Goal: Task Accomplishment & Management: Complete application form

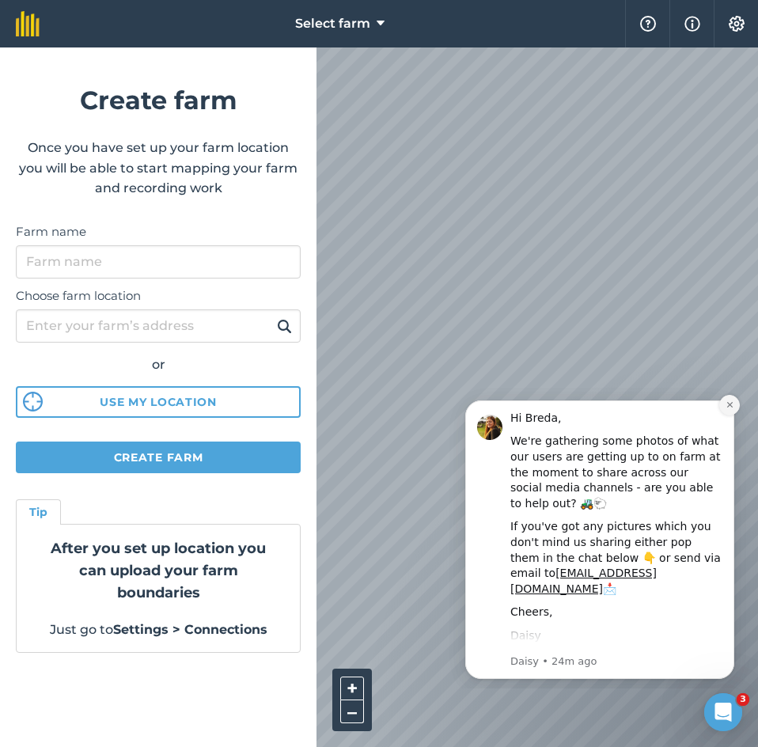
click at [732, 407] on icon "Dismiss notification" at bounding box center [729, 405] width 6 height 6
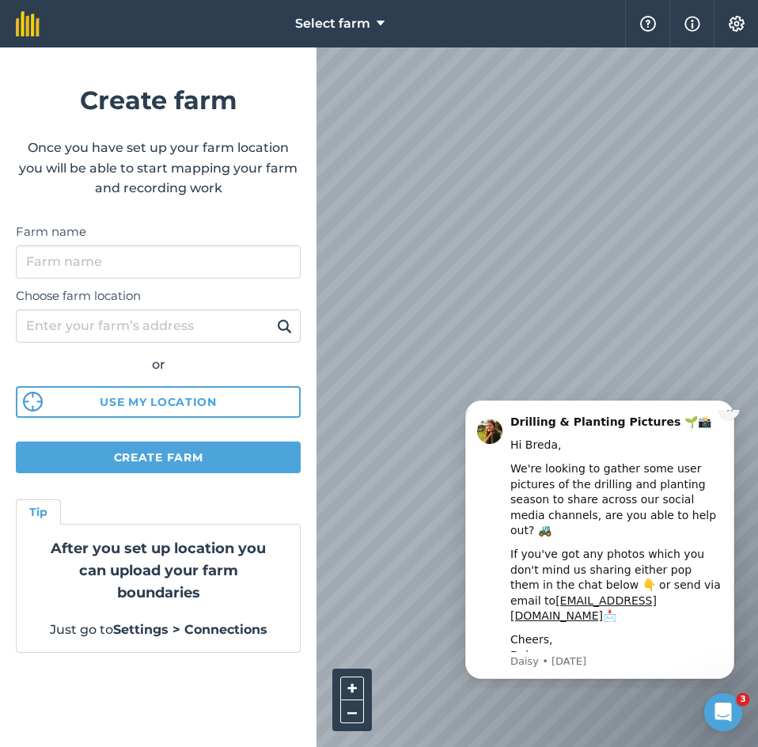
click at [728, 413] on icon "Dismiss notification" at bounding box center [729, 408] width 9 height 9
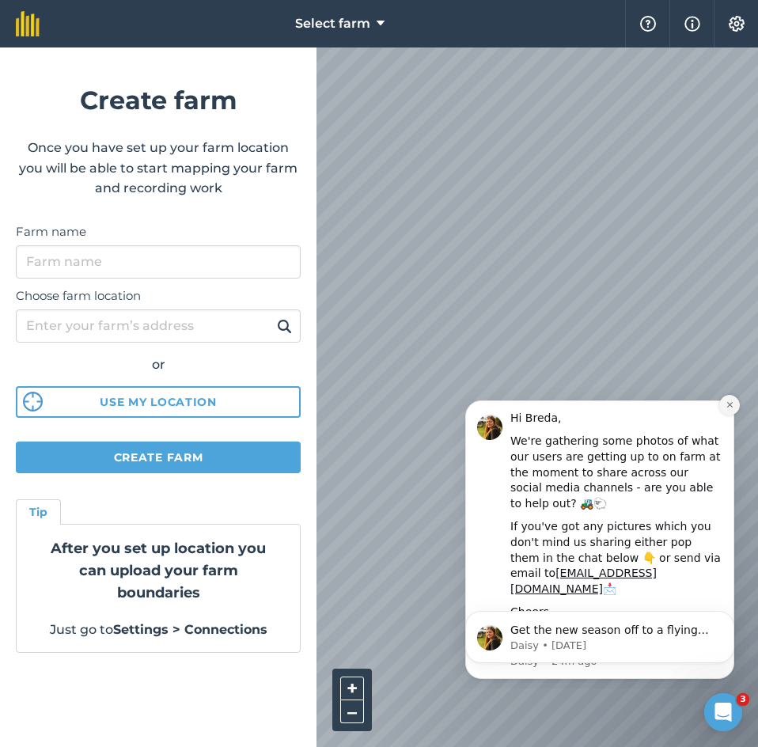
click at [735, 409] on button "Dismiss notification" at bounding box center [729, 405] width 21 height 21
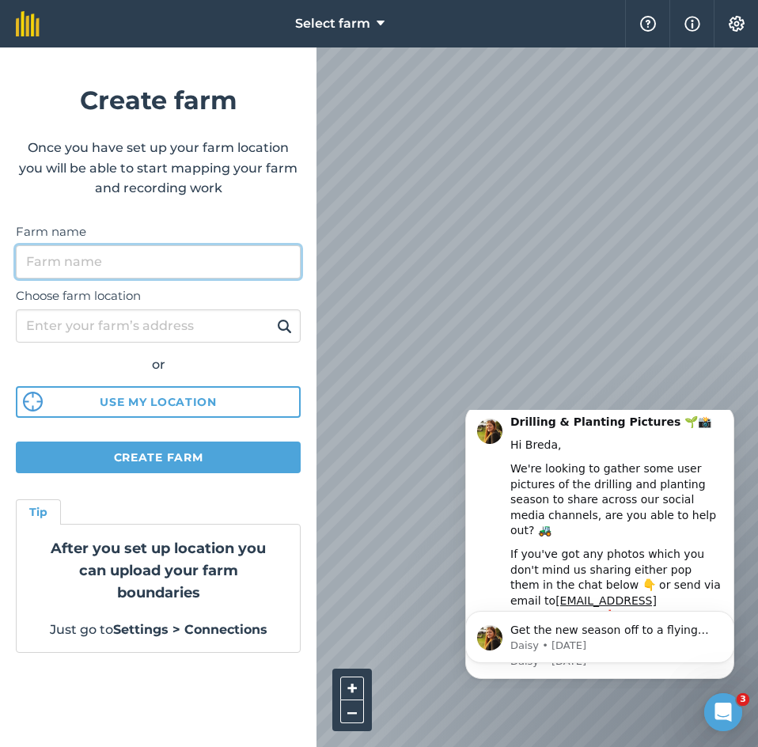
click at [132, 266] on input "Farm name" at bounding box center [158, 261] width 285 height 33
type input "Home"
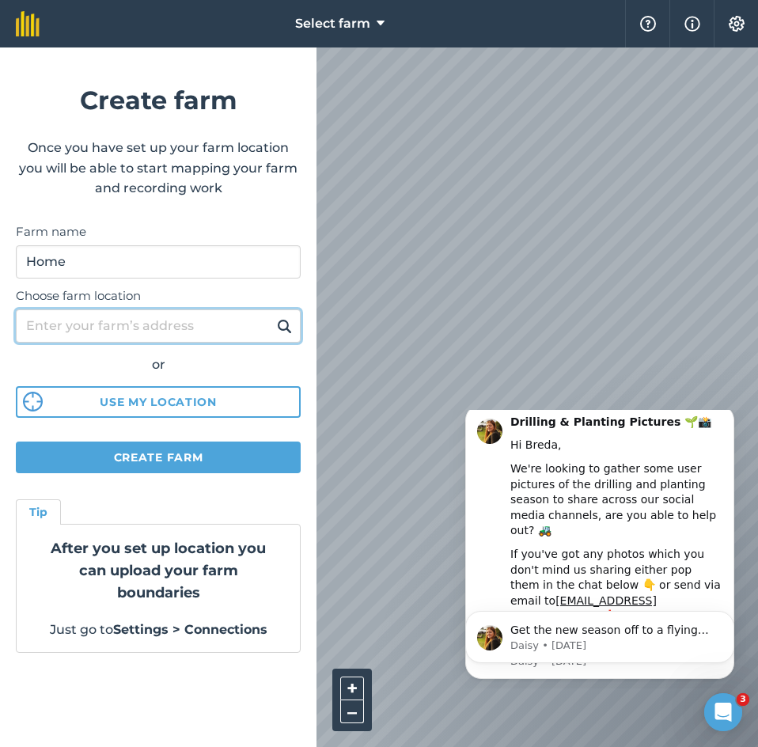
click at [36, 330] on input "Choose farm location" at bounding box center [158, 325] width 285 height 33
paste input "P36 XY18"
click at [290, 314] on input "P36 XY18" at bounding box center [158, 325] width 285 height 33
type input "P36 XY18"
click at [286, 320] on img at bounding box center [284, 325] width 15 height 19
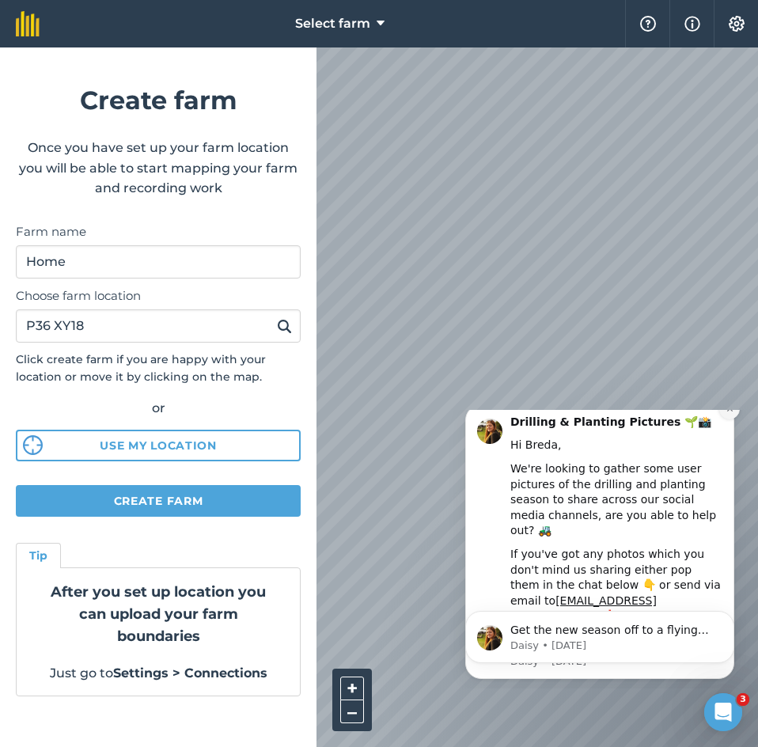
click at [730, 411] on icon "Dismiss notification" at bounding box center [729, 409] width 6 height 6
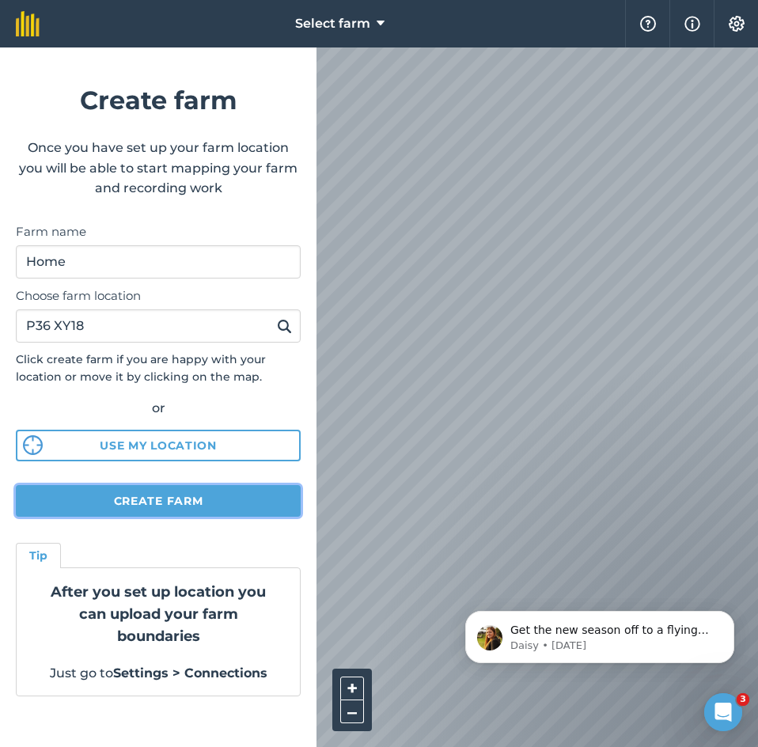
click at [164, 498] on button "Create farm" at bounding box center [158, 501] width 285 height 32
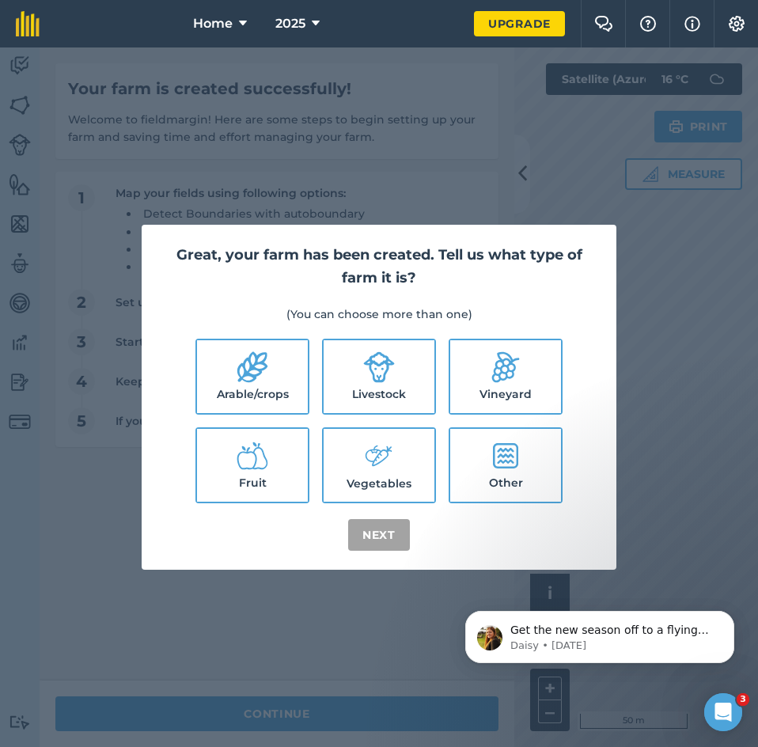
click at [404, 364] on label "Livestock" at bounding box center [378, 376] width 111 height 73
checkbox input "true"
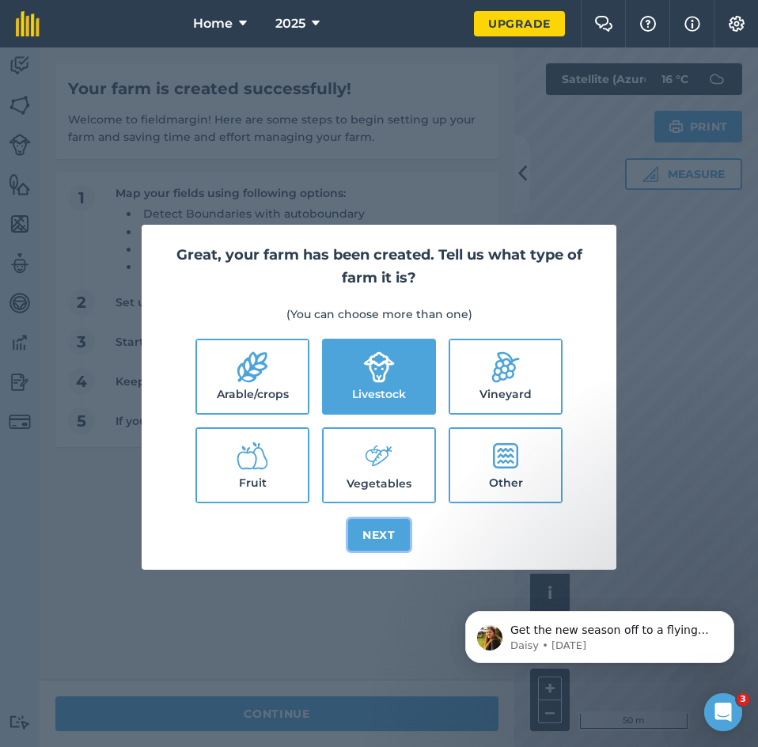
click at [395, 544] on button "Next" at bounding box center [379, 535] width 62 height 32
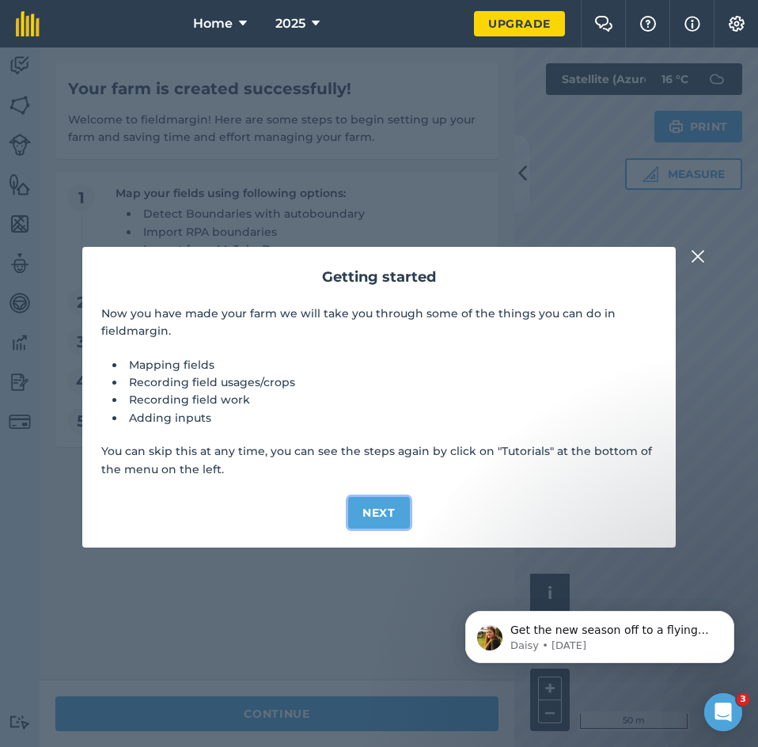
click at [388, 501] on button "Next" at bounding box center [379, 513] width 62 height 32
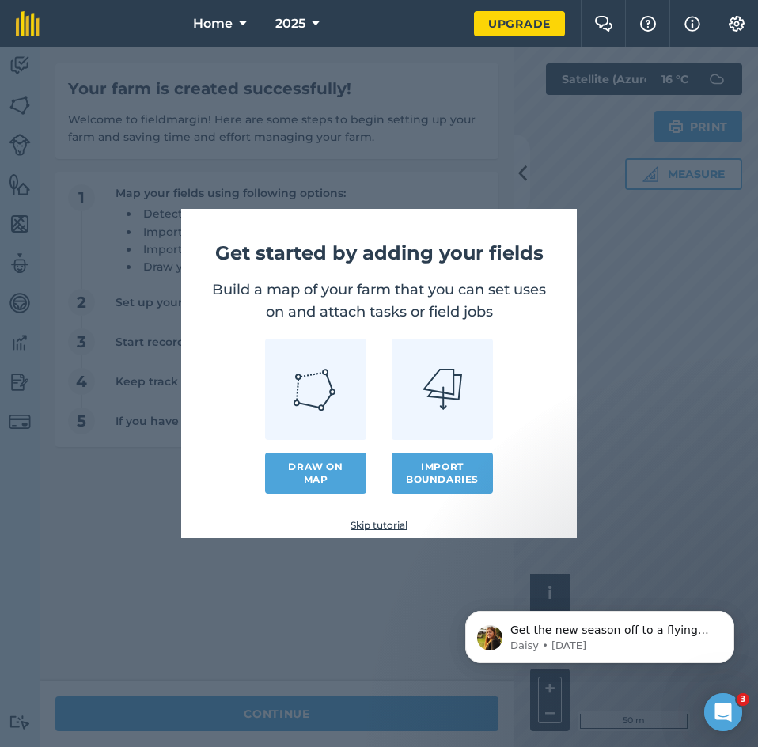
click at [354, 526] on link "Skip tutorial" at bounding box center [378, 525] width 345 height 13
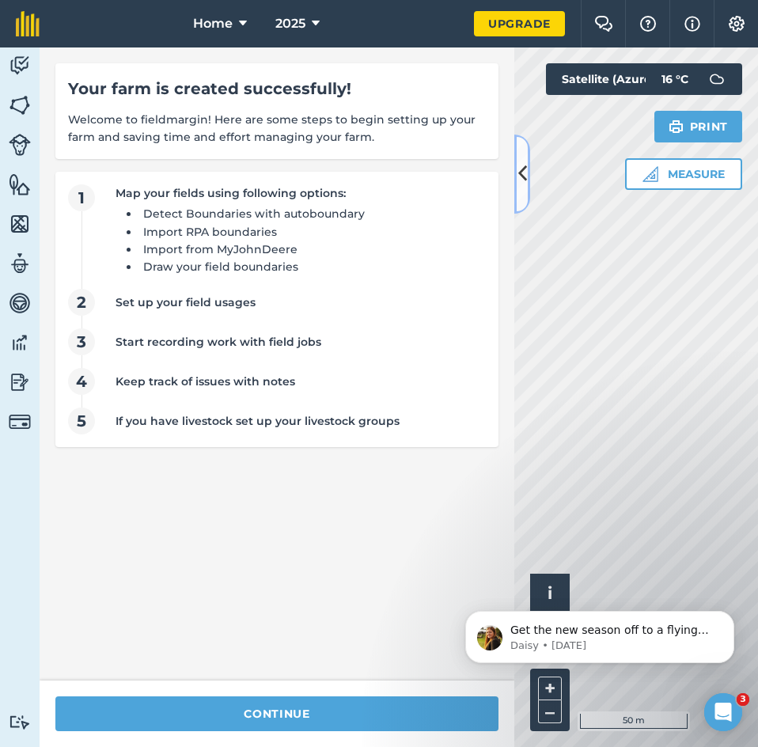
click at [522, 179] on icon at bounding box center [522, 174] width 9 height 28
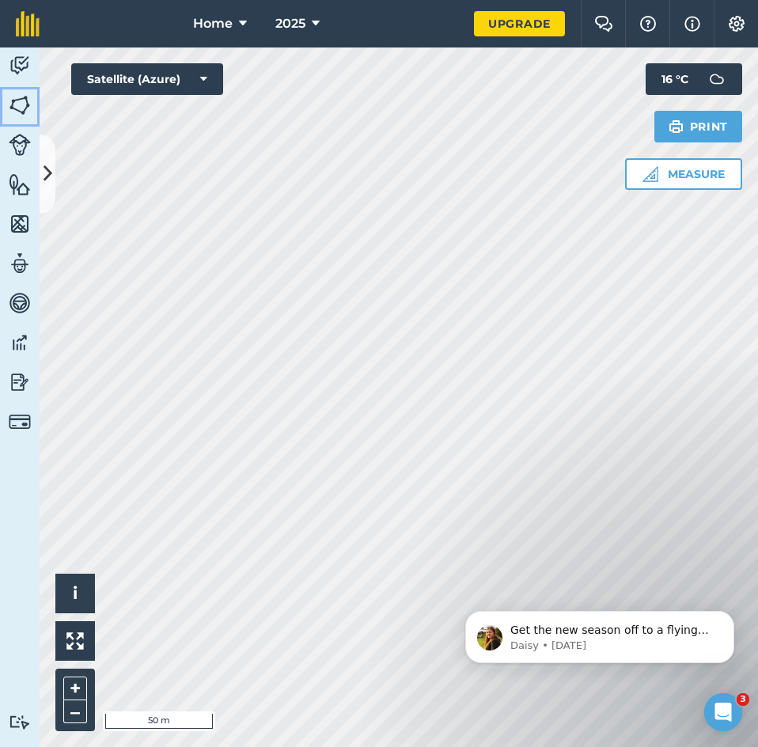
click at [20, 101] on img at bounding box center [20, 105] width 22 height 24
click at [50, 179] on icon at bounding box center [47, 174] width 9 height 28
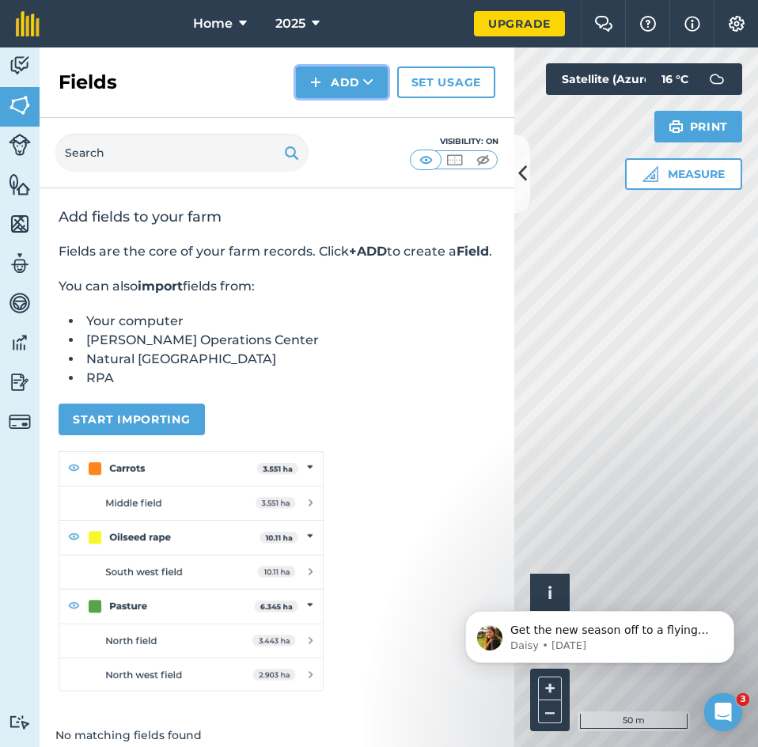
click at [363, 89] on icon at bounding box center [368, 82] width 10 height 16
click at [347, 124] on link "Draw" at bounding box center [341, 117] width 87 height 35
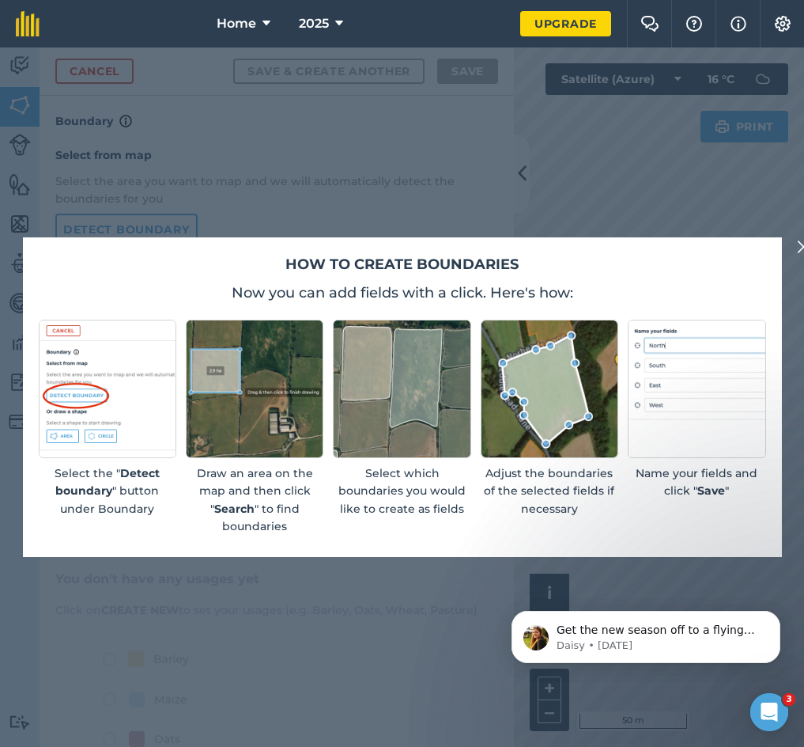
click at [757, 247] on img at bounding box center [804, 246] width 14 height 19
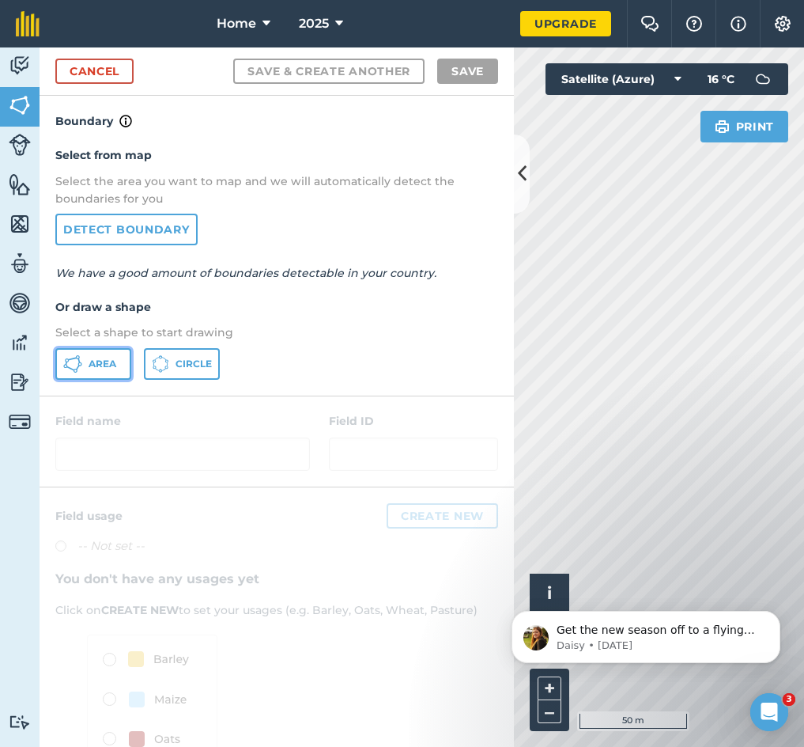
click at [64, 372] on icon at bounding box center [72, 363] width 19 height 19
click at [515, 188] on button at bounding box center [522, 173] width 16 height 79
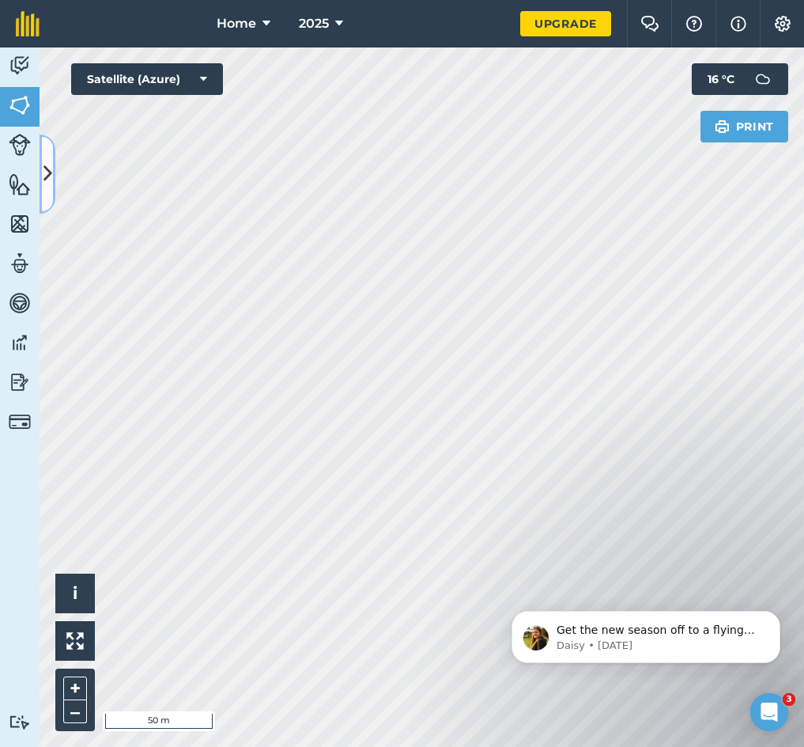
click at [48, 176] on icon at bounding box center [47, 174] width 9 height 28
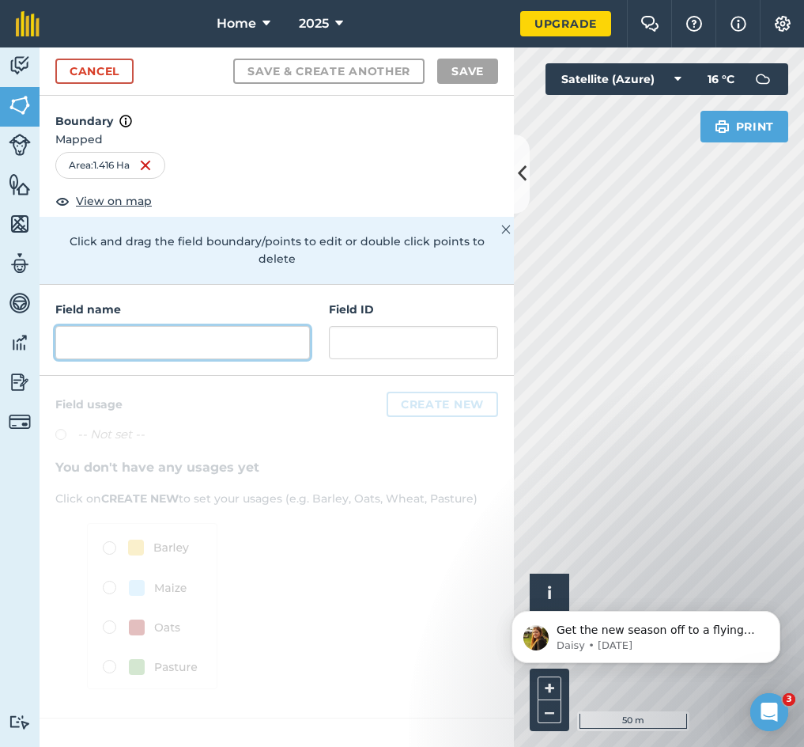
click at [144, 340] on input "text" at bounding box center [182, 342] width 255 height 33
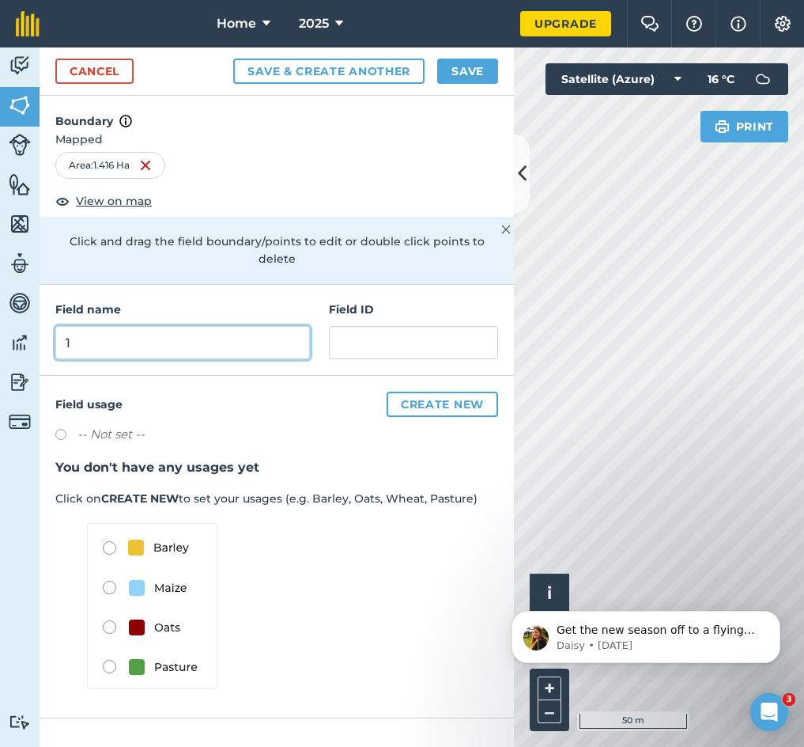
type input "1"
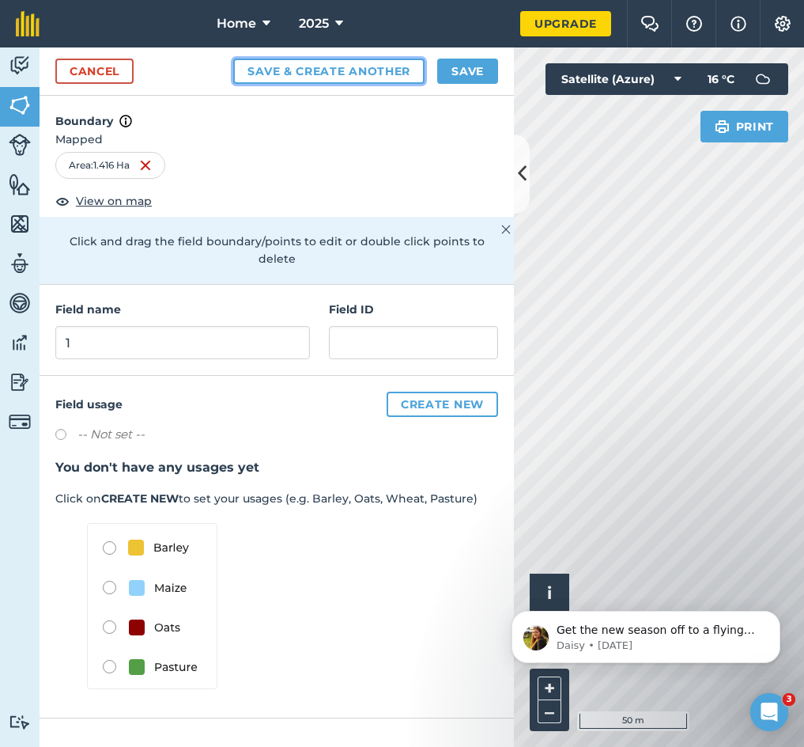
click at [301, 69] on button "Save & Create Another" at bounding box center [328, 71] width 191 height 25
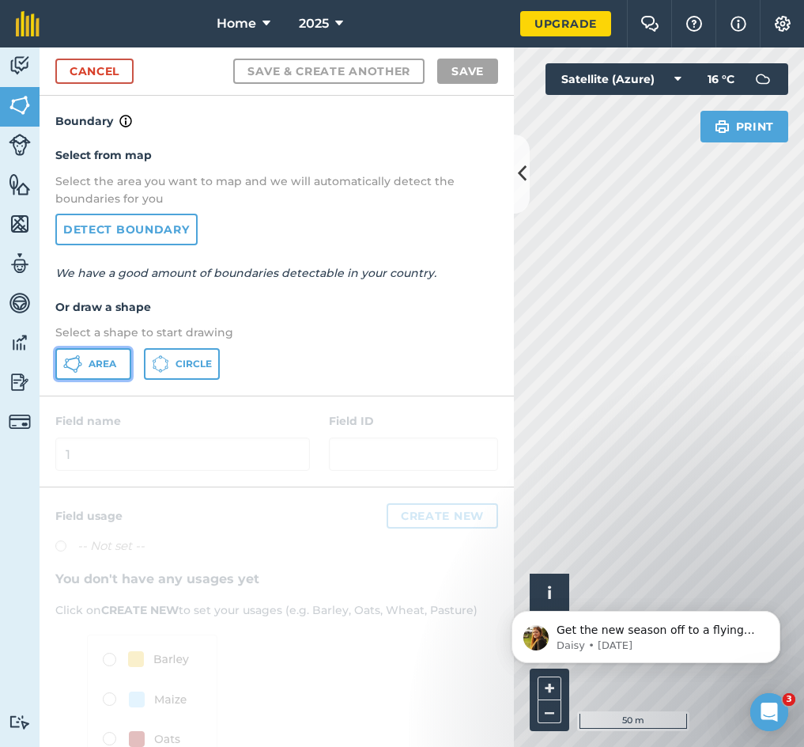
drag, startPoint x: 109, startPoint y: 361, endPoint x: 116, endPoint y: 355, distance: 9.0
click at [109, 361] on span "Area" at bounding box center [103, 363] width 28 height 13
click at [528, 173] on button at bounding box center [522, 173] width 16 height 79
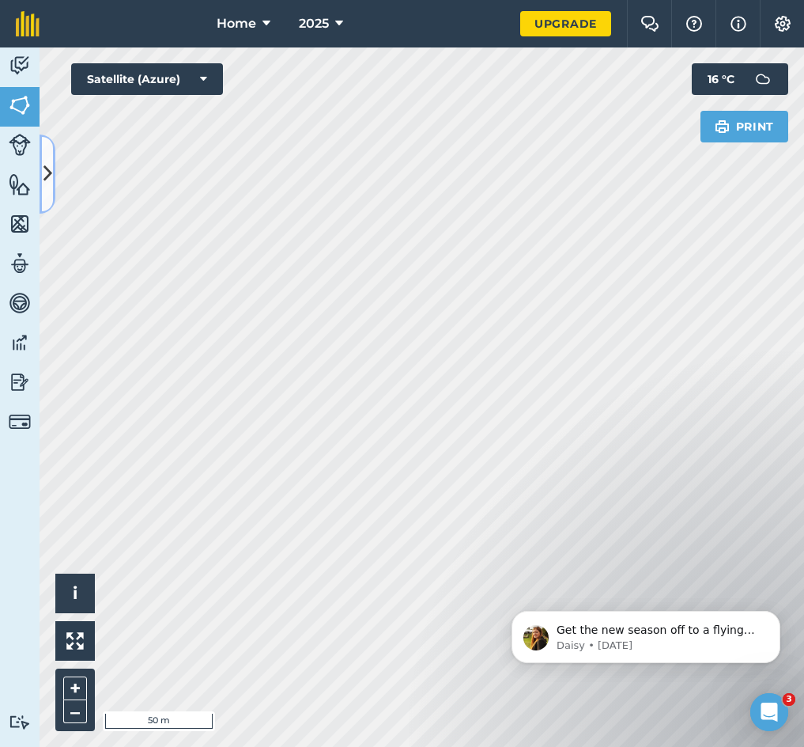
click at [40, 167] on button at bounding box center [48, 173] width 16 height 79
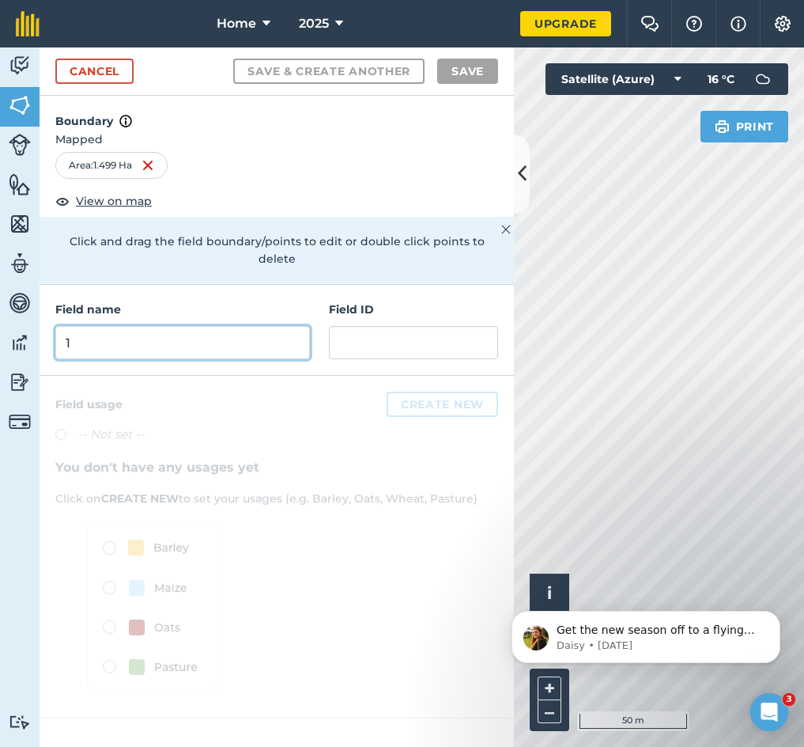
click at [127, 331] on input "1" at bounding box center [182, 342] width 255 height 33
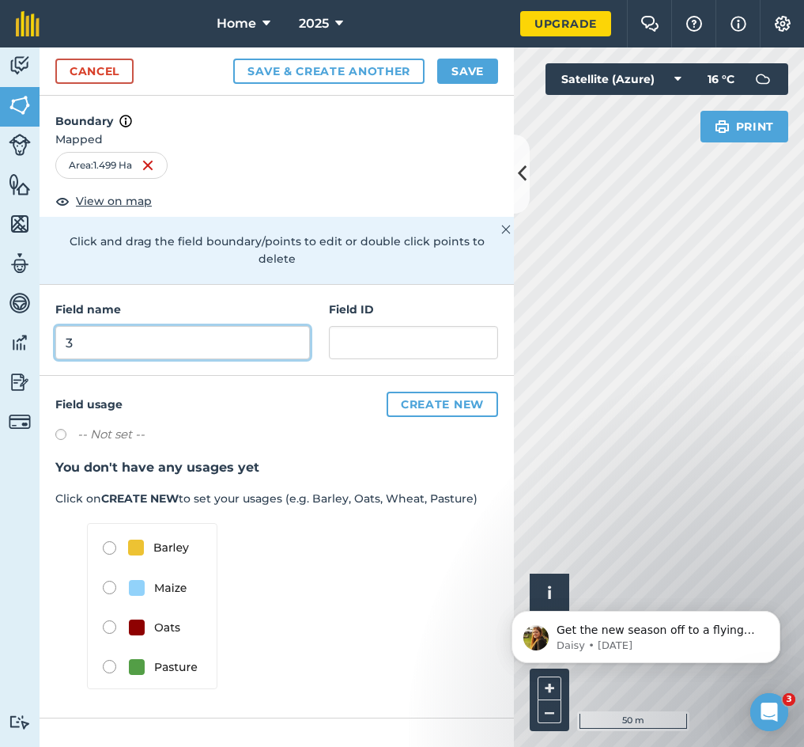
type input "3"
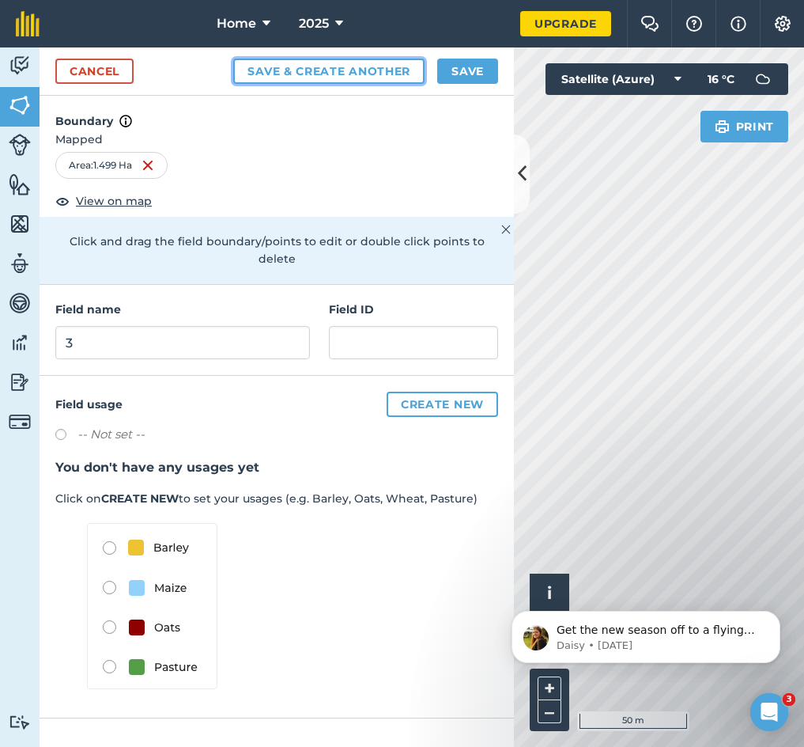
click at [290, 59] on button "Save & Create Another" at bounding box center [328, 71] width 191 height 25
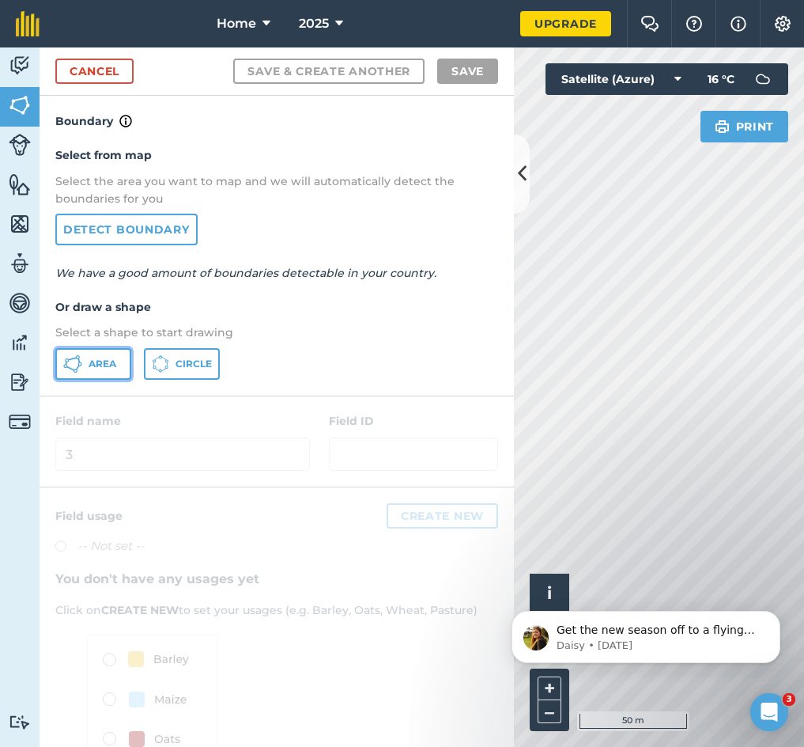
click at [100, 365] on span "Area" at bounding box center [103, 363] width 28 height 13
click at [519, 175] on icon at bounding box center [522, 174] width 9 height 28
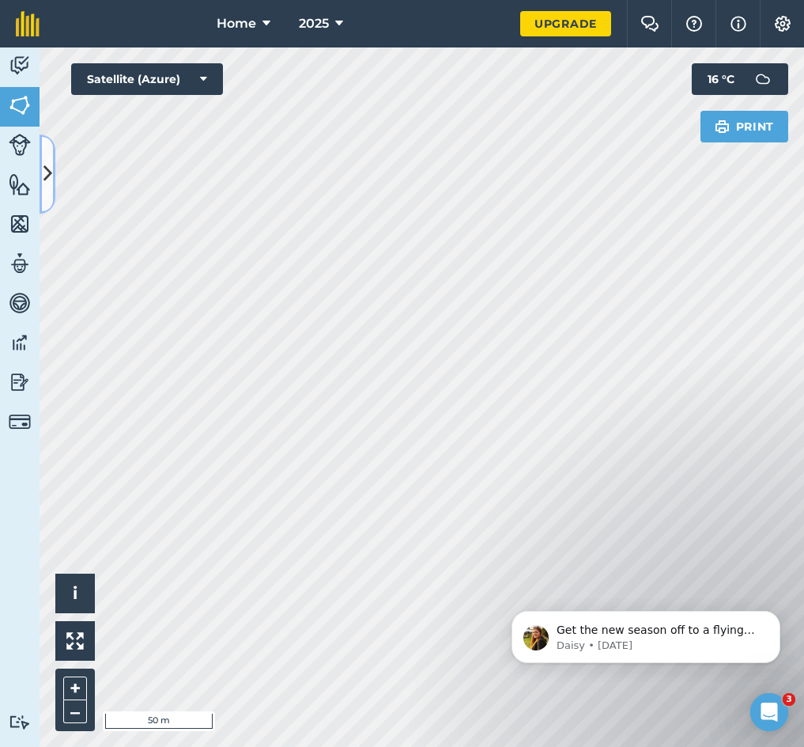
click at [50, 184] on icon at bounding box center [47, 174] width 9 height 28
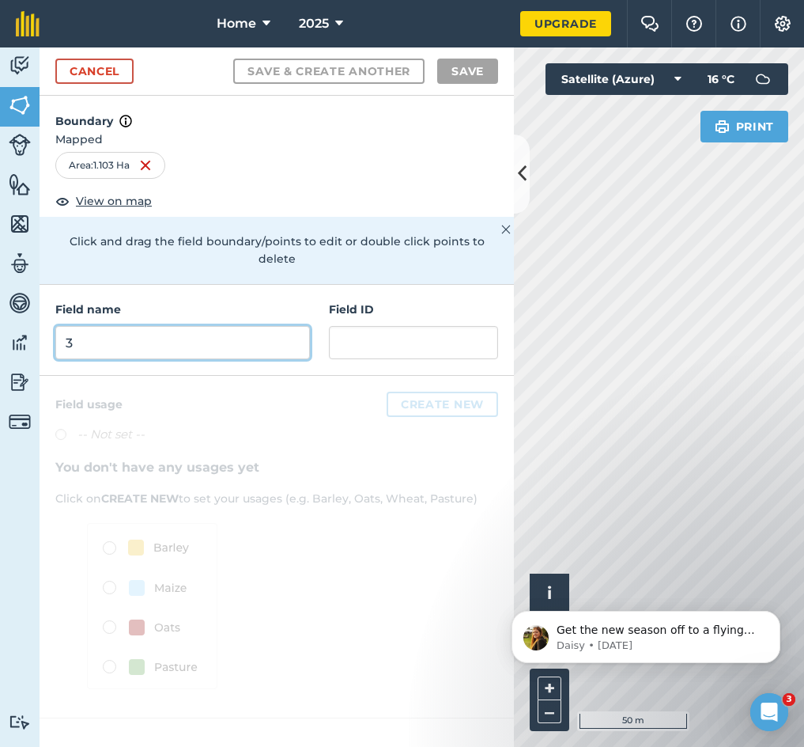
click at [198, 335] on input "3" at bounding box center [182, 342] width 255 height 33
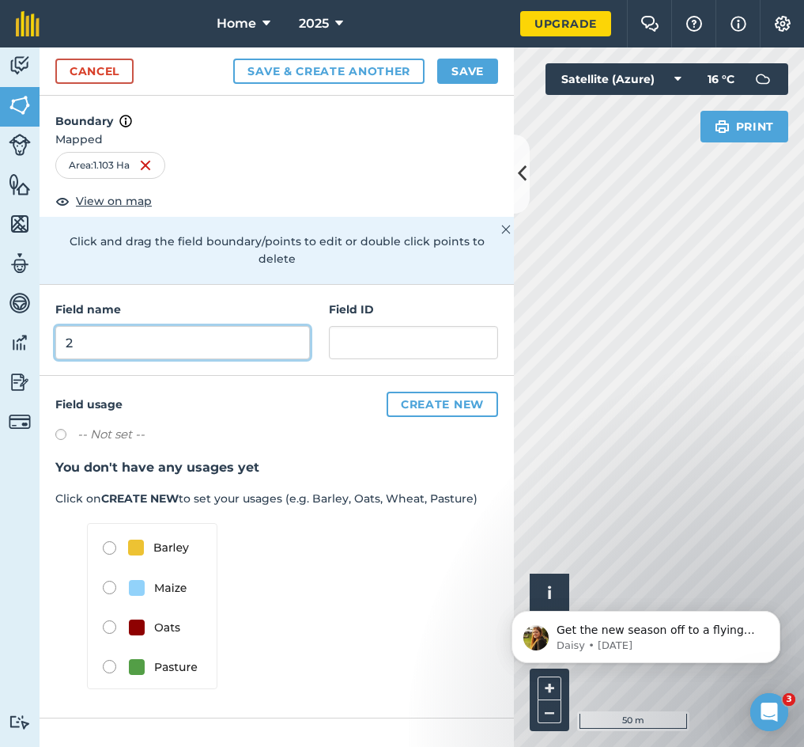
type input "2"
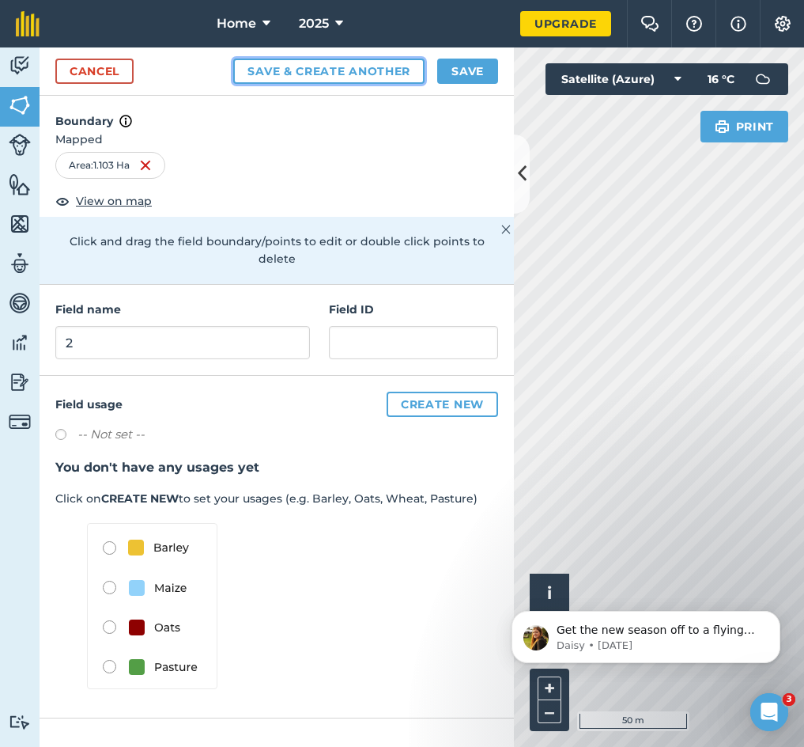
click at [304, 70] on button "Save & Create Another" at bounding box center [328, 71] width 191 height 25
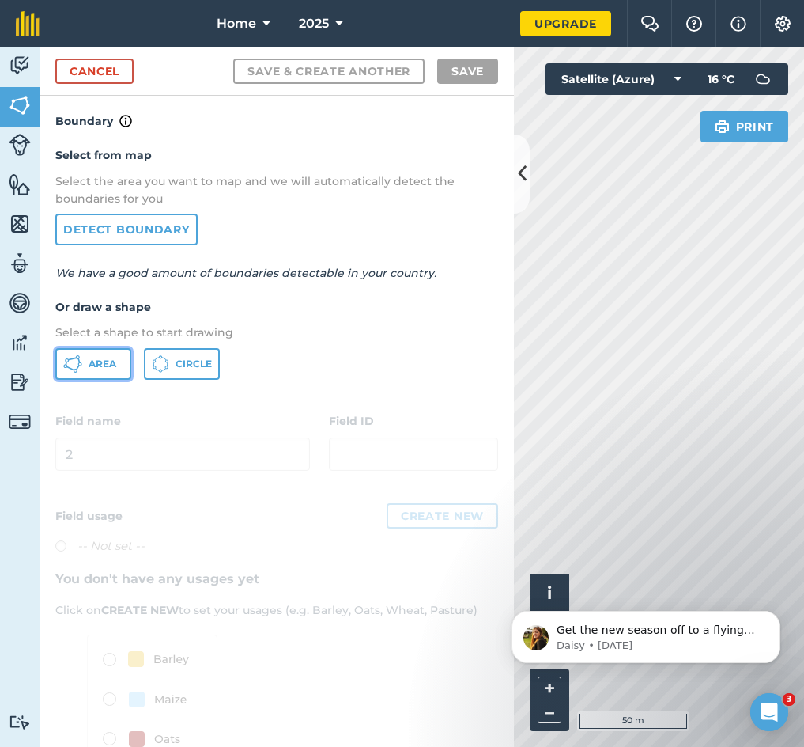
click at [75, 368] on icon at bounding box center [72, 363] width 19 height 19
click at [522, 180] on icon at bounding box center [522, 174] width 9 height 28
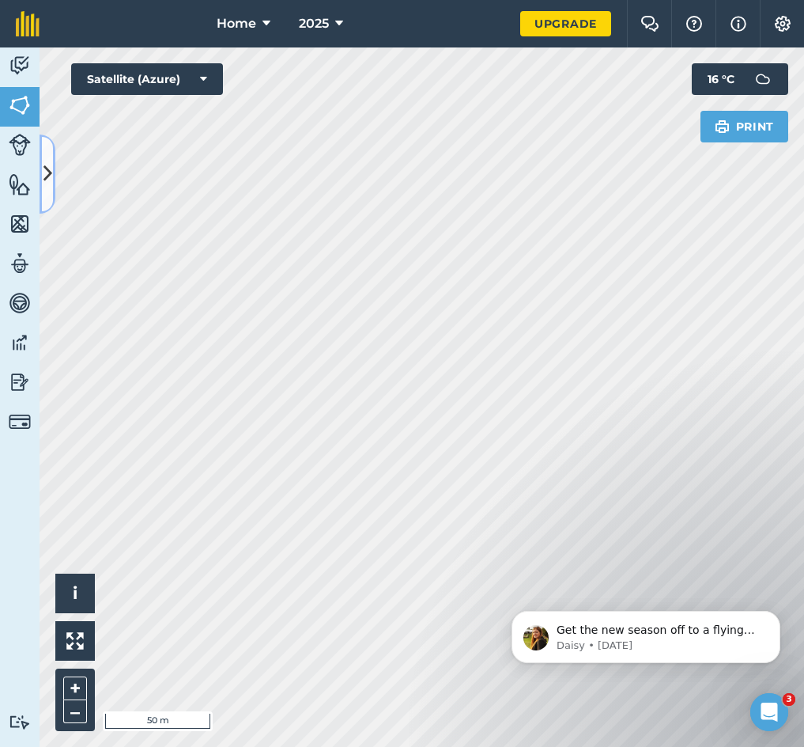
click at [47, 176] on icon at bounding box center [47, 174] width 9 height 28
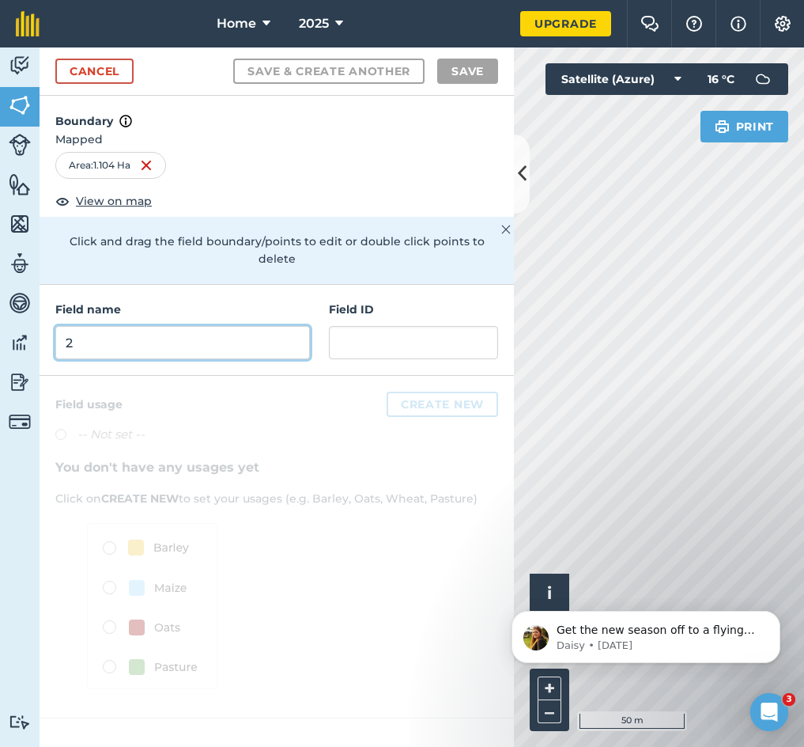
click at [143, 337] on input "2" at bounding box center [182, 342] width 255 height 33
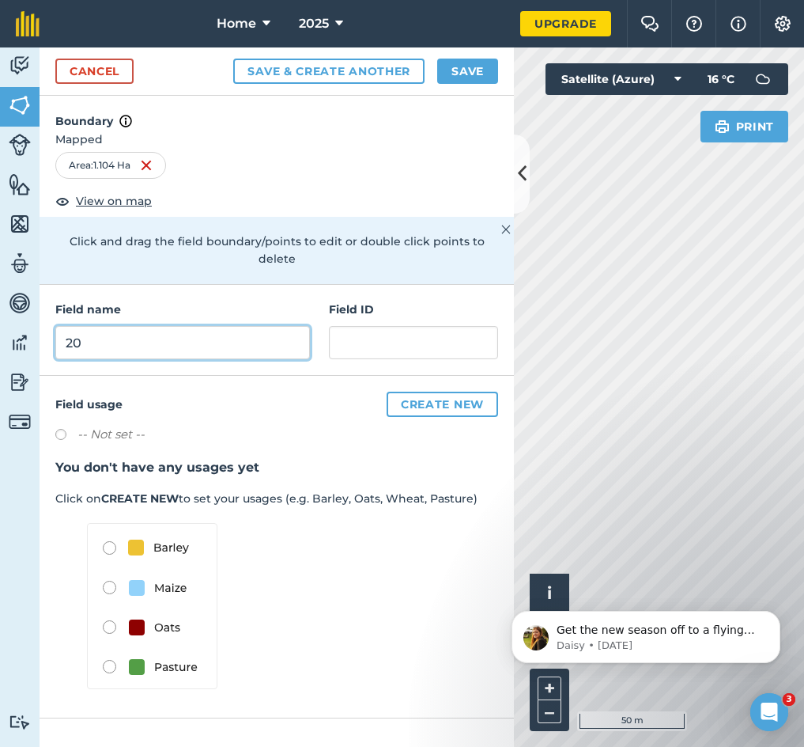
type input "20"
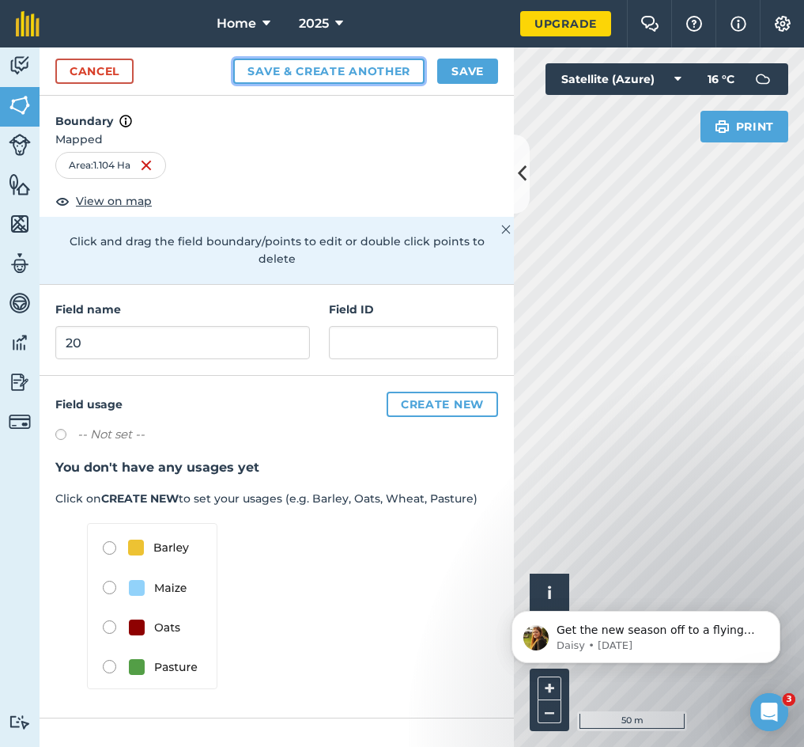
click at [293, 75] on button "Save & Create Another" at bounding box center [328, 71] width 191 height 25
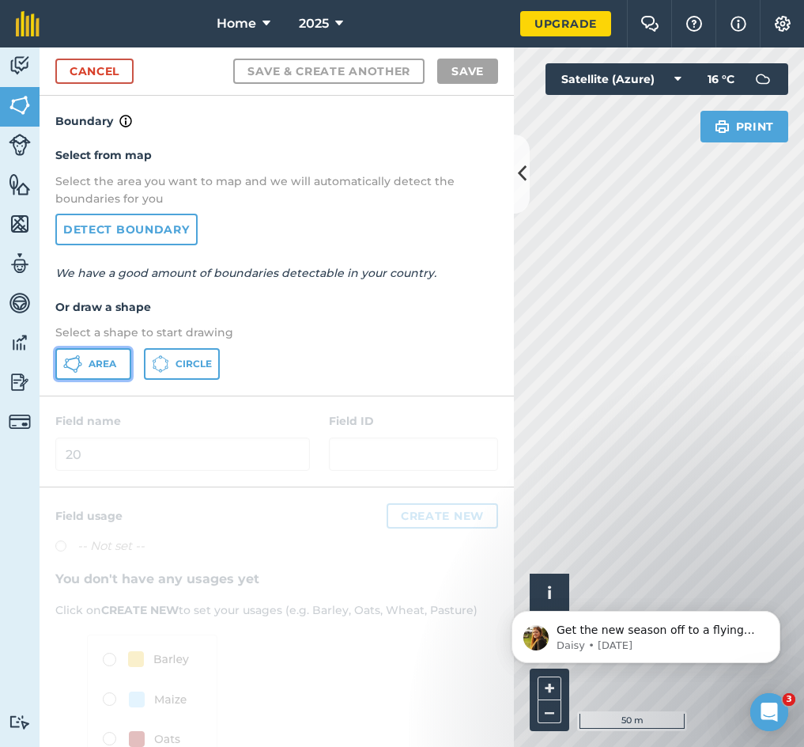
click at [115, 369] on span "Area" at bounding box center [103, 363] width 28 height 13
click at [524, 187] on icon at bounding box center [522, 174] width 9 height 28
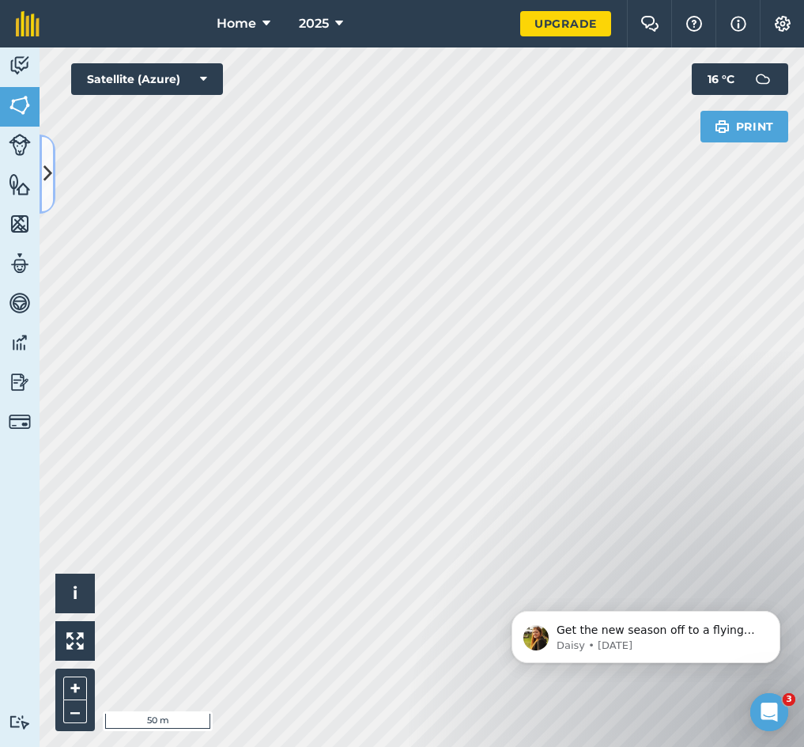
click at [45, 170] on icon at bounding box center [47, 174] width 9 height 28
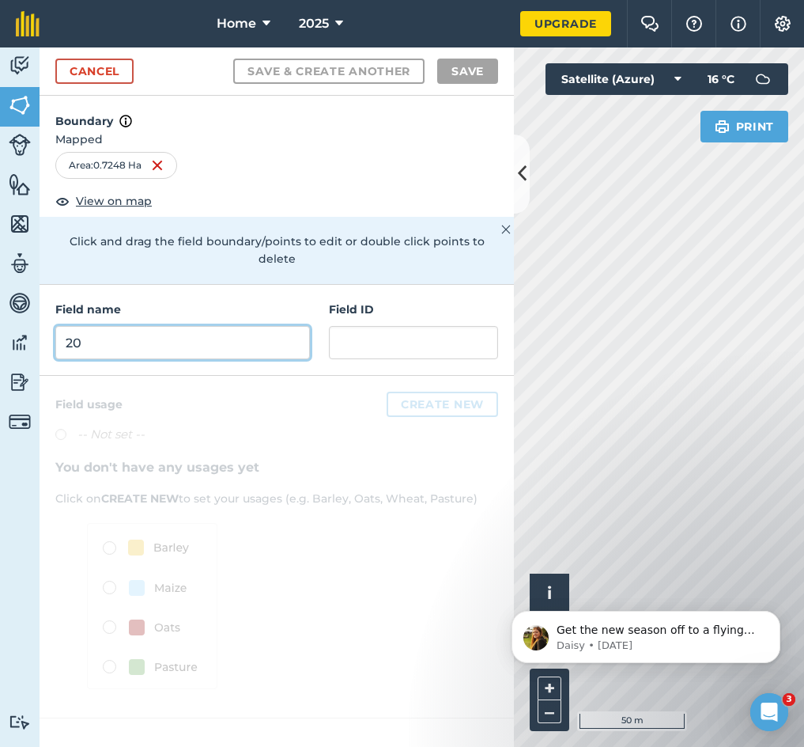
click at [157, 326] on input "20" at bounding box center [182, 342] width 255 height 33
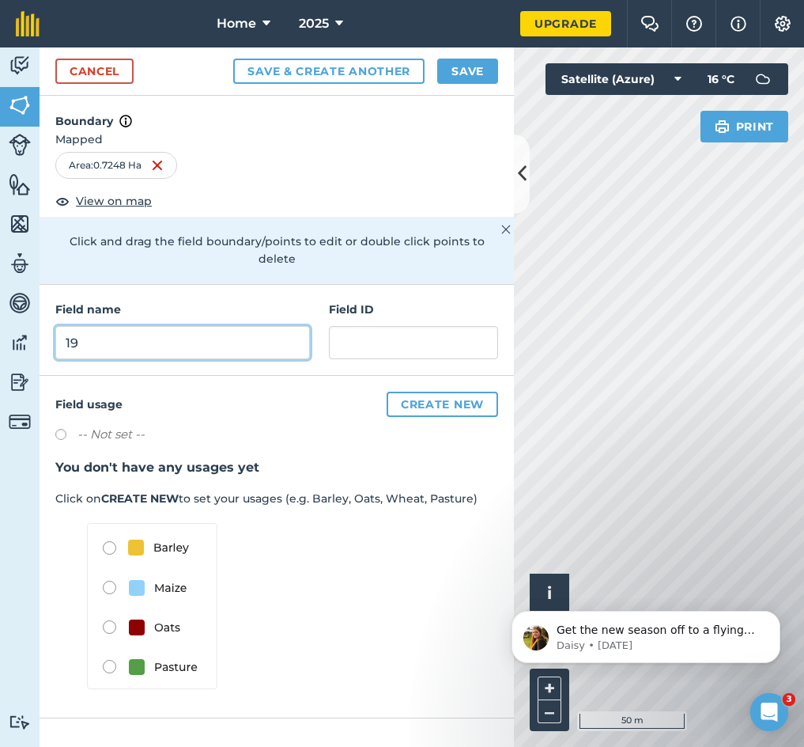
type input "19"
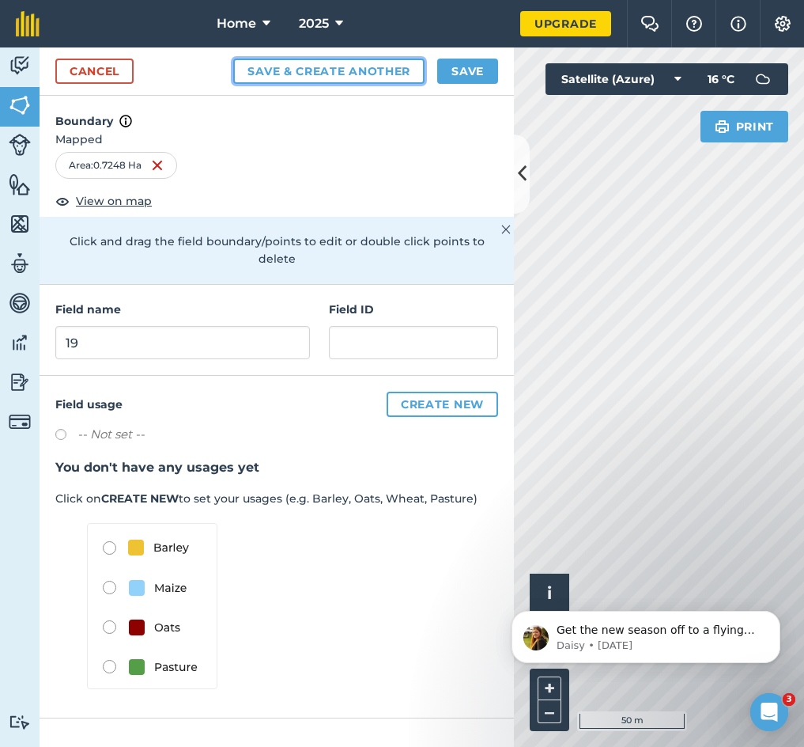
click at [329, 81] on button "Save & Create Another" at bounding box center [328, 71] width 191 height 25
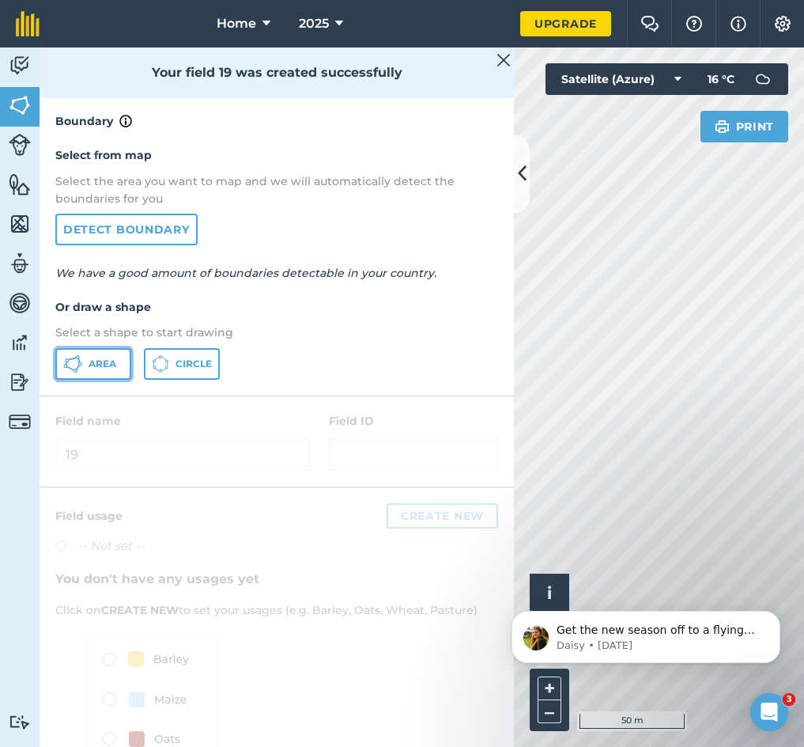
click at [59, 359] on button "Area" at bounding box center [93, 364] width 76 height 32
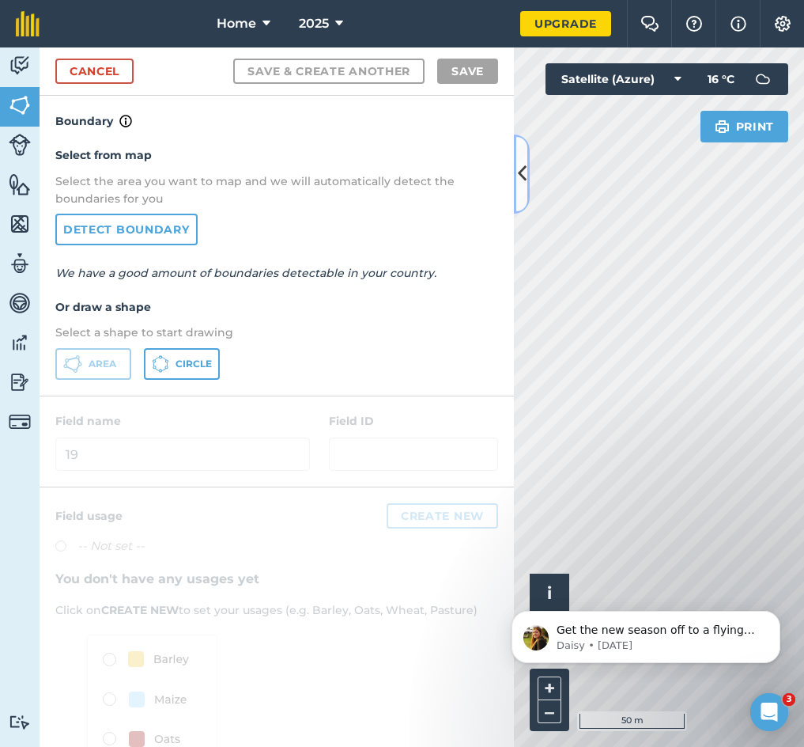
click at [524, 170] on icon at bounding box center [522, 174] width 9 height 28
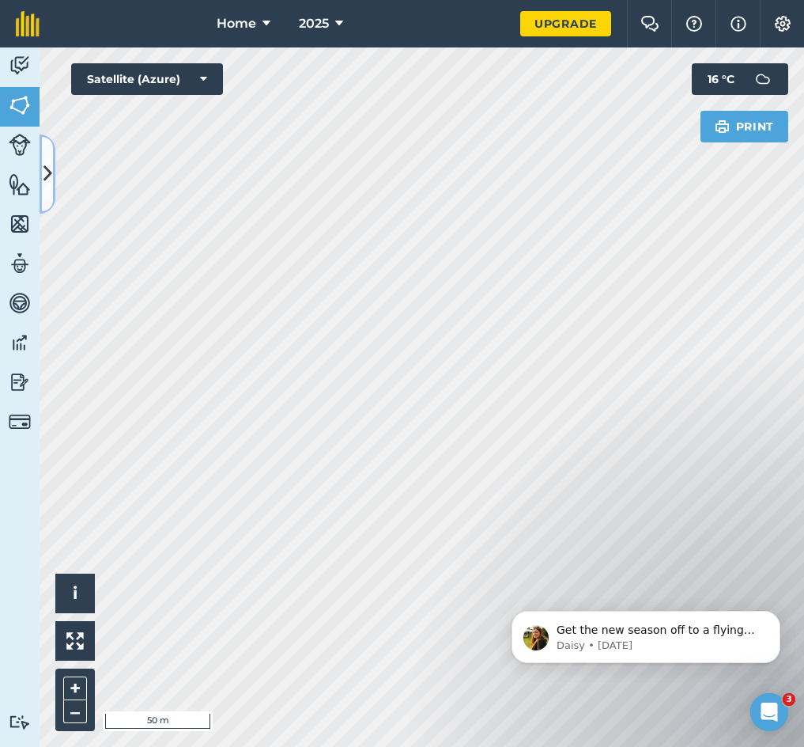
click at [44, 164] on icon at bounding box center [47, 174] width 9 height 28
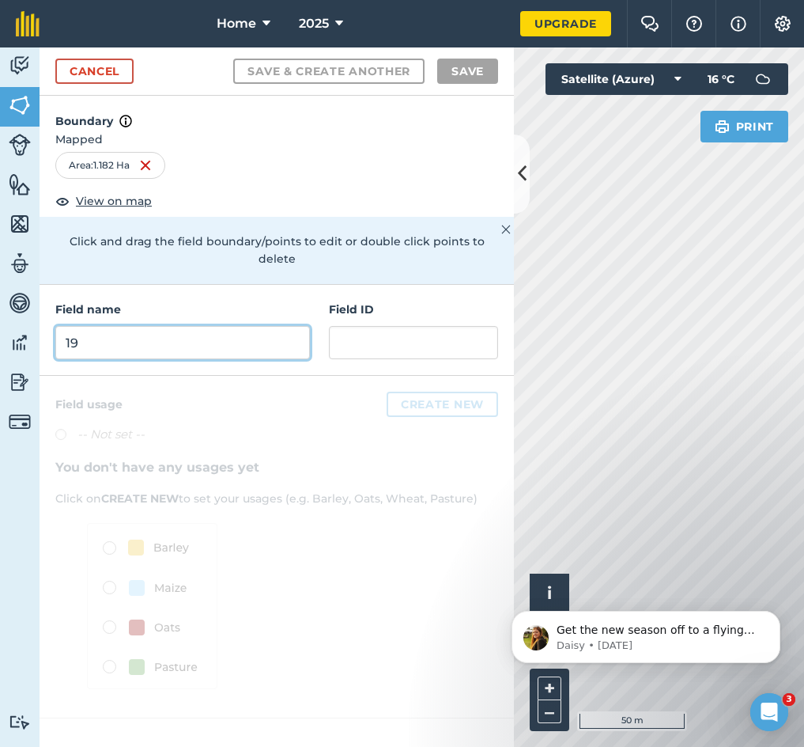
click at [190, 326] on input "19" at bounding box center [182, 342] width 255 height 33
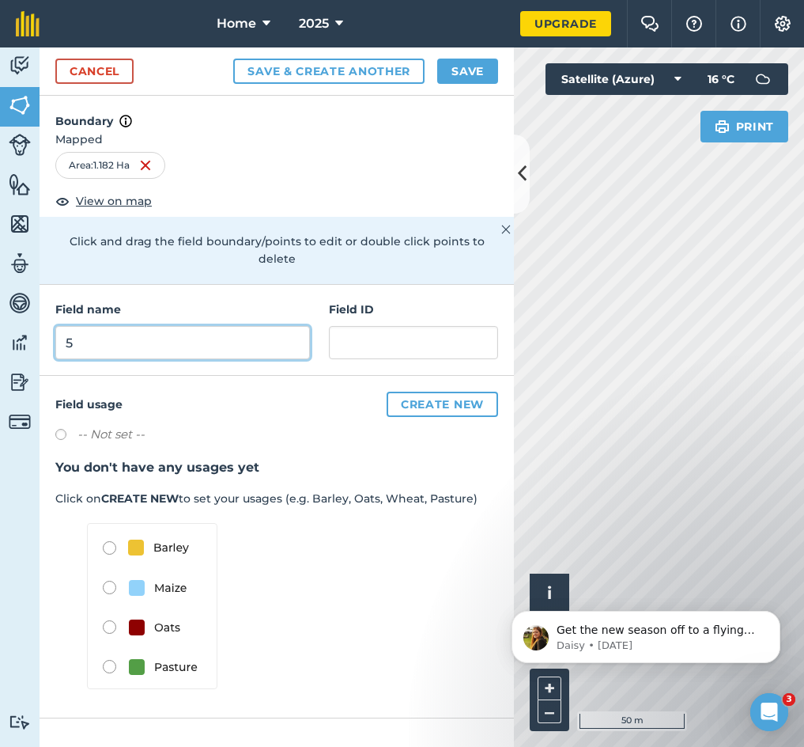
type input "5"
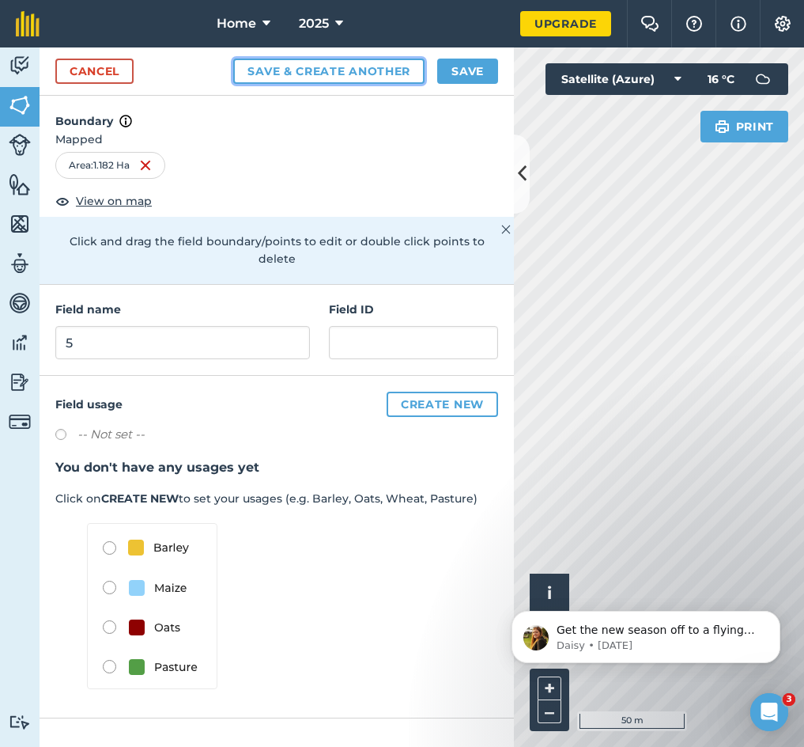
click at [278, 72] on button "Save & Create Another" at bounding box center [328, 71] width 191 height 25
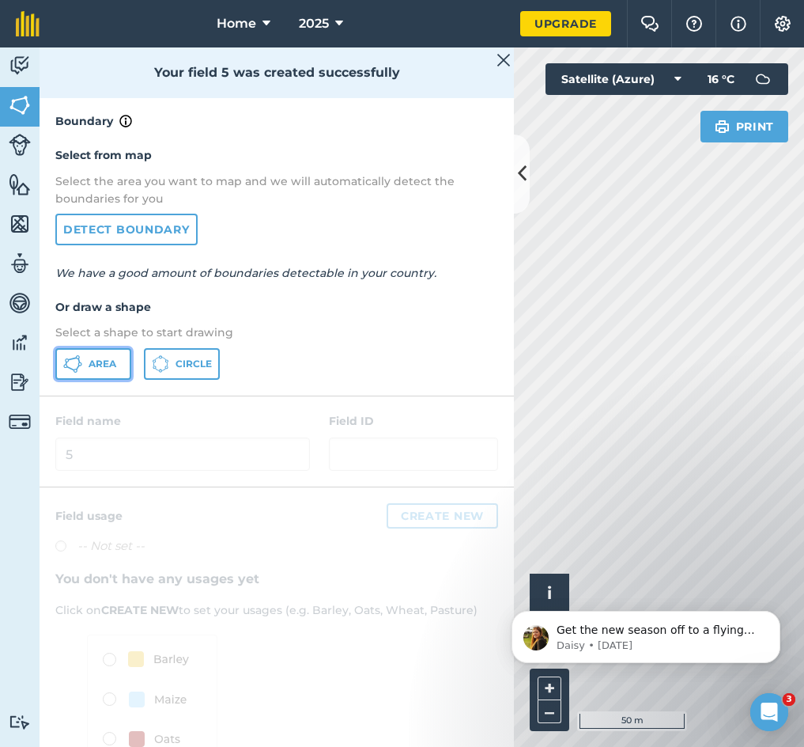
drag, startPoint x: 82, startPoint y: 357, endPoint x: 96, endPoint y: 350, distance: 15.6
click at [82, 357] on button "Area" at bounding box center [93, 364] width 76 height 32
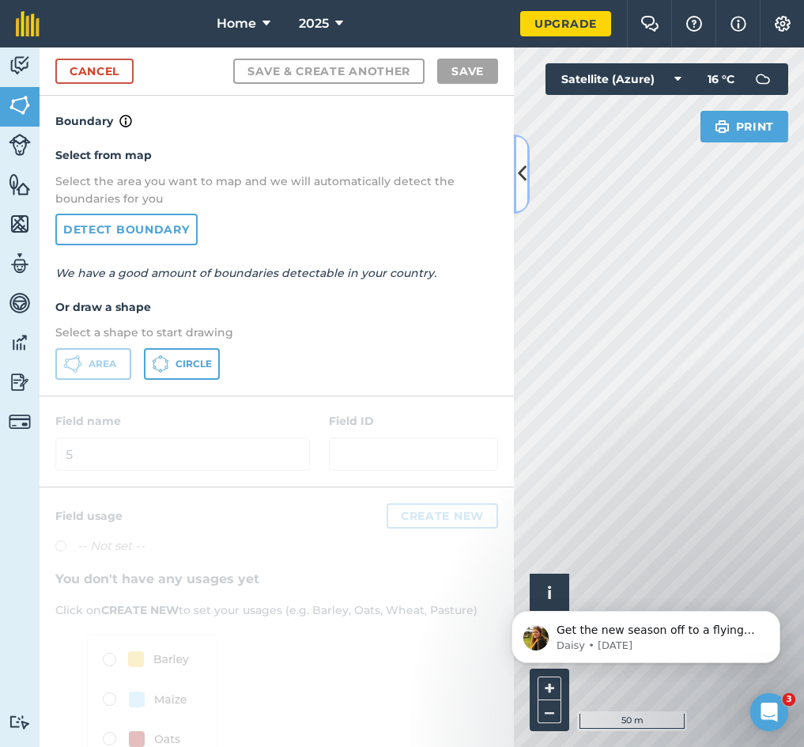
click at [520, 161] on icon at bounding box center [522, 174] width 9 height 28
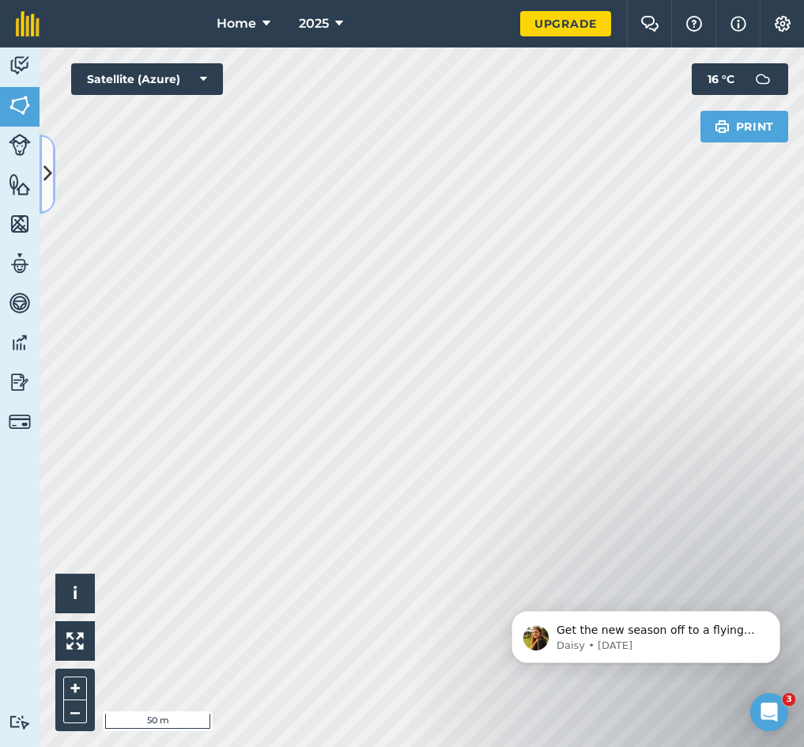
click at [44, 175] on icon at bounding box center [47, 174] width 9 height 28
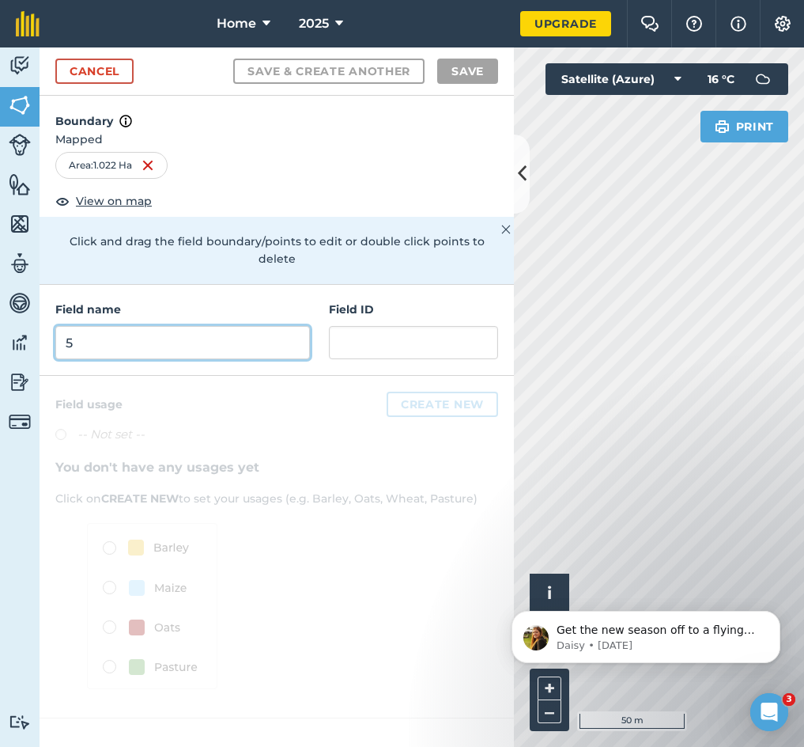
click at [146, 326] on input "5" at bounding box center [182, 342] width 255 height 33
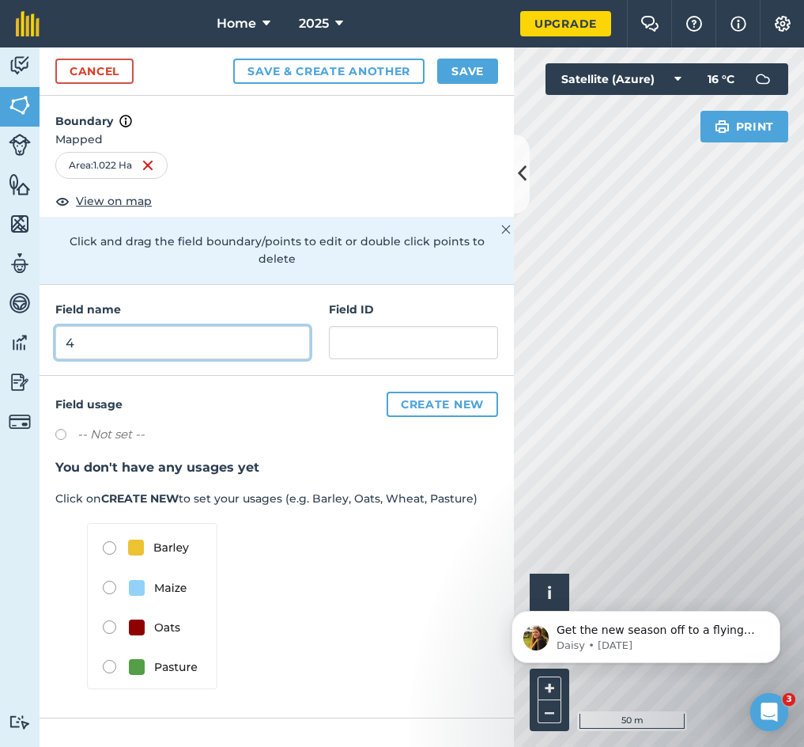
type input "4"
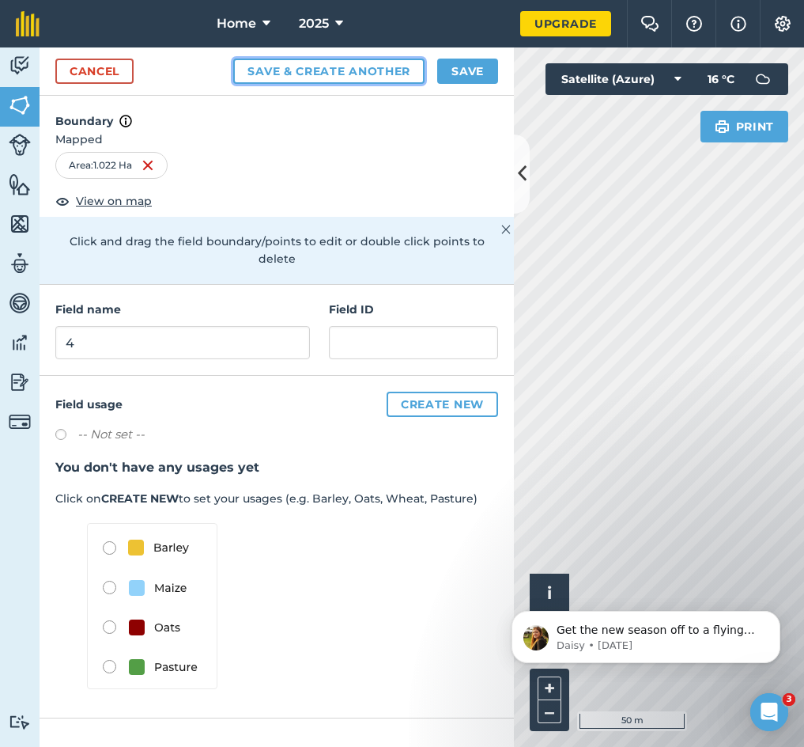
click at [290, 62] on button "Save & Create Another" at bounding box center [328, 71] width 191 height 25
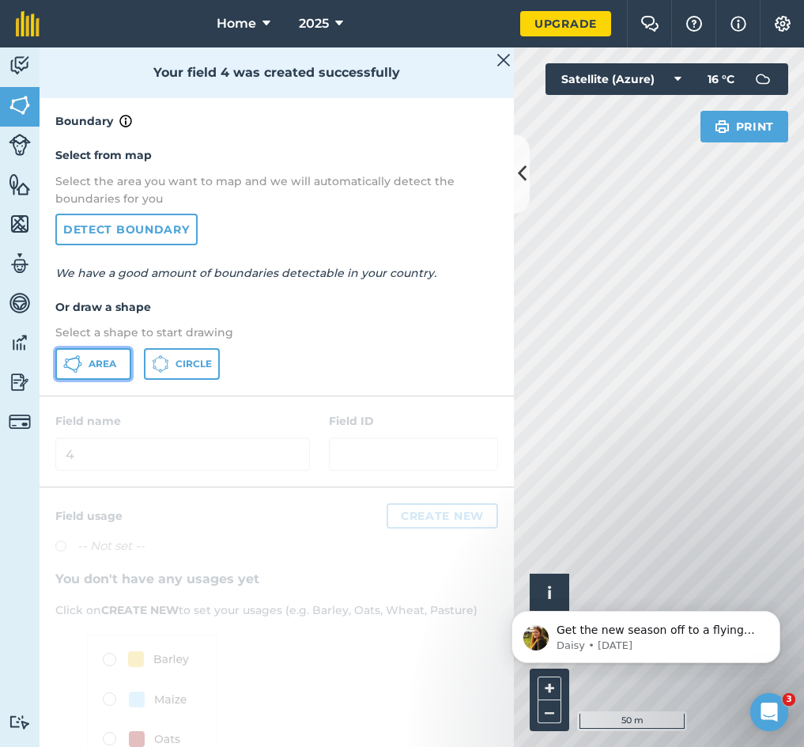
click at [66, 366] on icon at bounding box center [65, 366] width 4 height 4
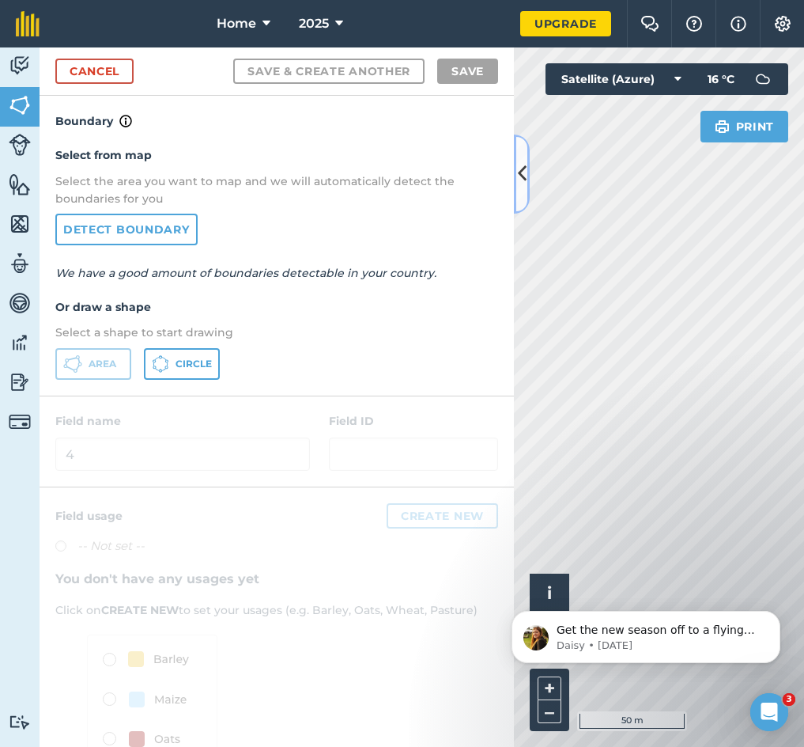
click at [516, 180] on button at bounding box center [522, 173] width 16 height 79
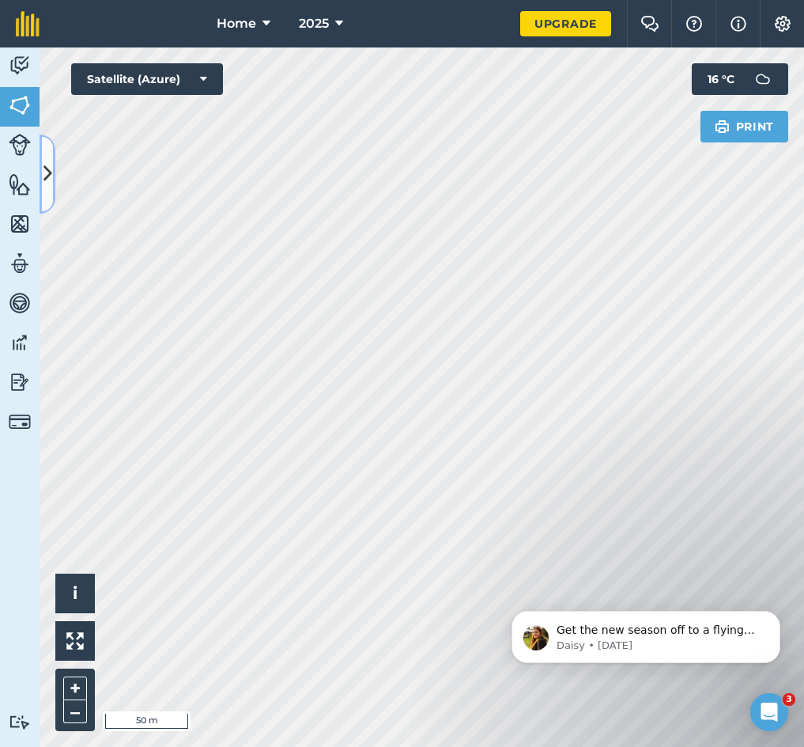
click at [43, 180] on icon at bounding box center [47, 174] width 9 height 28
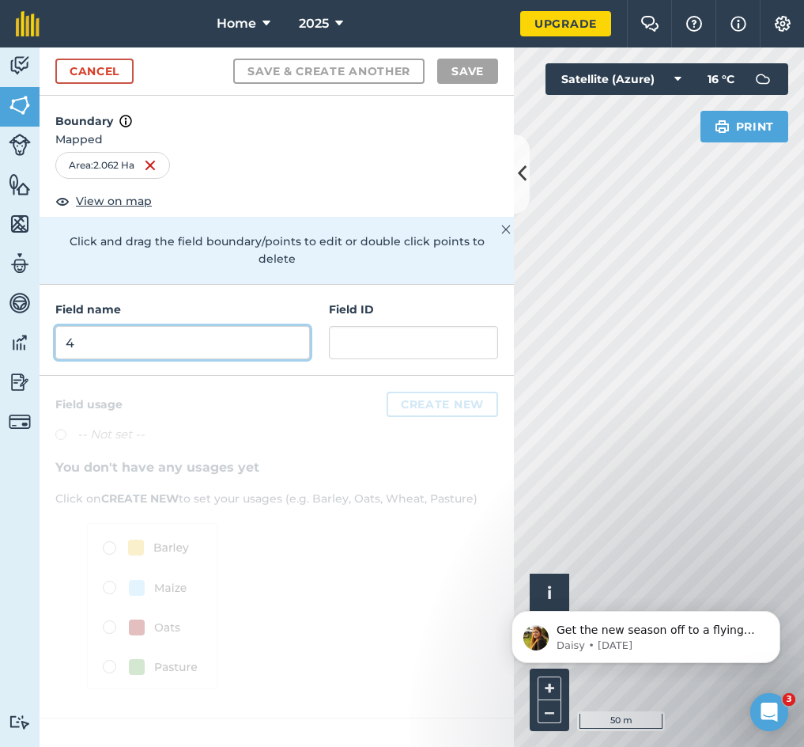
click at [136, 326] on input "4" at bounding box center [182, 342] width 255 height 33
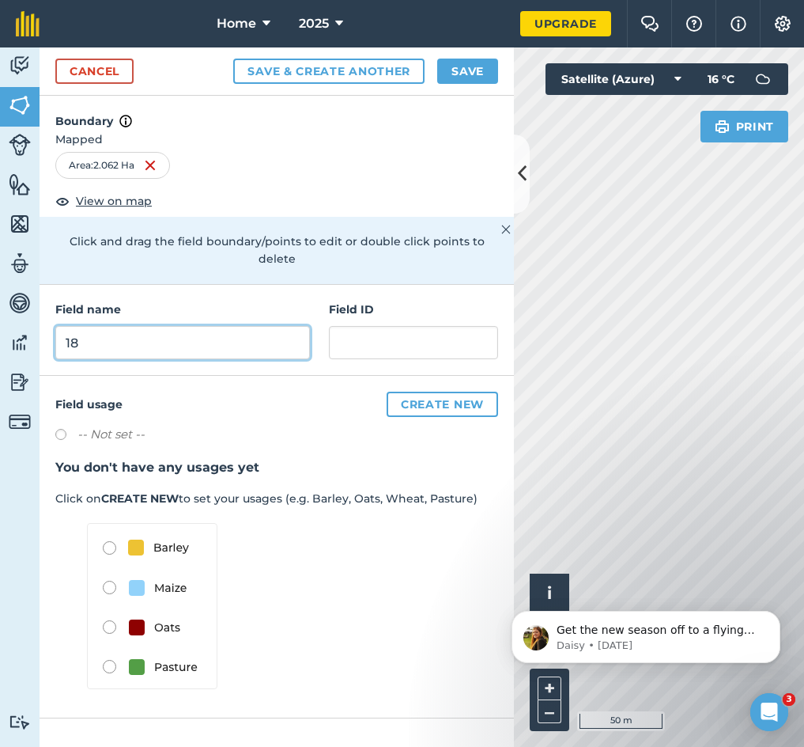
type input "18"
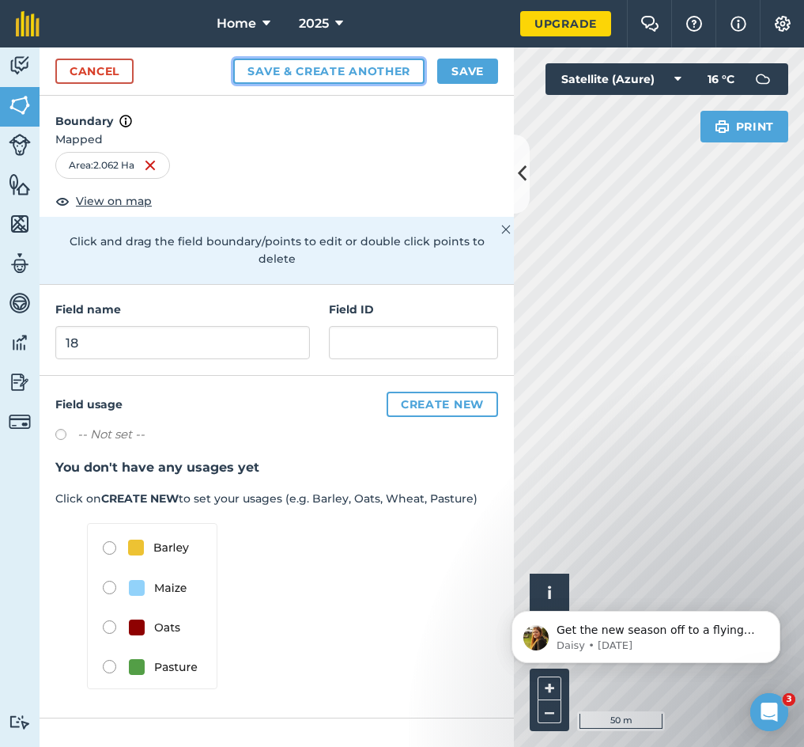
click at [315, 79] on button "Save & Create Another" at bounding box center [328, 71] width 191 height 25
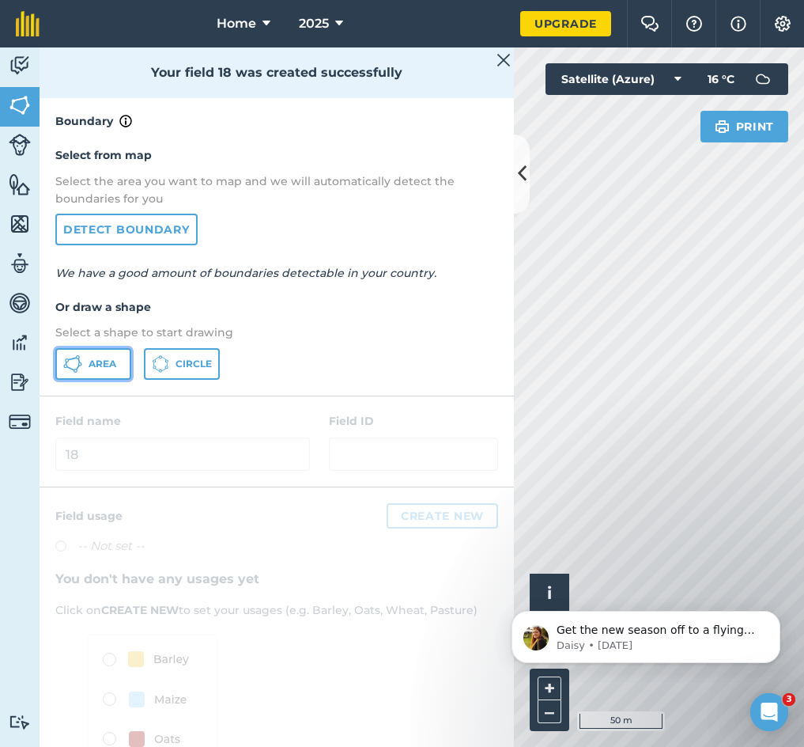
click at [98, 363] on span "Area" at bounding box center [103, 363] width 28 height 13
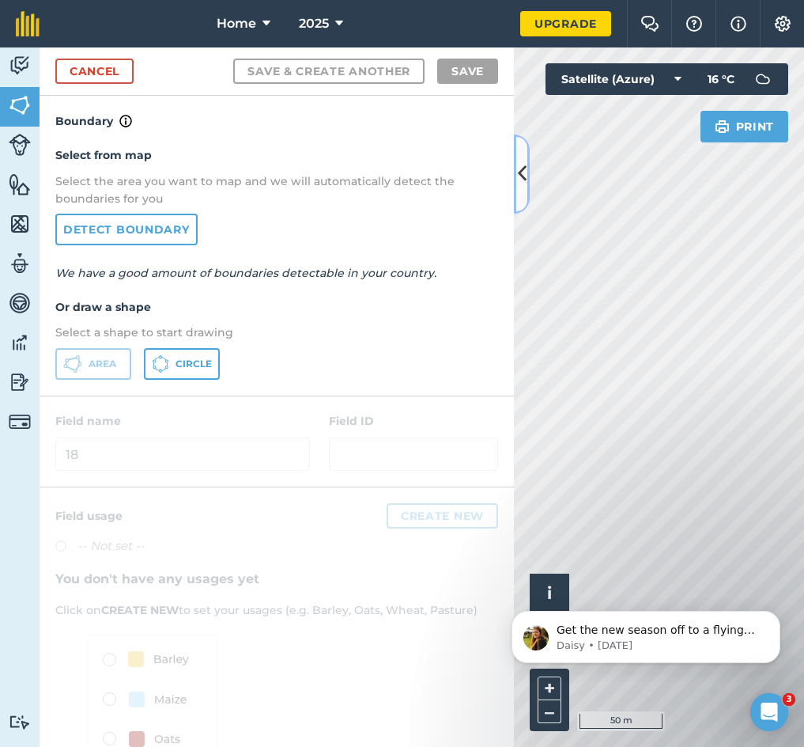
click at [520, 181] on icon at bounding box center [522, 174] width 9 height 28
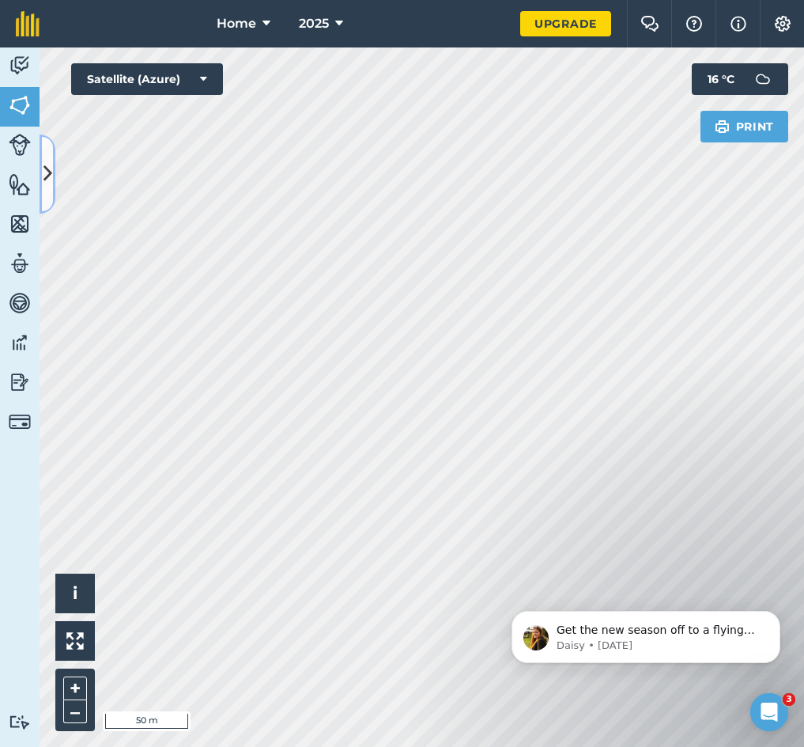
click at [49, 176] on icon at bounding box center [47, 174] width 9 height 28
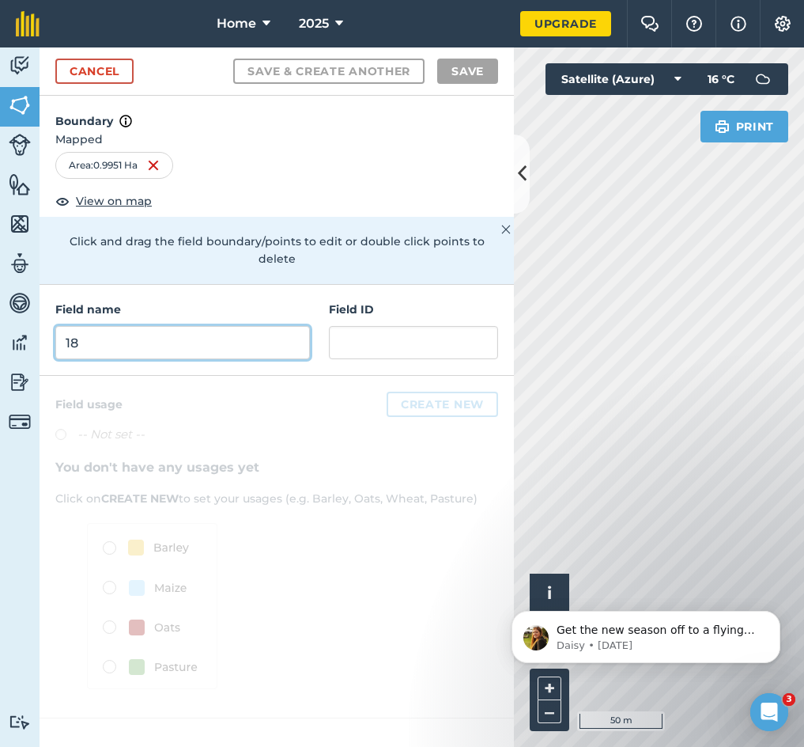
click at [110, 332] on input "18" at bounding box center [182, 342] width 255 height 33
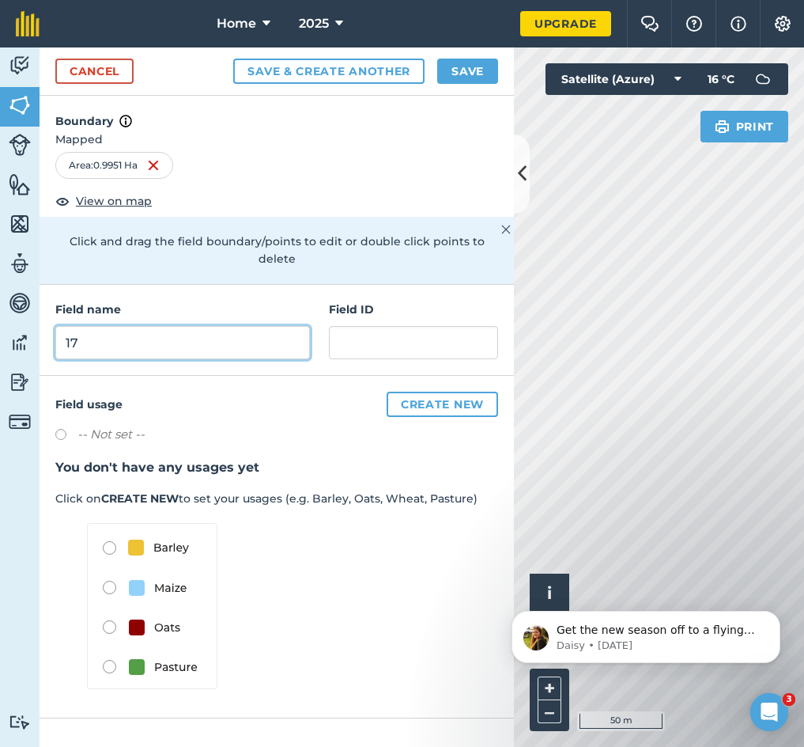
type input "17"
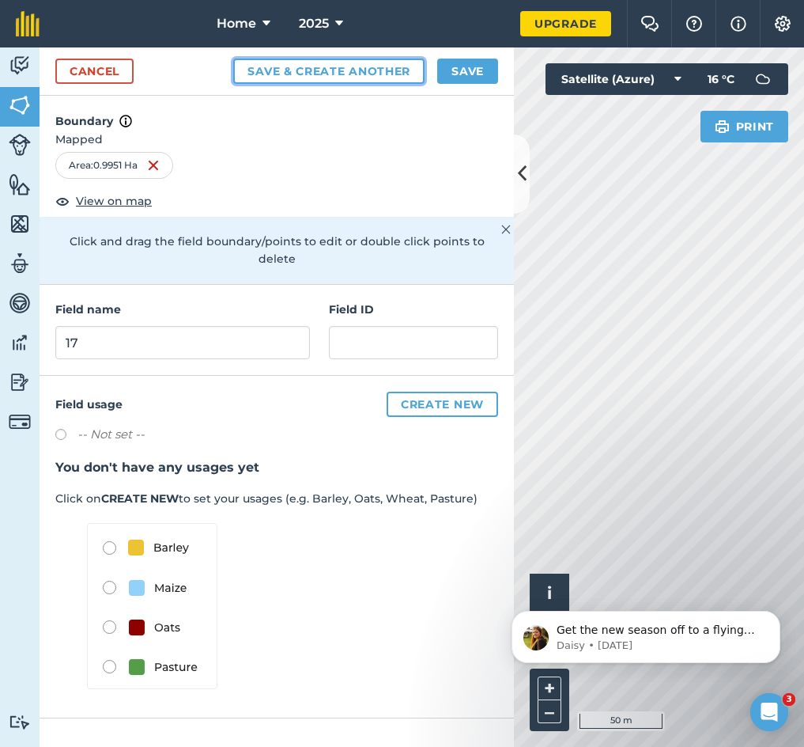
click at [297, 72] on button "Save & Create Another" at bounding box center [328, 71] width 191 height 25
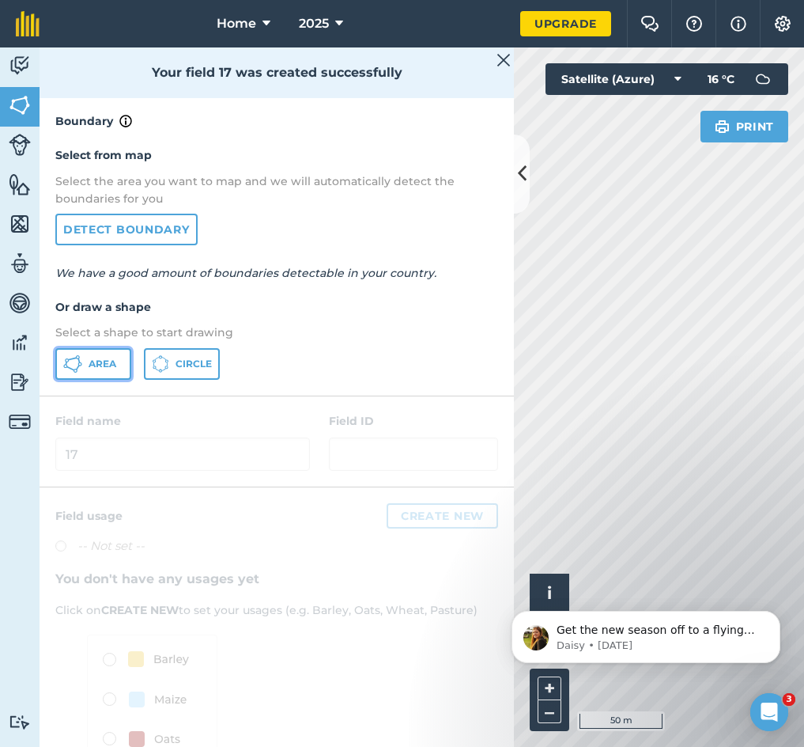
click at [71, 361] on icon at bounding box center [72, 363] width 19 height 19
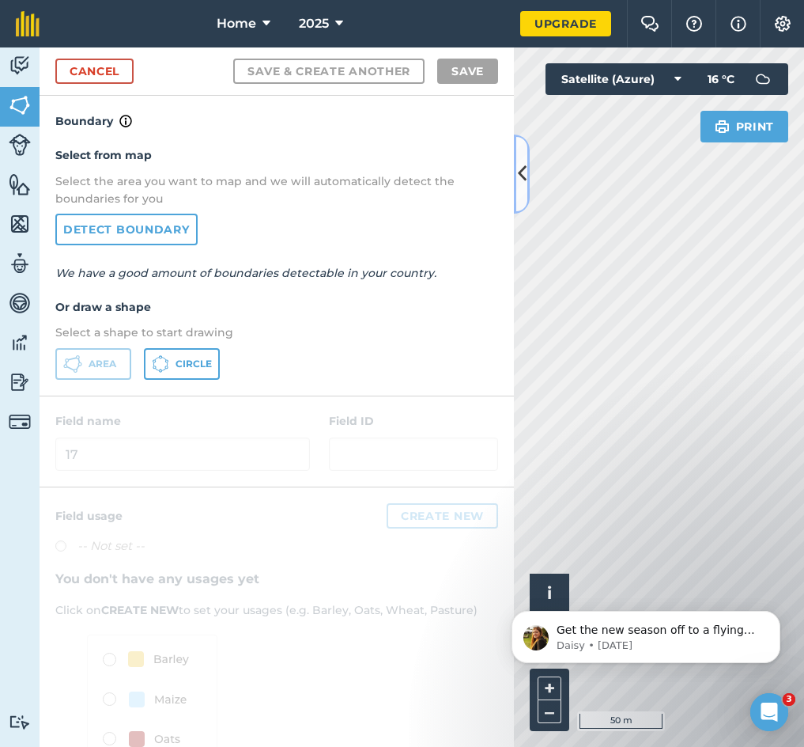
click at [518, 187] on icon at bounding box center [522, 174] width 9 height 28
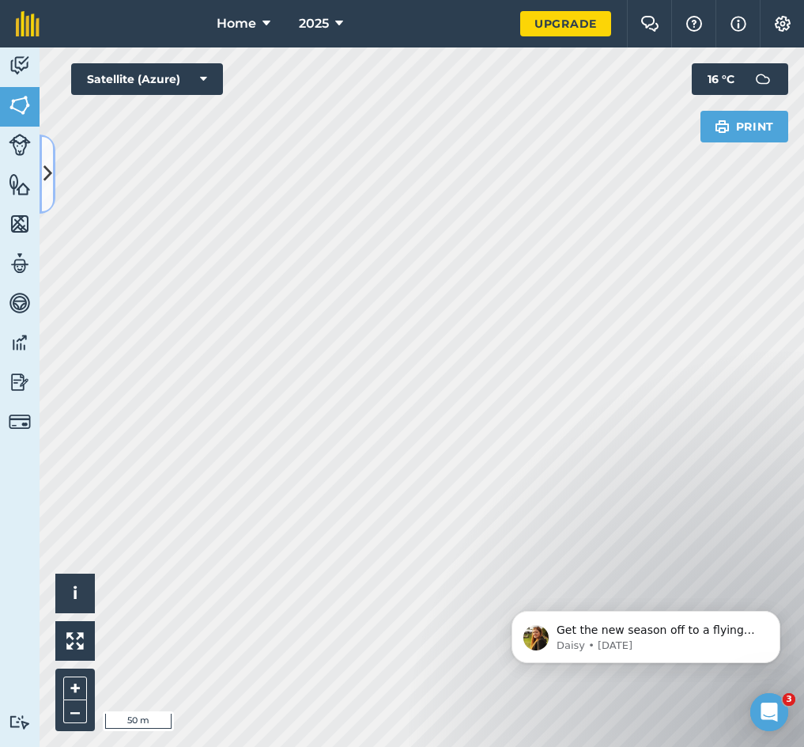
click at [47, 166] on icon at bounding box center [47, 174] width 9 height 28
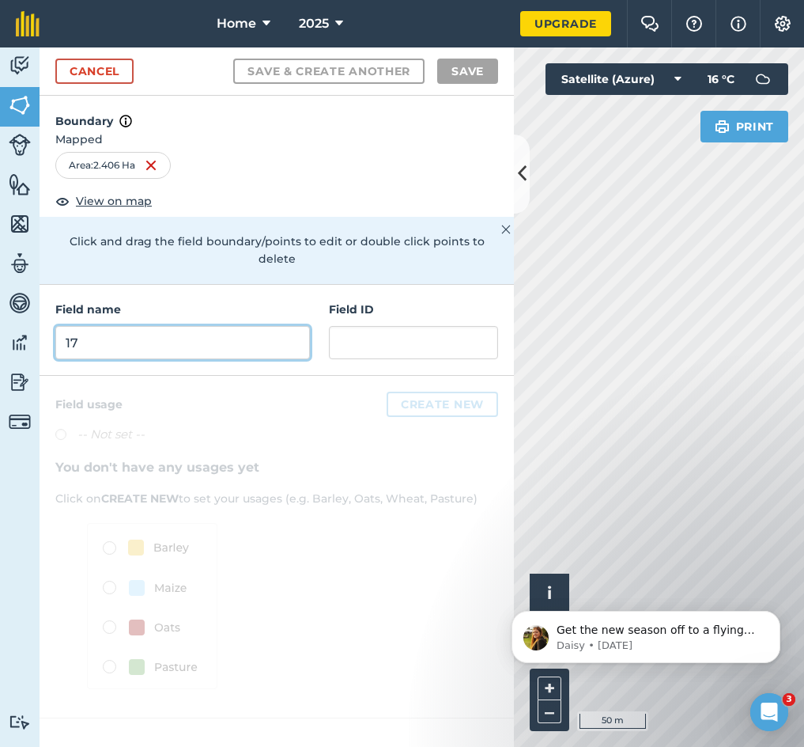
click at [158, 326] on input "17" at bounding box center [182, 342] width 255 height 33
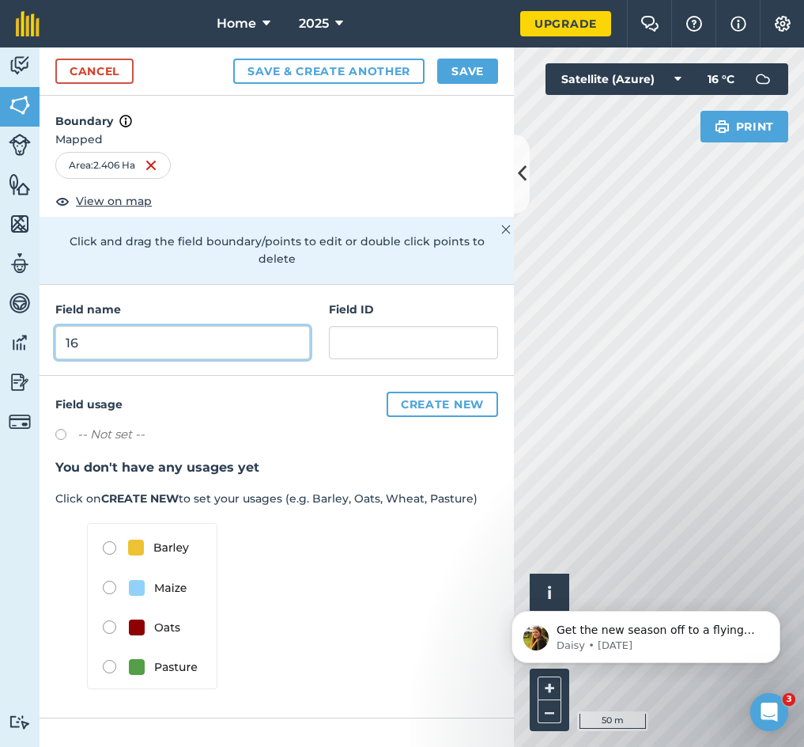
type input "16"
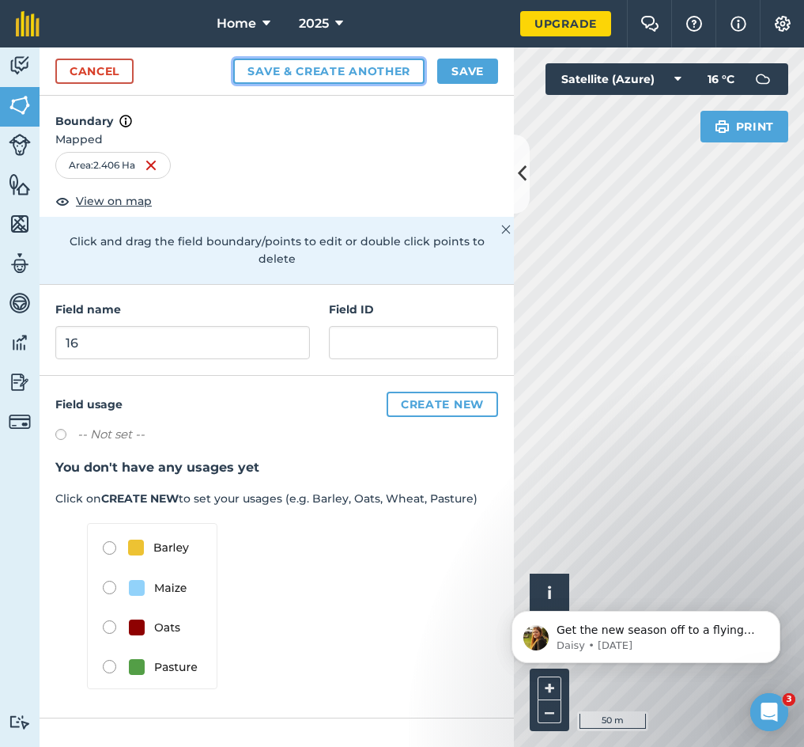
click at [297, 70] on button "Save & Create Another" at bounding box center [328, 71] width 191 height 25
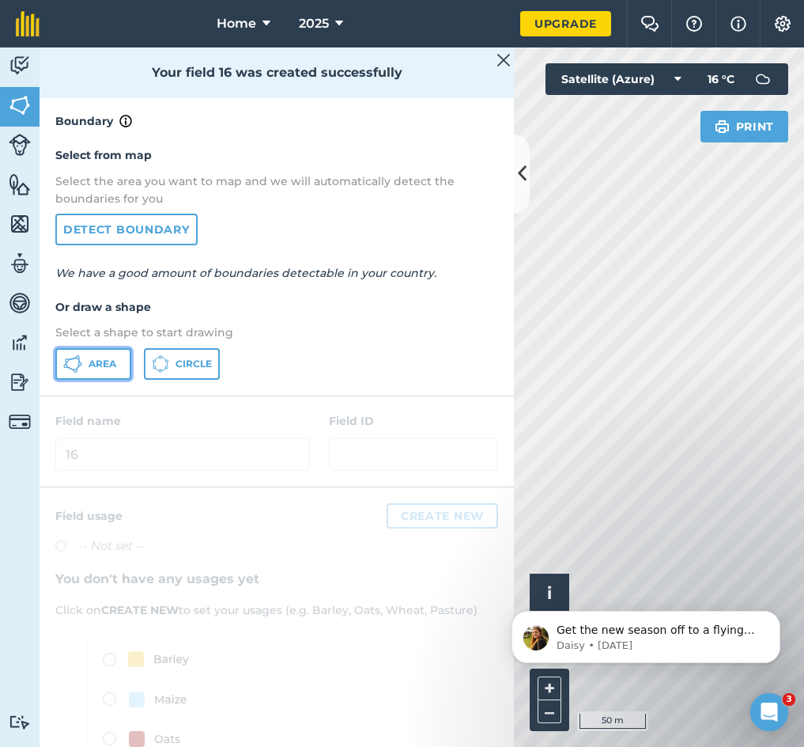
click at [70, 378] on button "Area" at bounding box center [93, 364] width 76 height 32
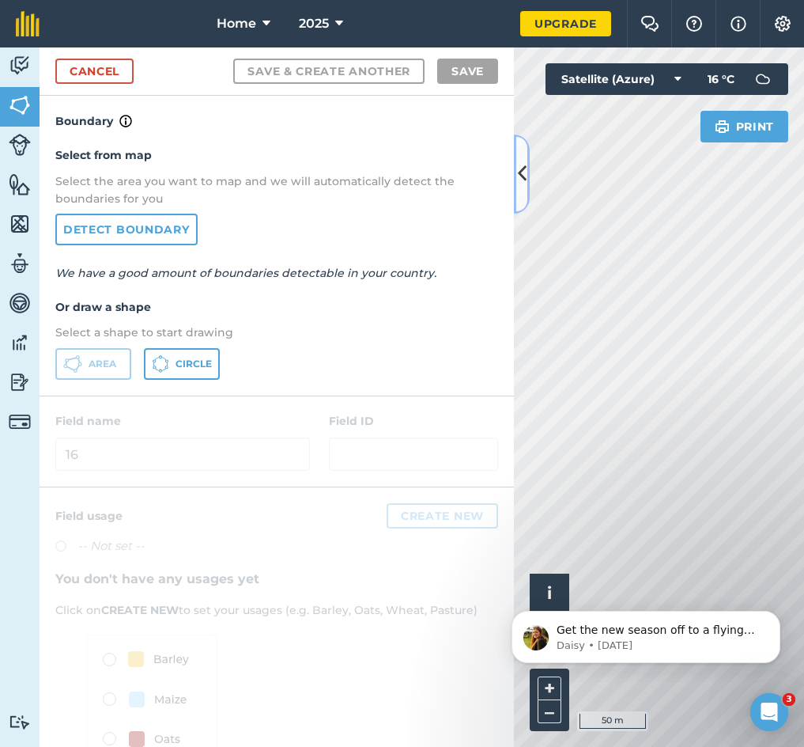
click at [523, 176] on icon at bounding box center [522, 174] width 9 height 28
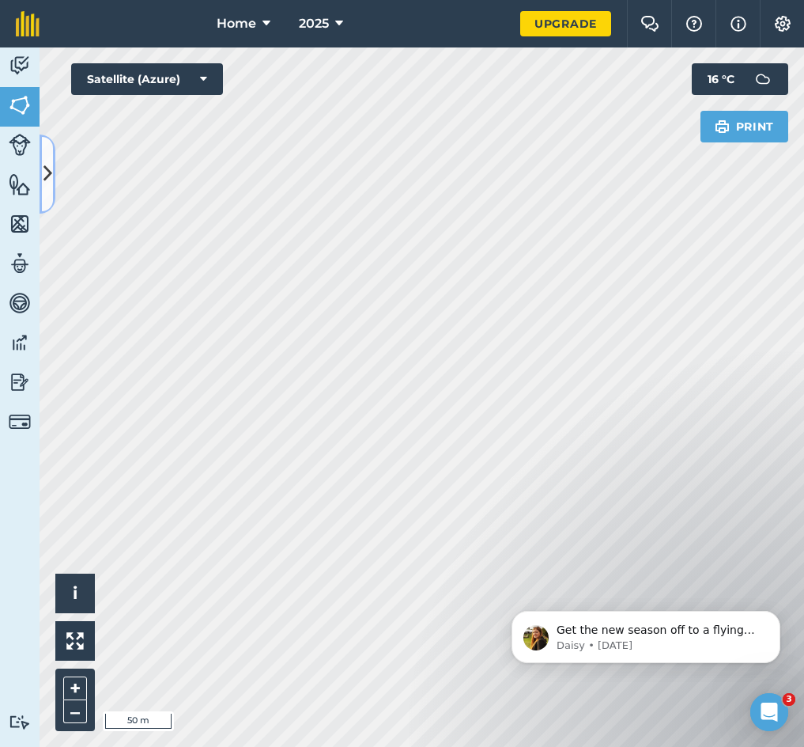
click at [41, 161] on button at bounding box center [48, 173] width 16 height 79
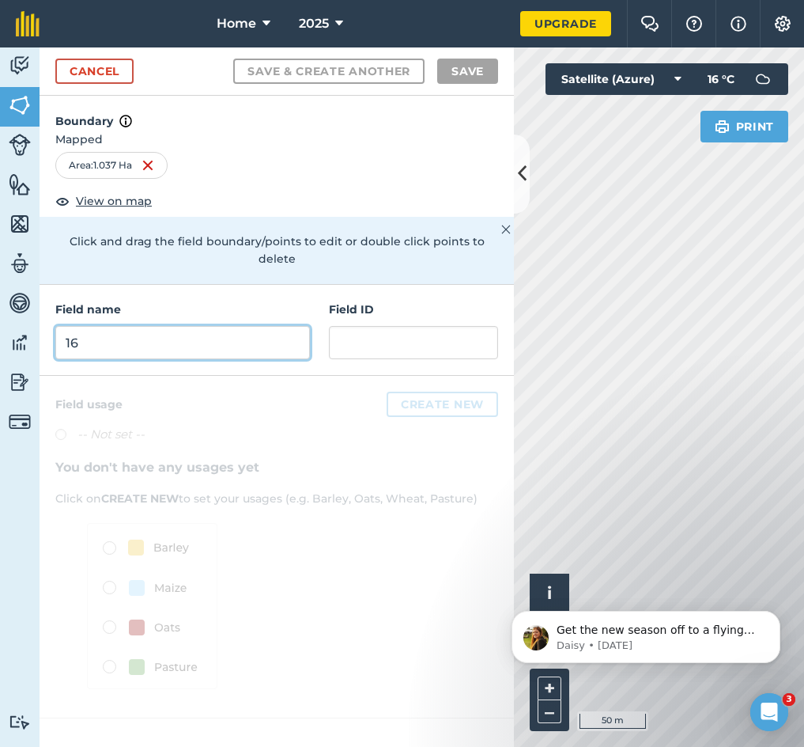
click at [160, 328] on input "16" at bounding box center [182, 342] width 255 height 33
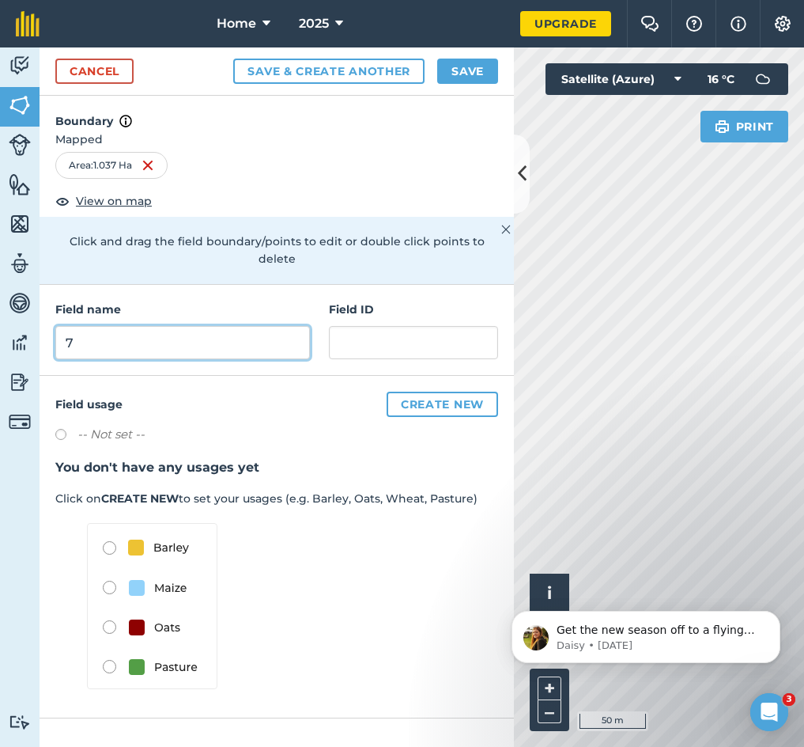
type input "7"
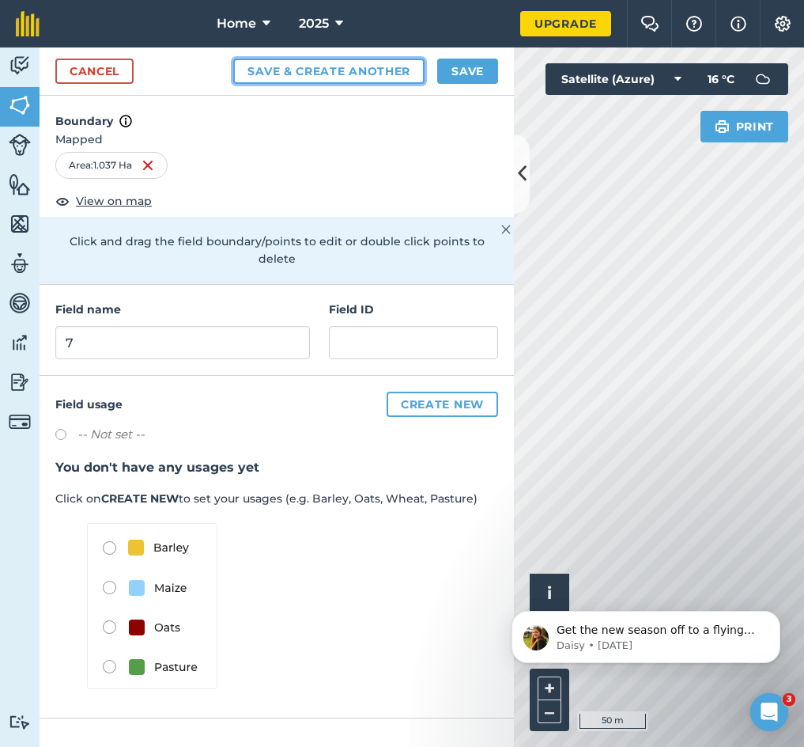
click at [311, 81] on button "Save & Create Another" at bounding box center [328, 71] width 191 height 25
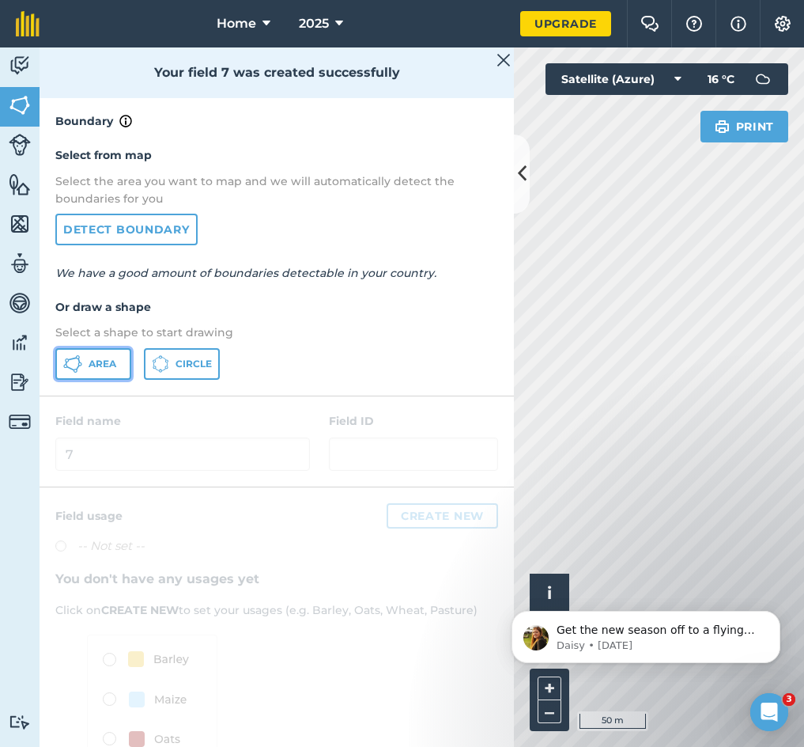
click at [99, 360] on span "Area" at bounding box center [103, 363] width 28 height 13
click at [518, 172] on icon at bounding box center [522, 174] width 9 height 28
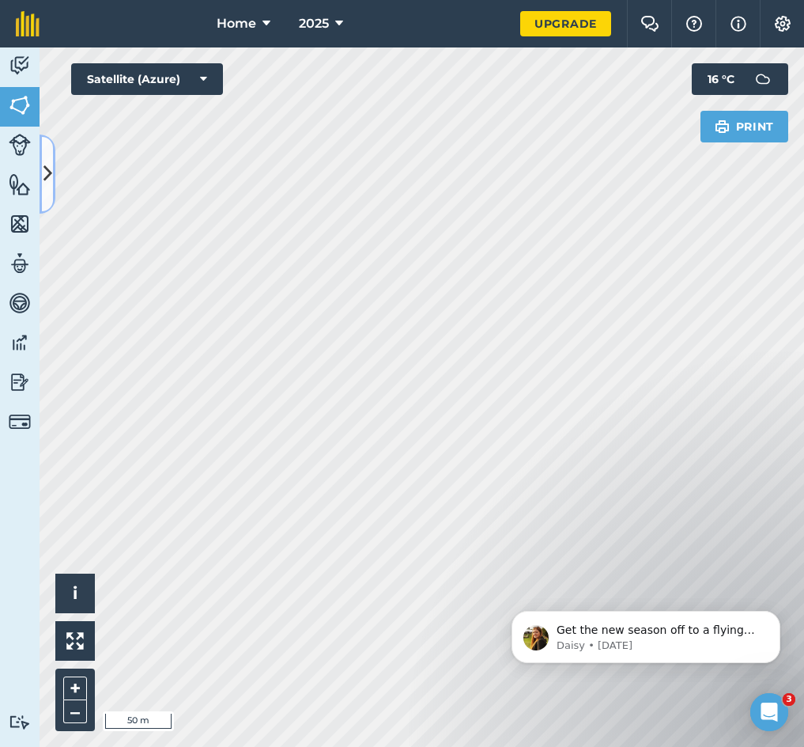
click at [51, 177] on icon at bounding box center [47, 174] width 9 height 28
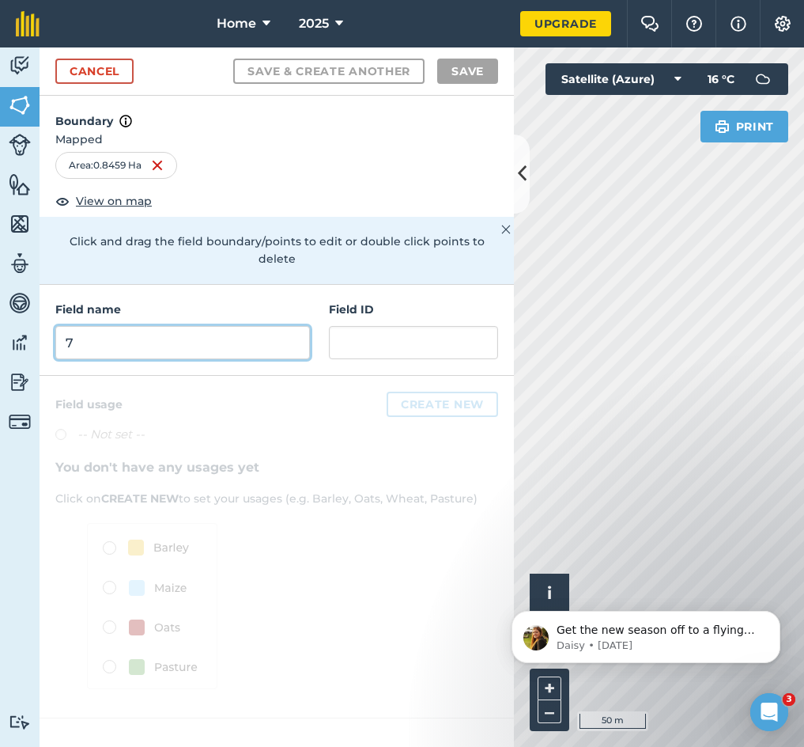
click at [142, 334] on input "7" at bounding box center [182, 342] width 255 height 33
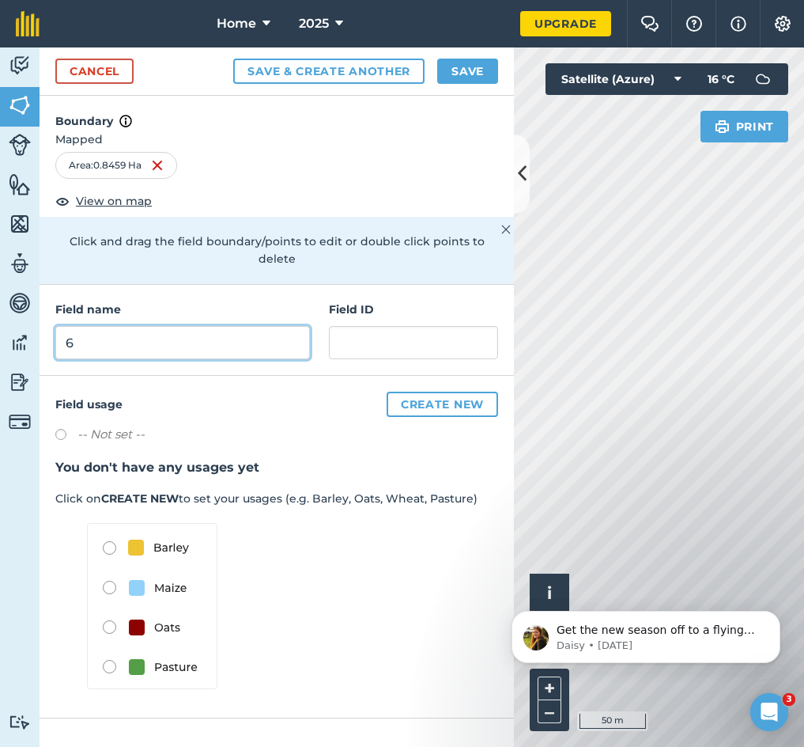
type input "6"
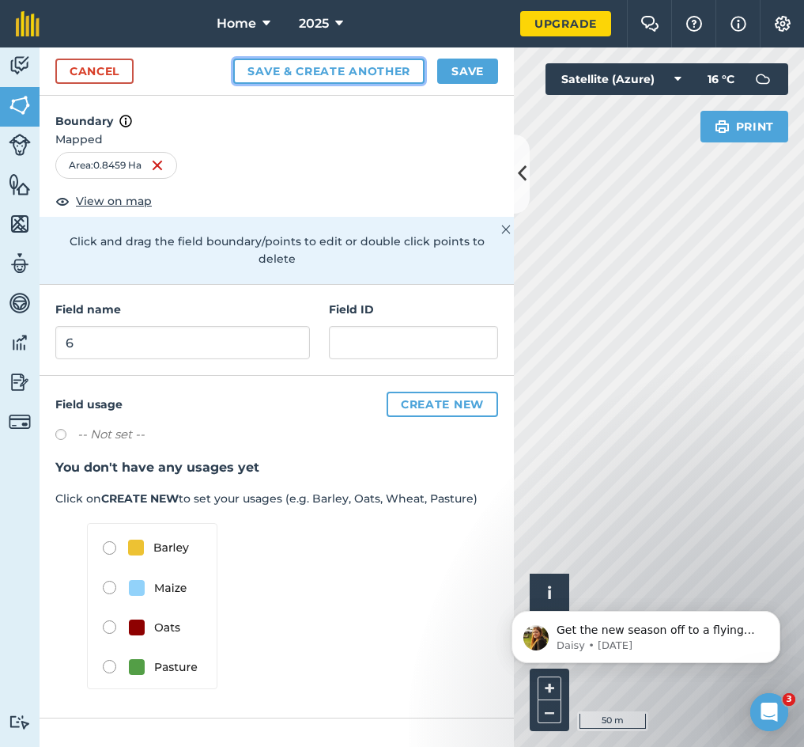
click at [327, 73] on button "Save & Create Another" at bounding box center [328, 71] width 191 height 25
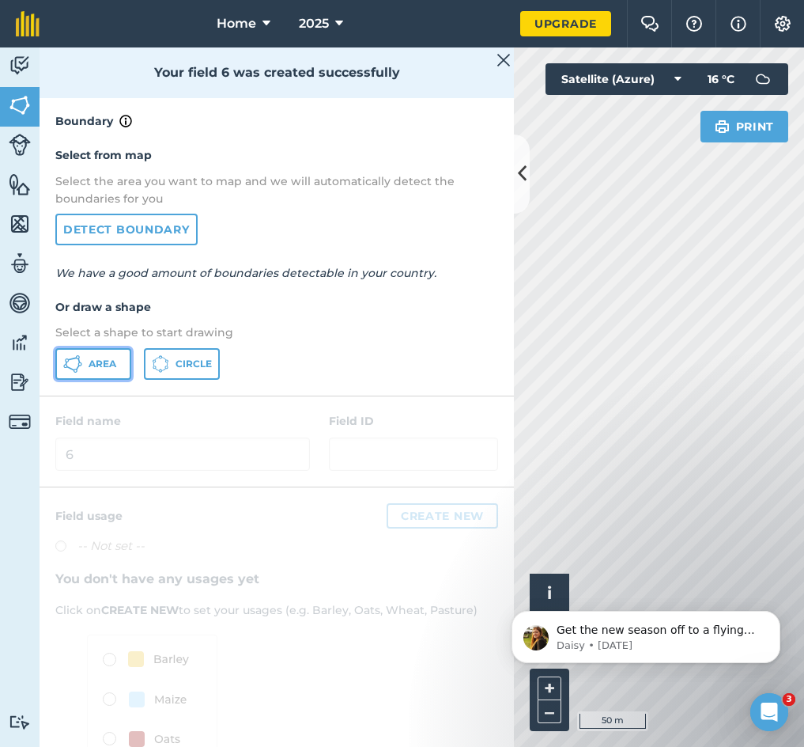
click at [67, 369] on icon at bounding box center [72, 363] width 19 height 19
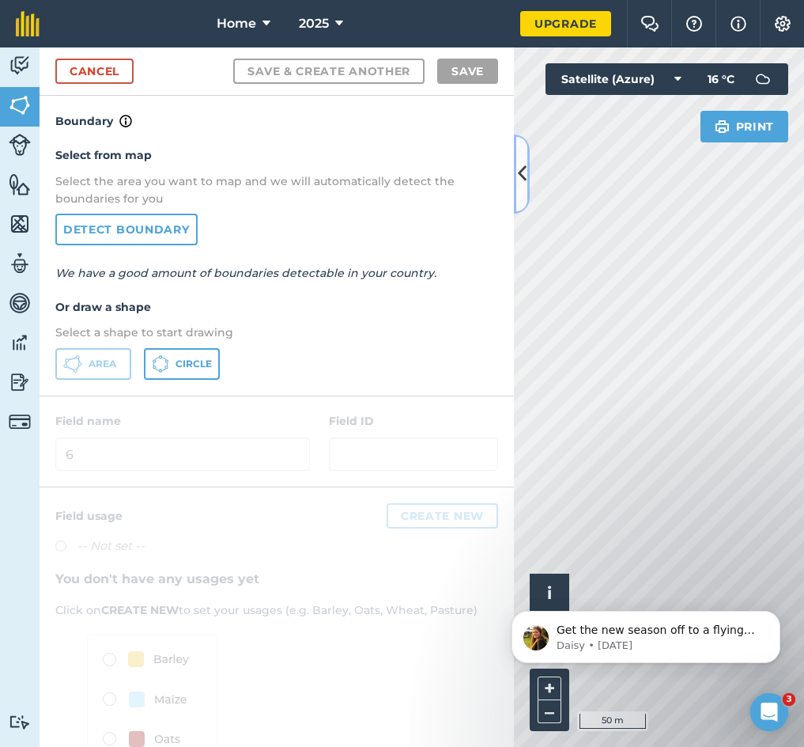
click at [516, 177] on button at bounding box center [522, 173] width 16 height 79
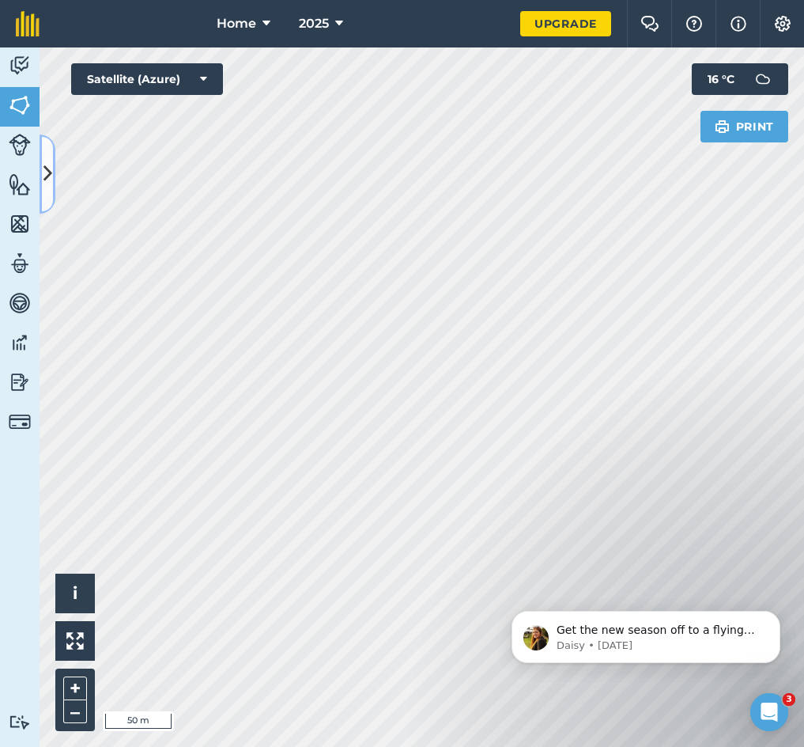
click at [41, 182] on button at bounding box center [48, 173] width 16 height 79
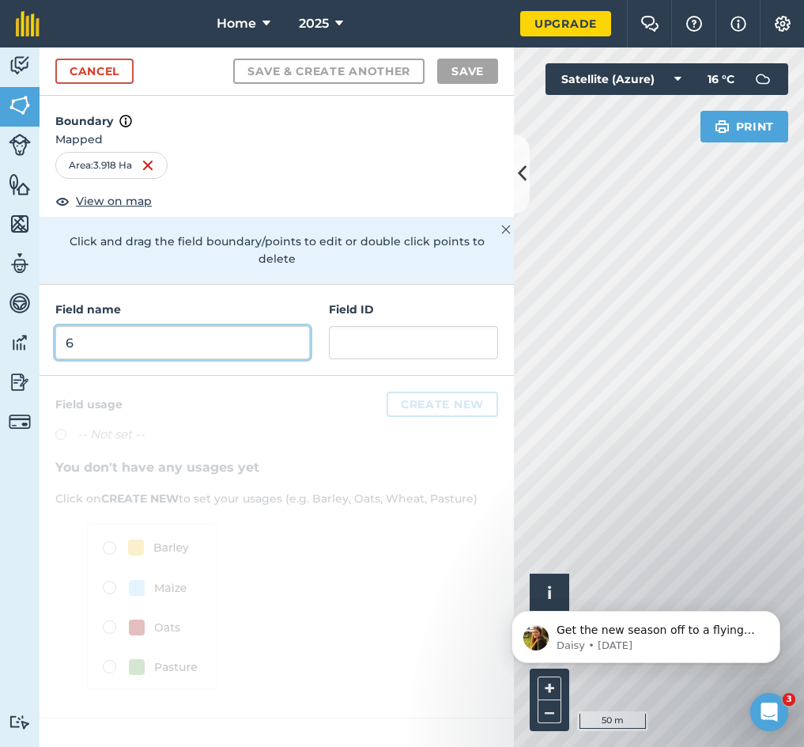
click at [120, 326] on input "6" at bounding box center [182, 342] width 255 height 33
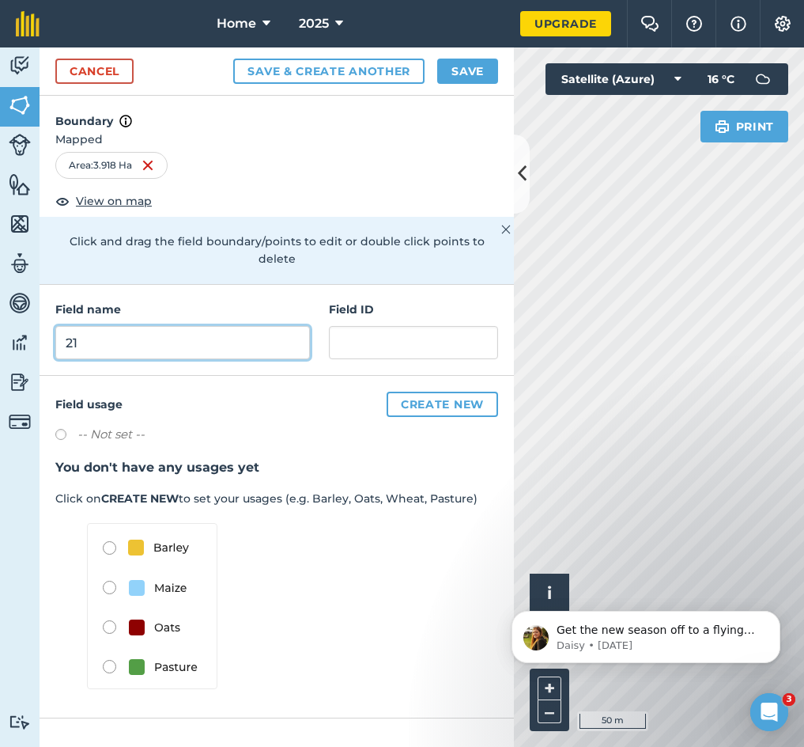
type input "21"
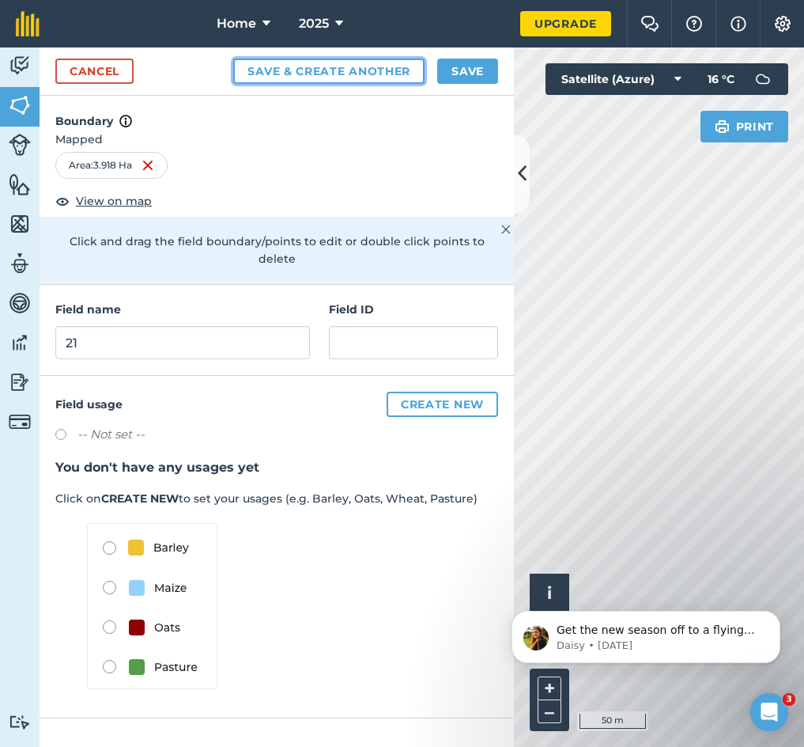
click at [289, 78] on button "Save & Create Another" at bounding box center [328, 71] width 191 height 25
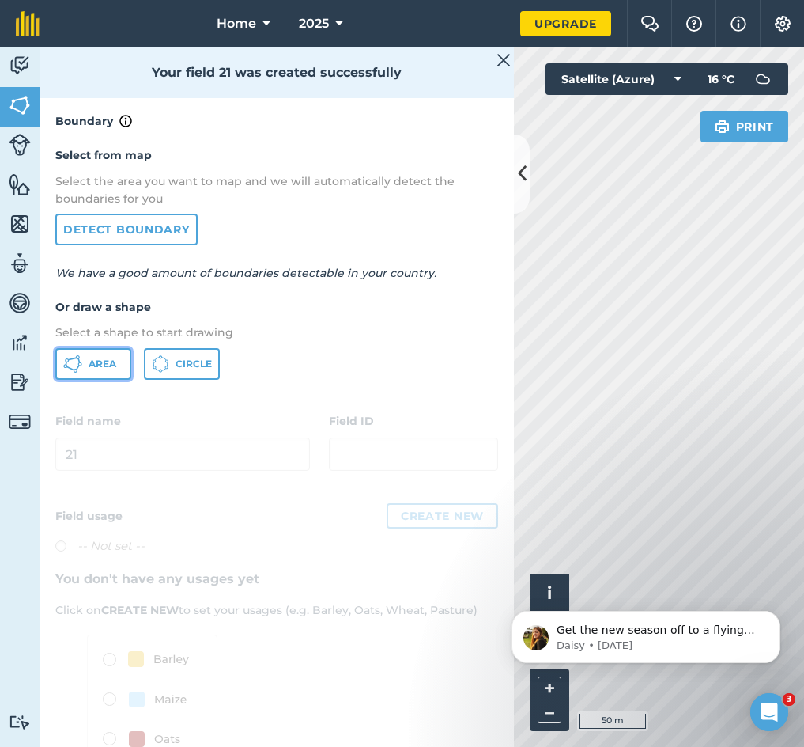
click at [81, 357] on icon at bounding box center [72, 363] width 19 height 19
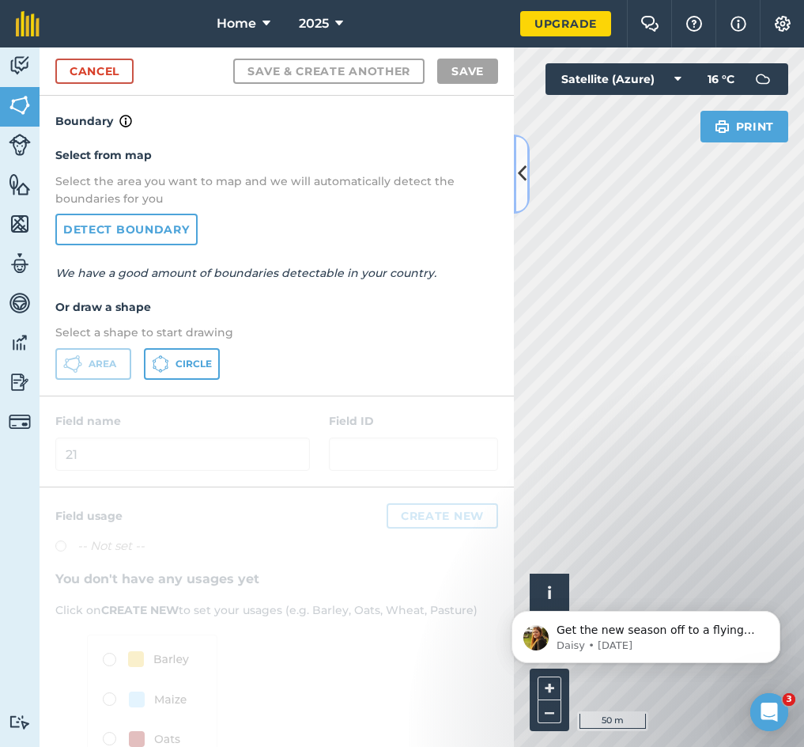
click at [518, 172] on icon at bounding box center [522, 174] width 9 height 28
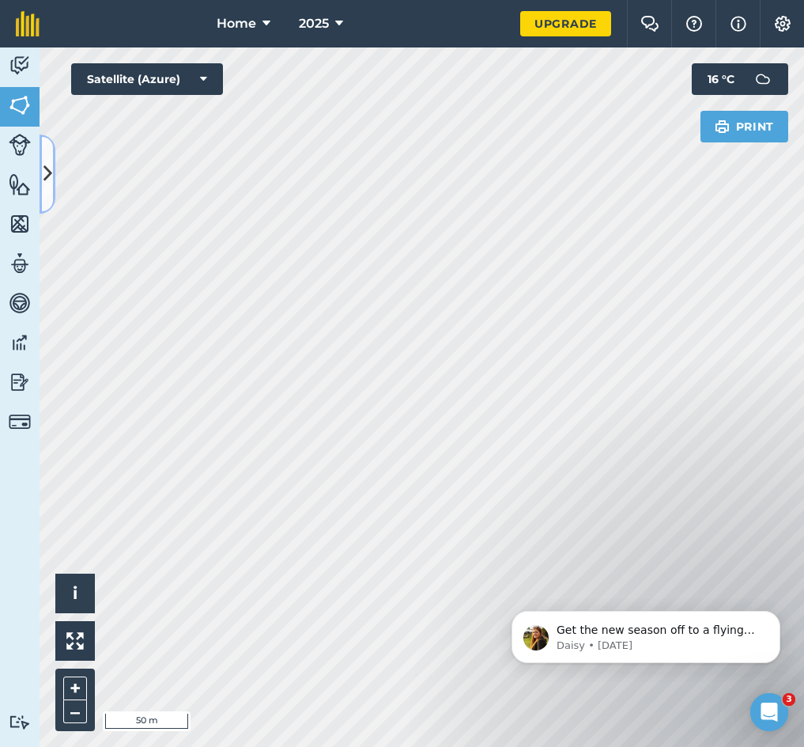
click at [47, 164] on icon at bounding box center [47, 174] width 9 height 28
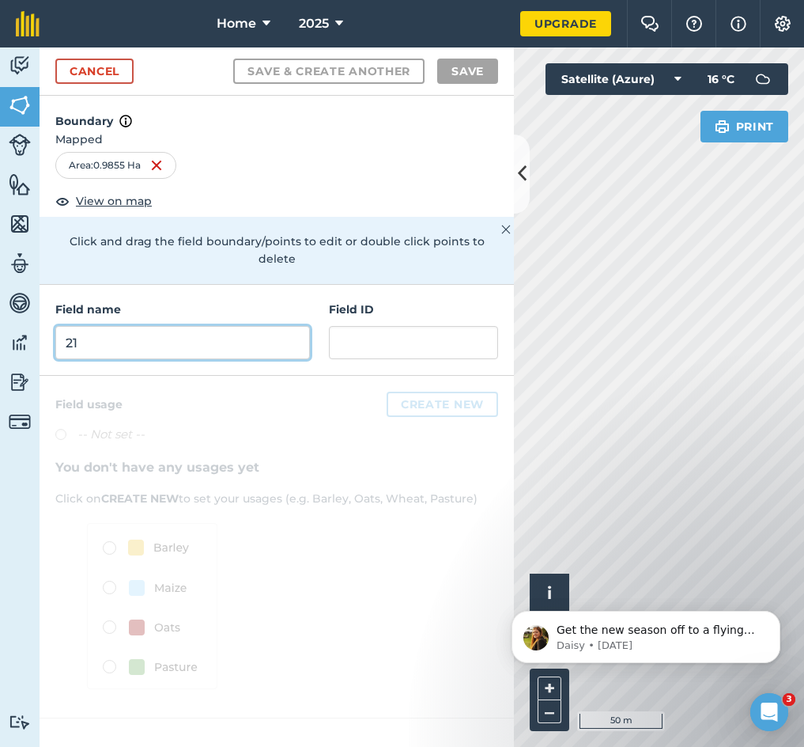
click at [175, 326] on input "21" at bounding box center [182, 342] width 255 height 33
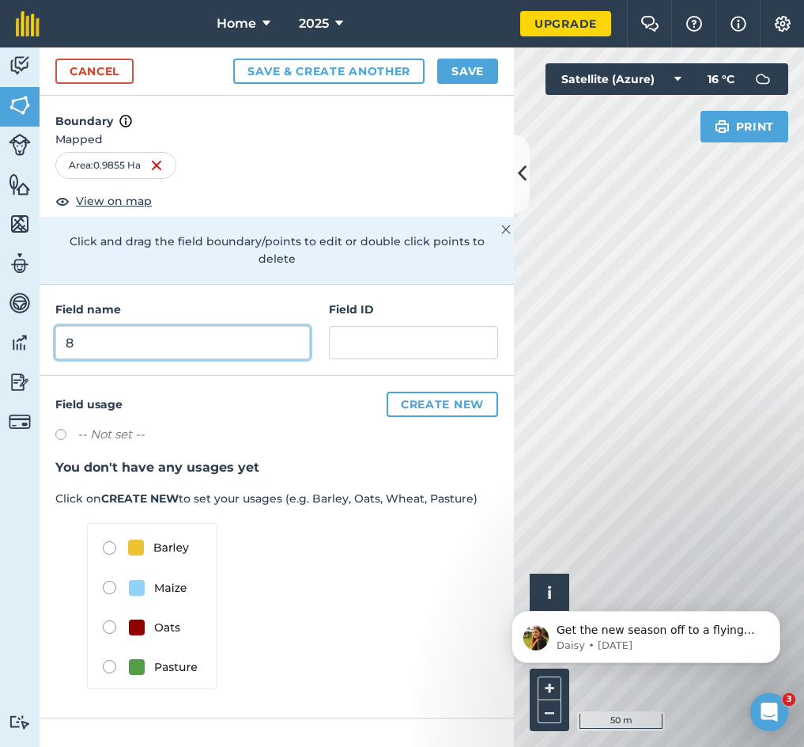
type input "8"
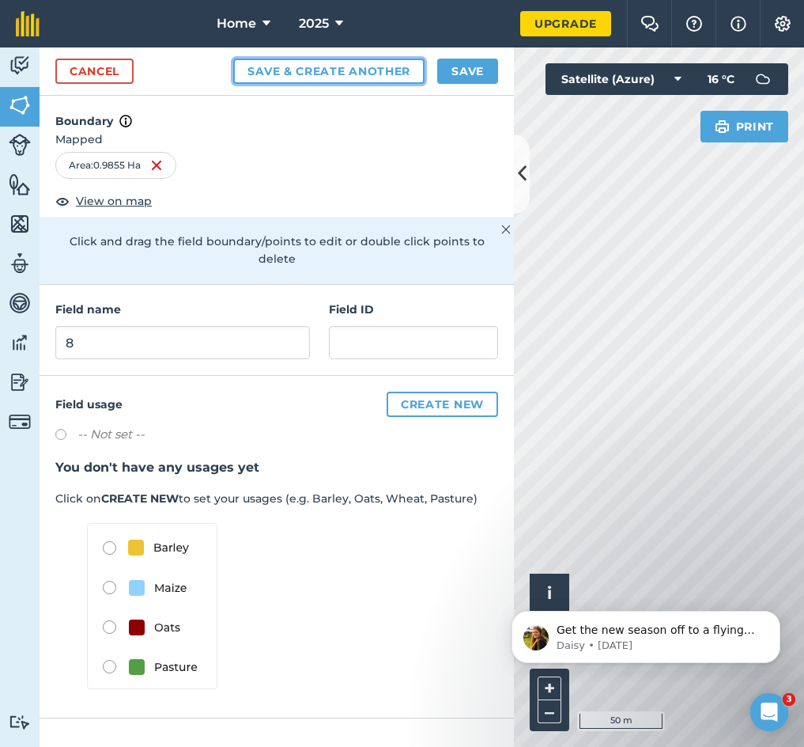
click at [312, 60] on button "Save & Create Another" at bounding box center [328, 71] width 191 height 25
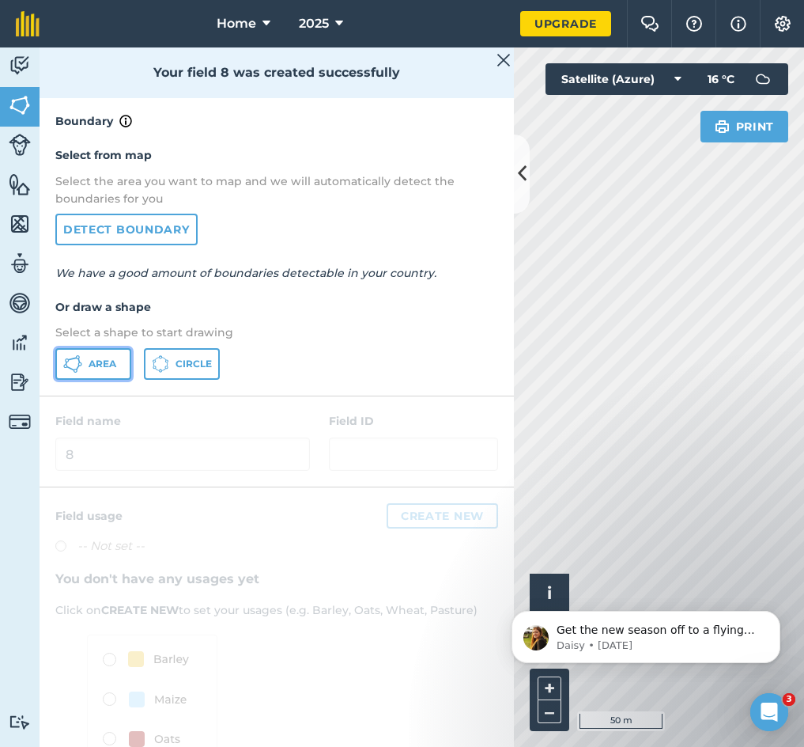
click at [100, 363] on span "Area" at bounding box center [103, 363] width 28 height 13
click at [521, 172] on icon at bounding box center [522, 174] width 9 height 28
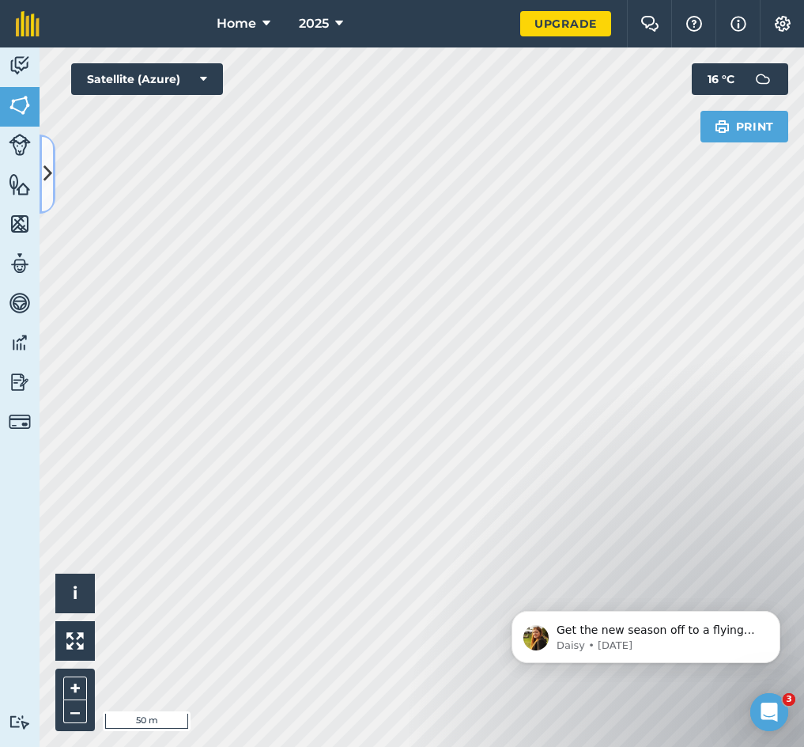
click at [50, 165] on icon at bounding box center [47, 174] width 9 height 28
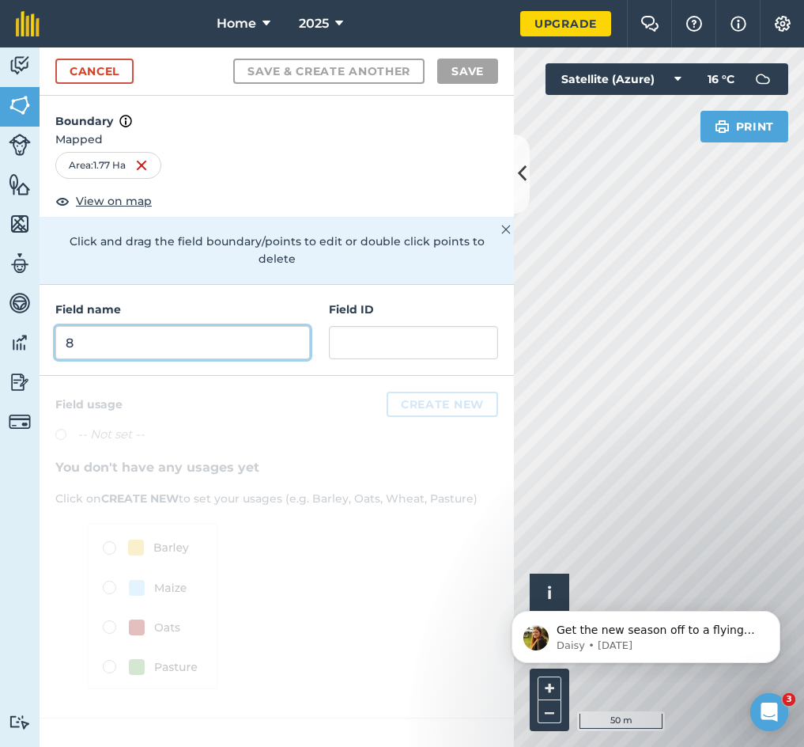
click at [152, 326] on input "8" at bounding box center [182, 342] width 255 height 33
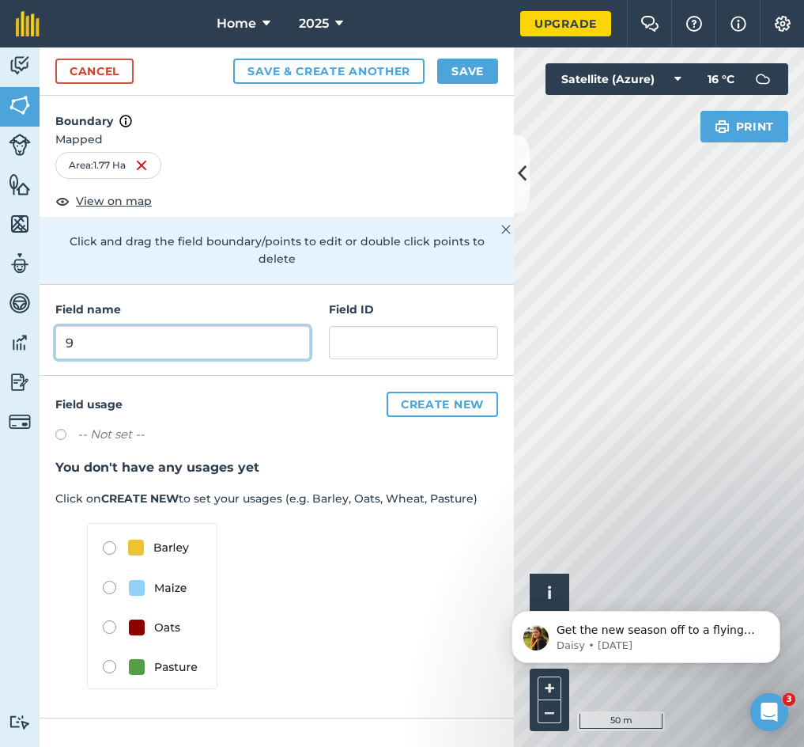
type input "9"
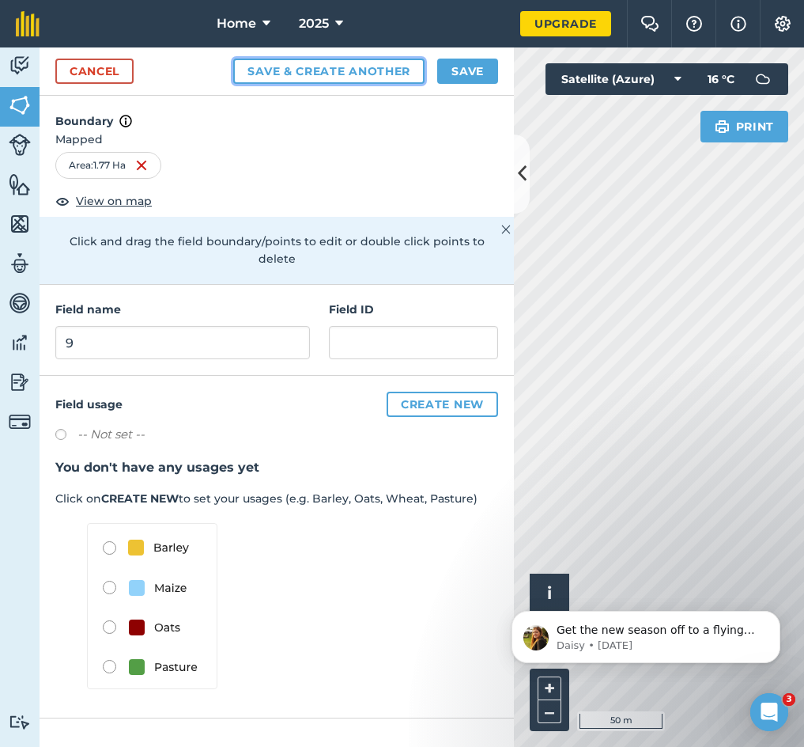
click at [294, 68] on button "Save & Create Another" at bounding box center [328, 71] width 191 height 25
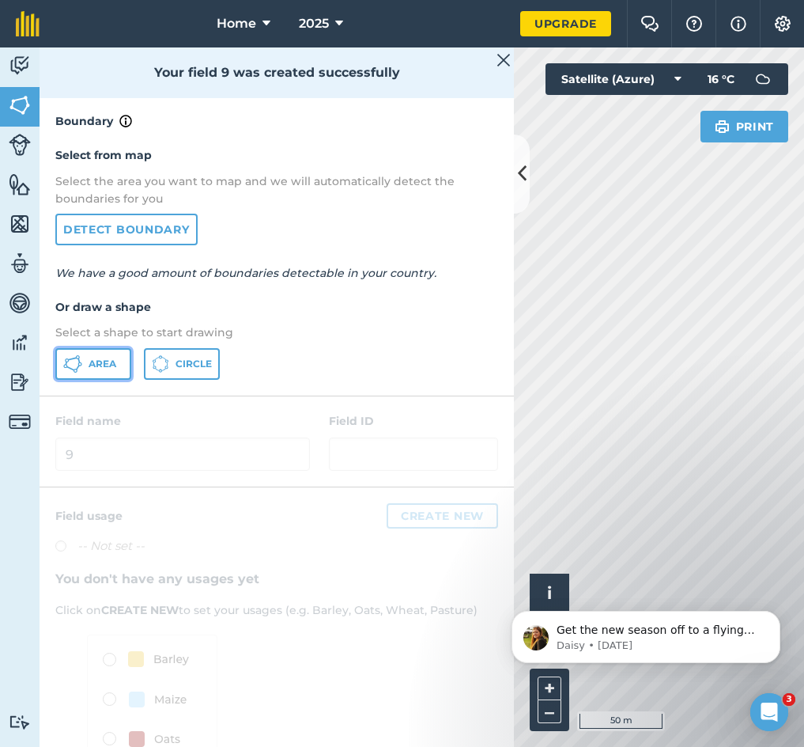
click at [78, 378] on button "Area" at bounding box center [93, 364] width 76 height 32
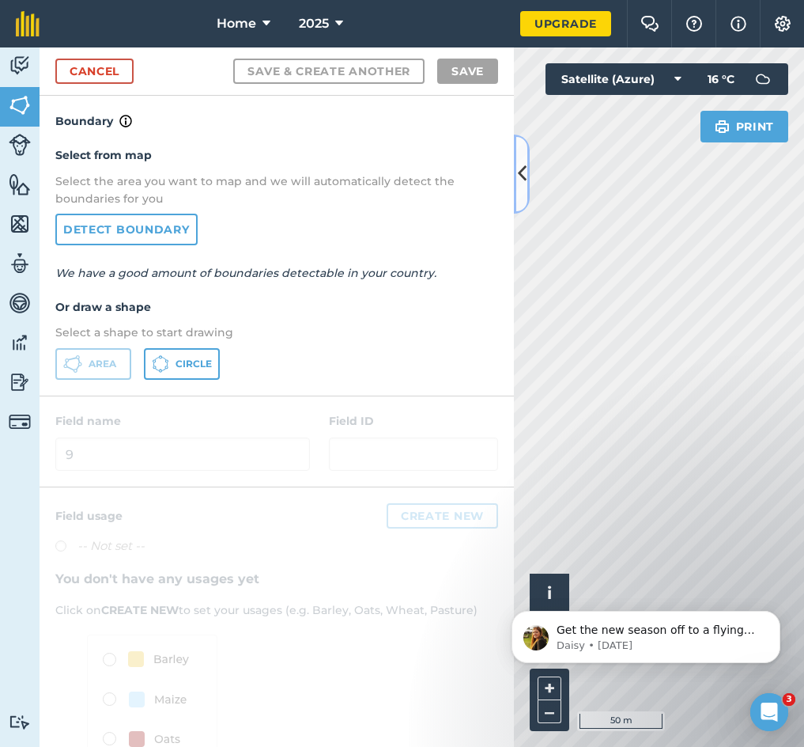
click at [524, 187] on icon at bounding box center [522, 174] width 9 height 28
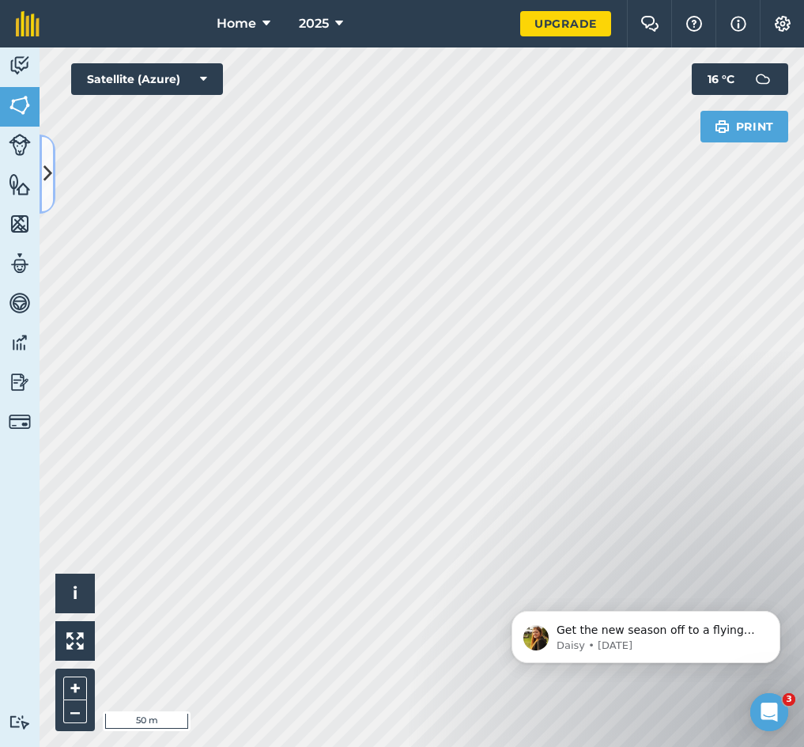
click at [40, 168] on button at bounding box center [48, 173] width 16 height 79
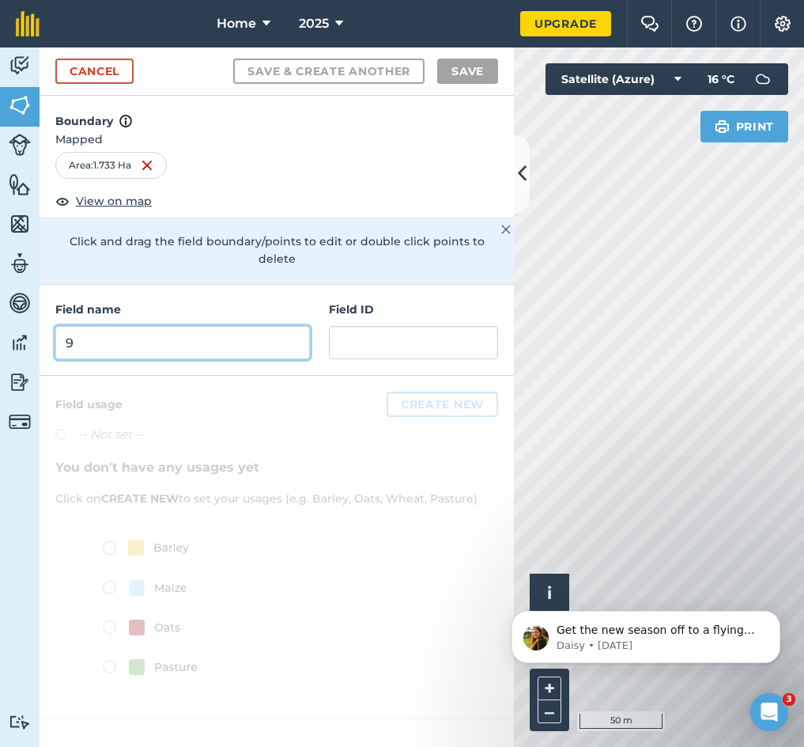
click at [142, 326] on input "9" at bounding box center [182, 342] width 255 height 33
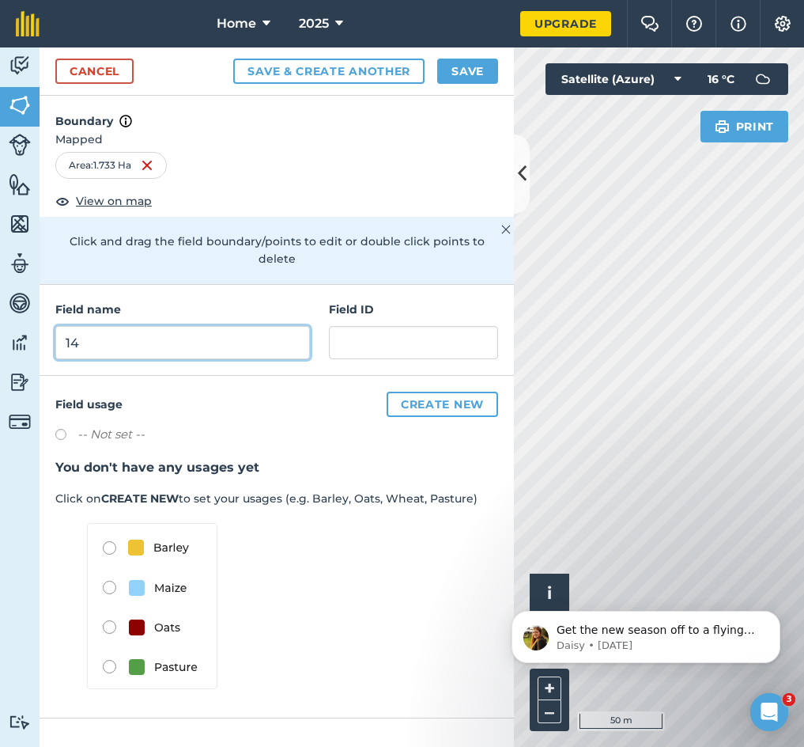
type input "14"
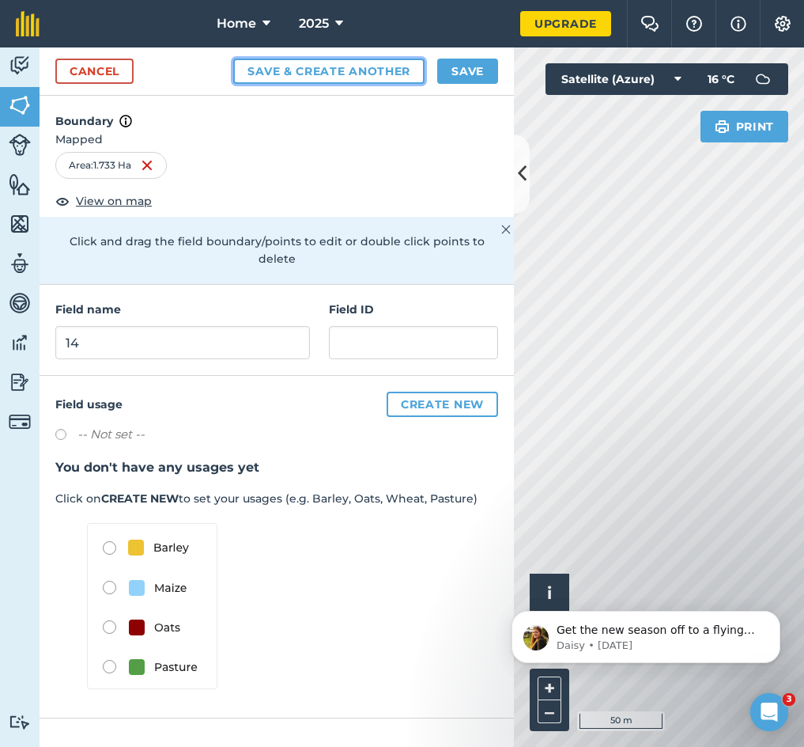
click at [308, 65] on button "Save & Create Another" at bounding box center [328, 71] width 191 height 25
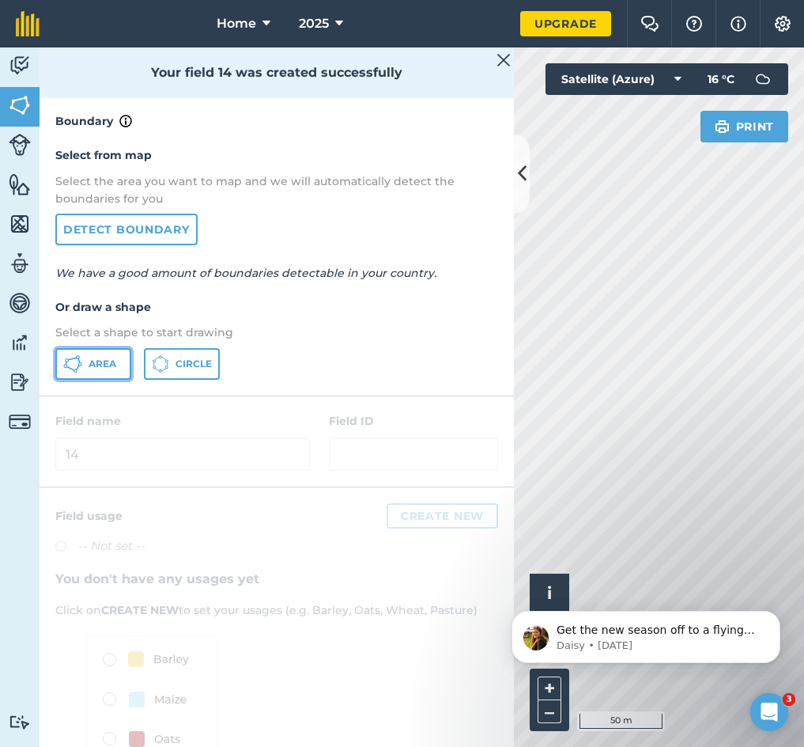
click at [118, 370] on button "Area" at bounding box center [93, 364] width 76 height 32
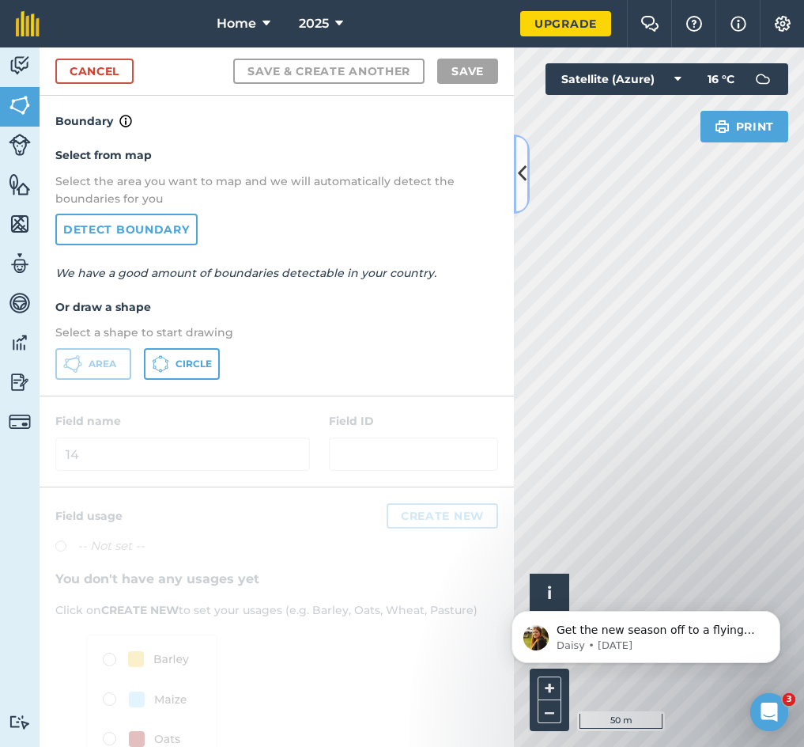
click at [523, 182] on icon at bounding box center [522, 174] width 9 height 28
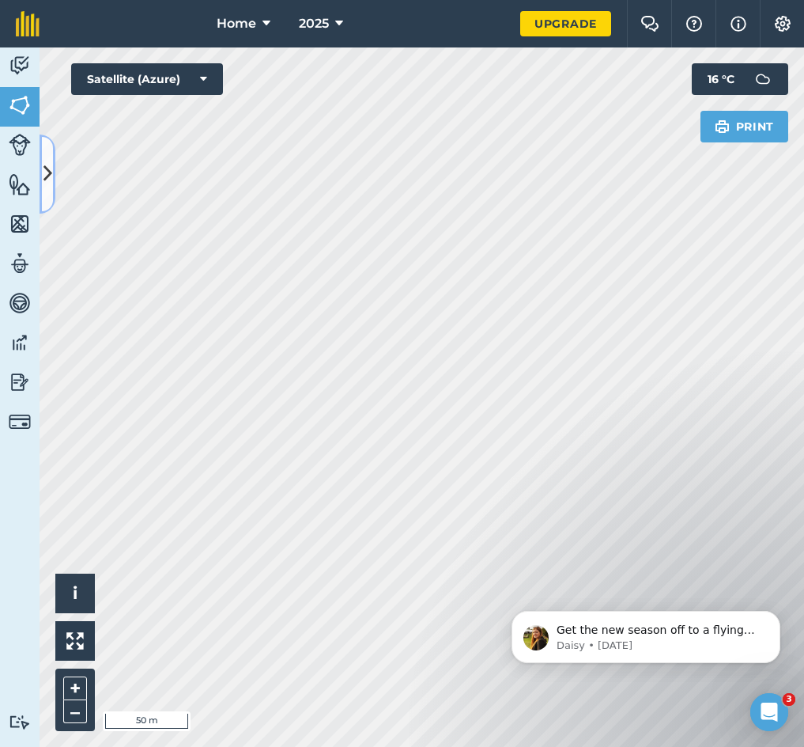
click at [47, 172] on icon at bounding box center [47, 174] width 9 height 28
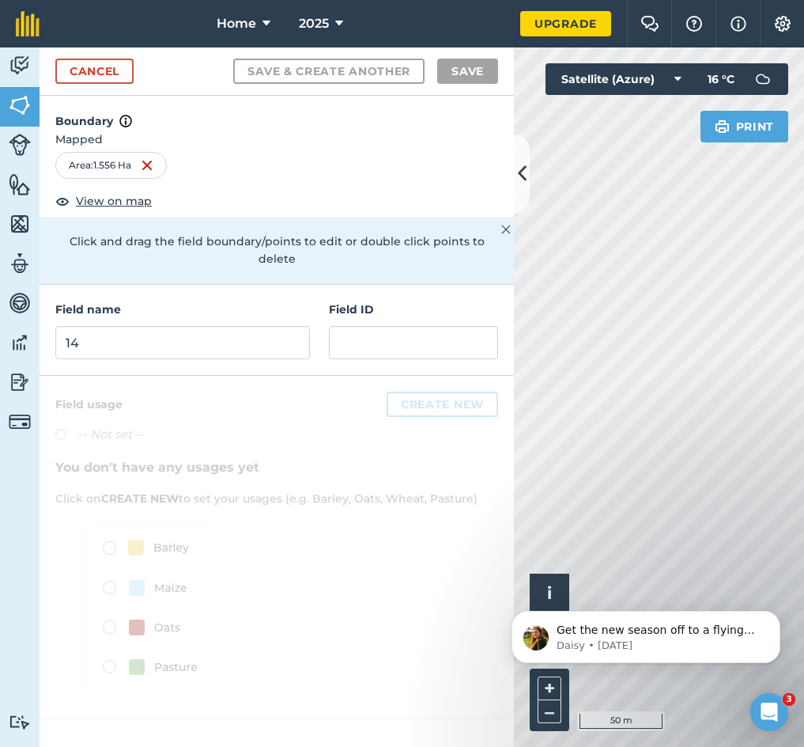
click at [132, 307] on div "Field name 14" at bounding box center [182, 330] width 255 height 59
click at [133, 326] on input "14" at bounding box center [182, 342] width 255 height 33
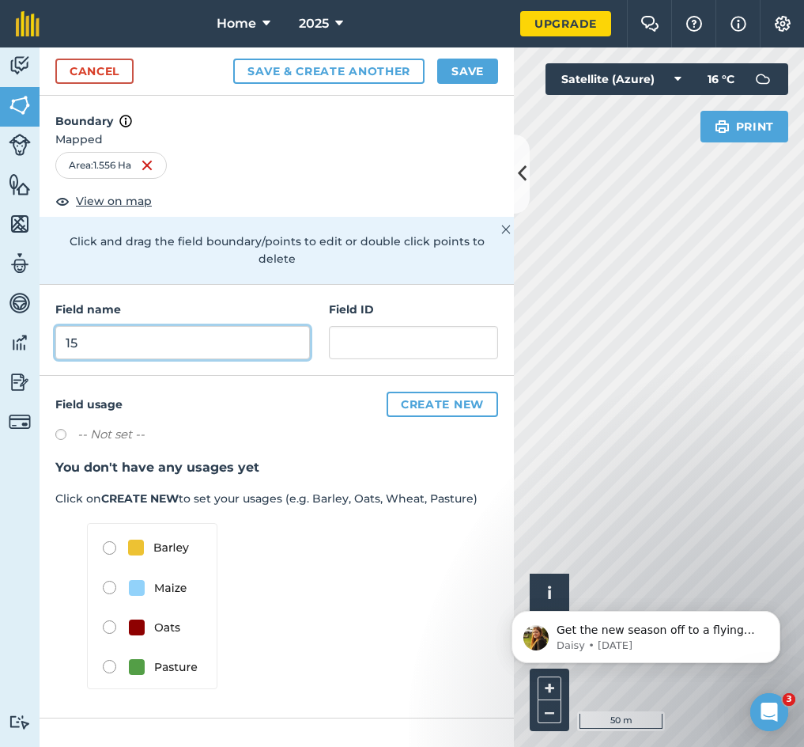
type input "15"
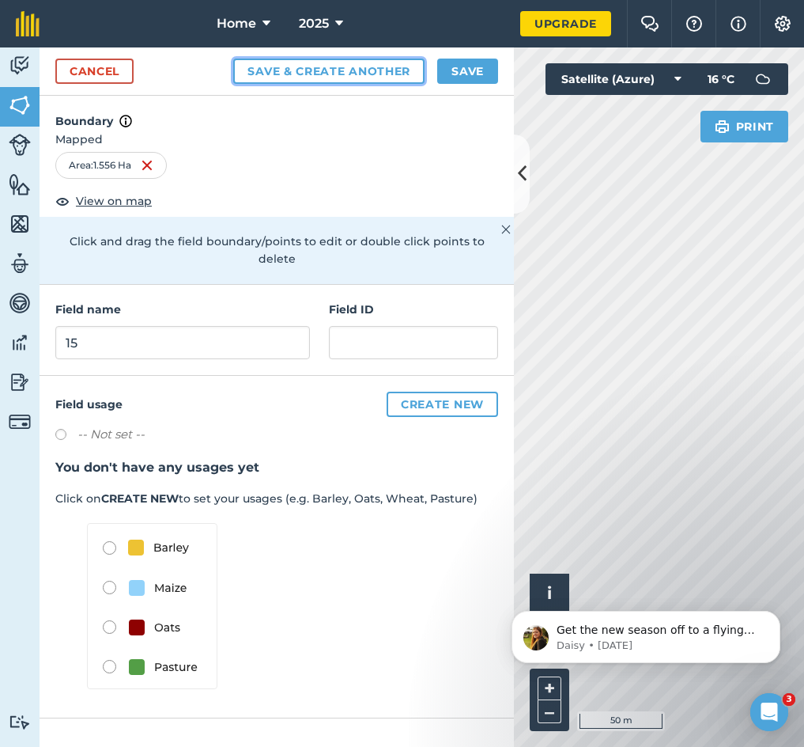
click at [365, 63] on button "Save & Create Another" at bounding box center [328, 71] width 191 height 25
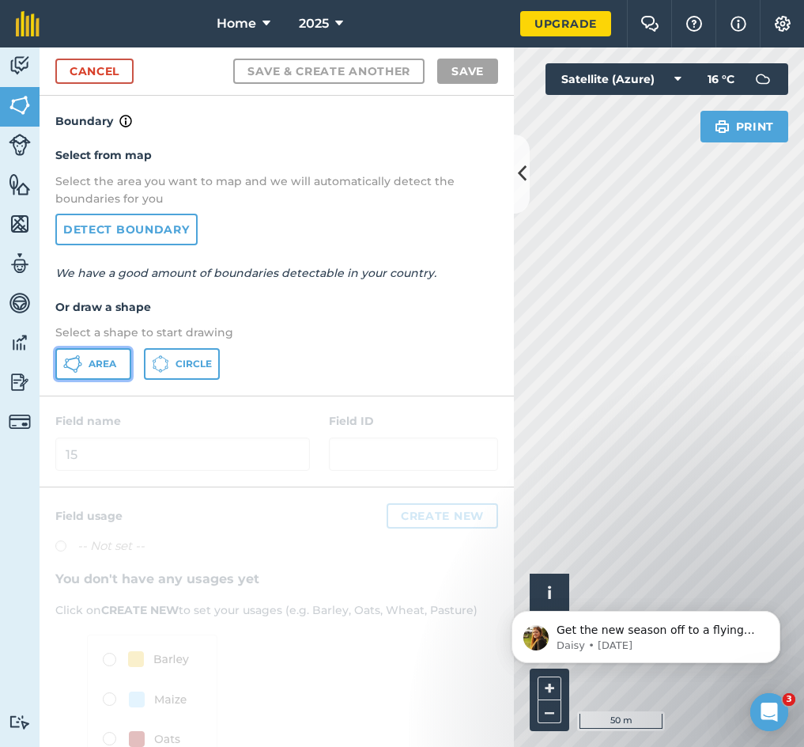
click at [76, 365] on icon at bounding box center [72, 363] width 19 height 19
click at [516, 178] on button at bounding box center [522, 173] width 16 height 79
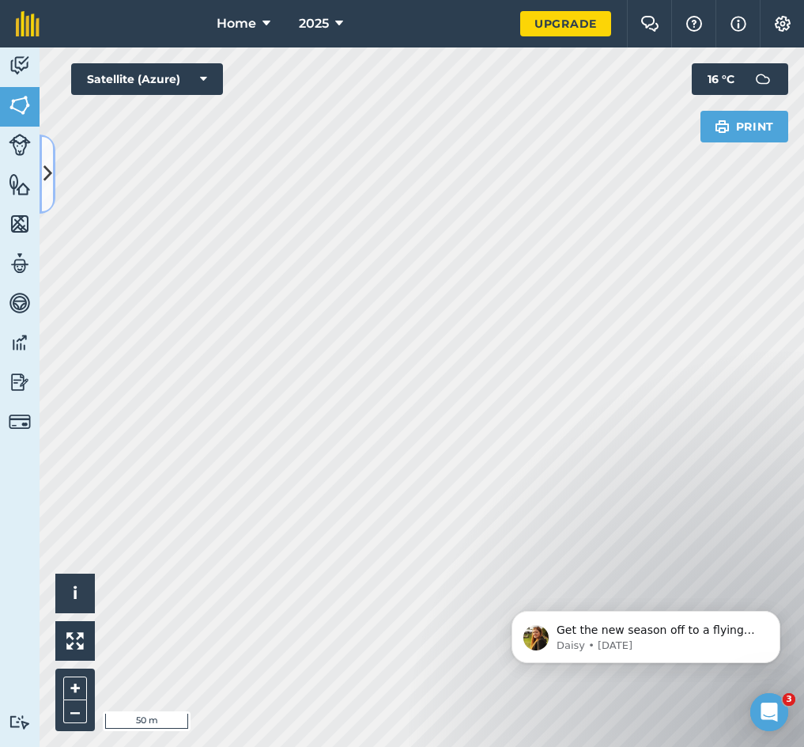
click at [53, 170] on button at bounding box center [48, 173] width 16 height 79
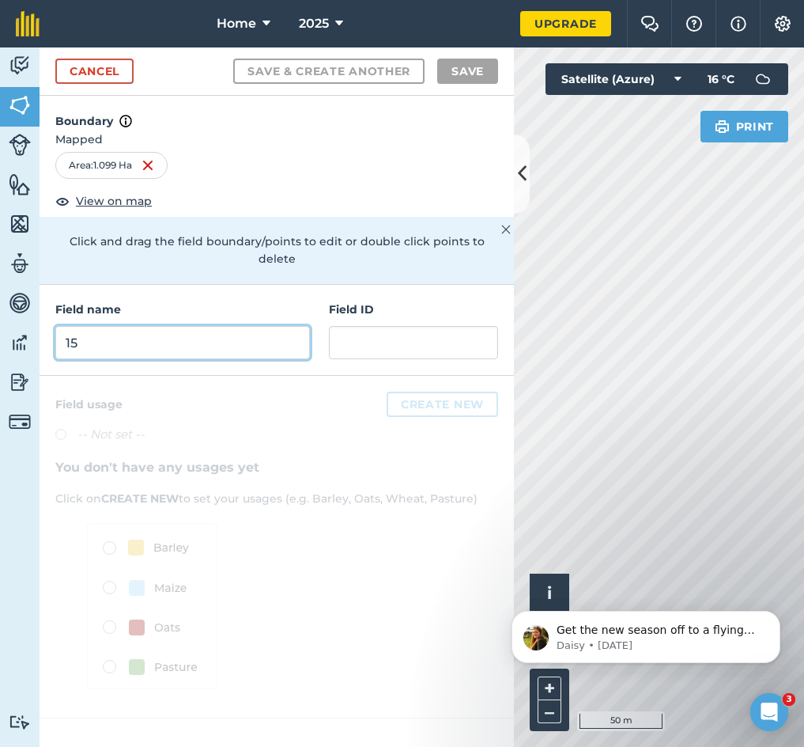
click at [159, 326] on input "15" at bounding box center [182, 342] width 255 height 33
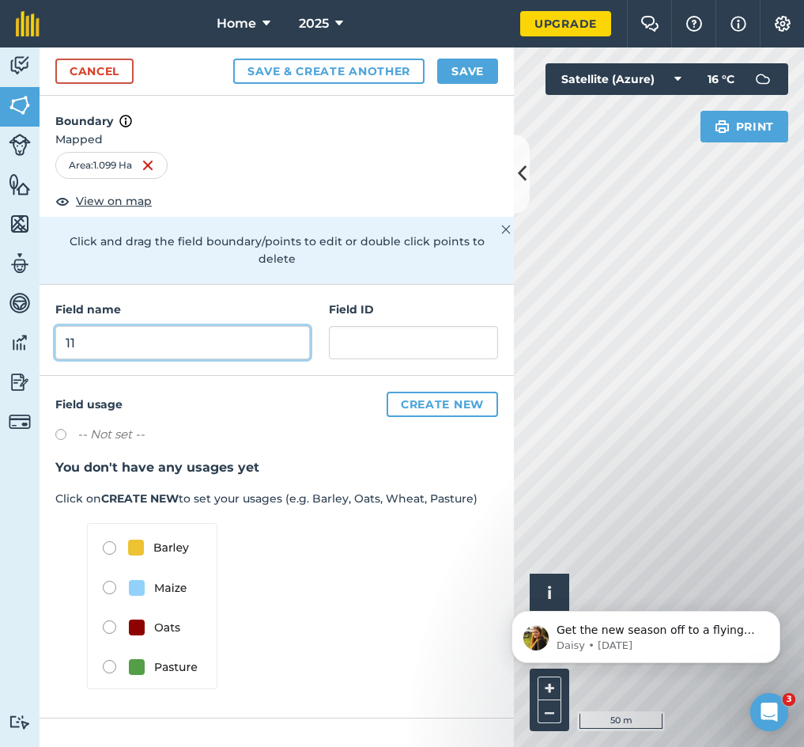
type input "11"
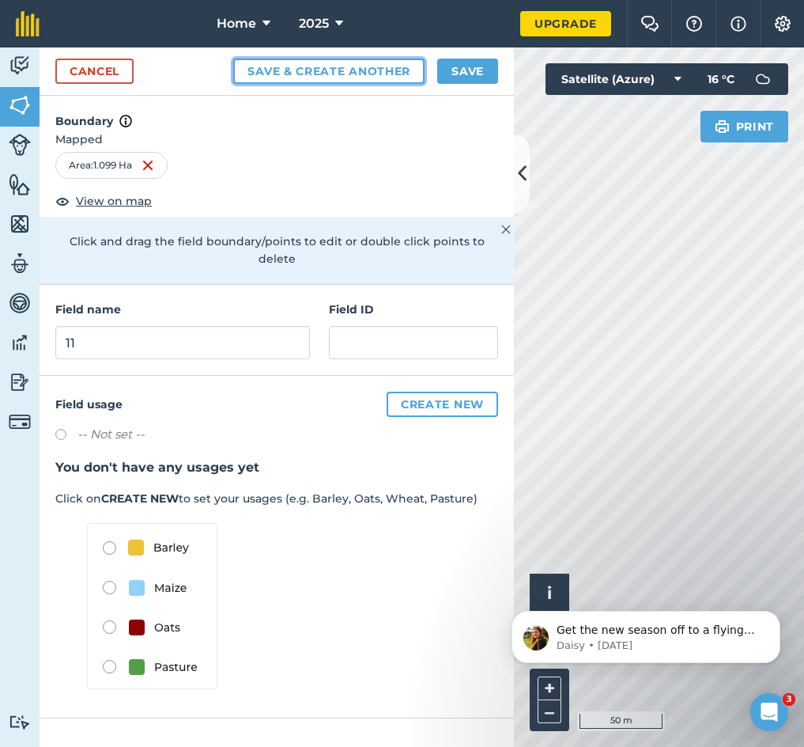
click at [330, 66] on button "Save & Create Another" at bounding box center [328, 71] width 191 height 25
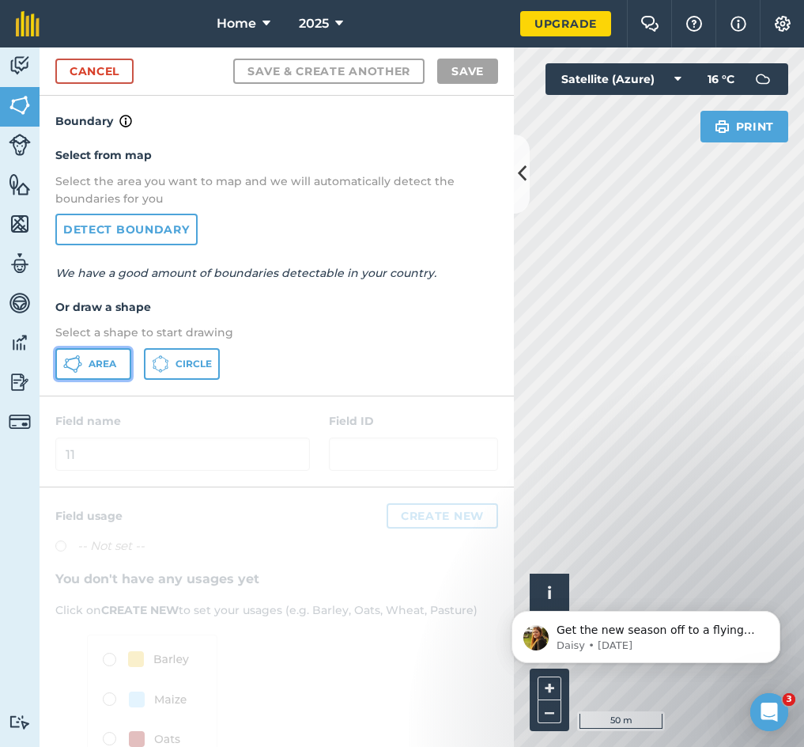
click at [70, 363] on icon at bounding box center [72, 363] width 19 height 19
click at [520, 172] on icon at bounding box center [522, 174] width 9 height 28
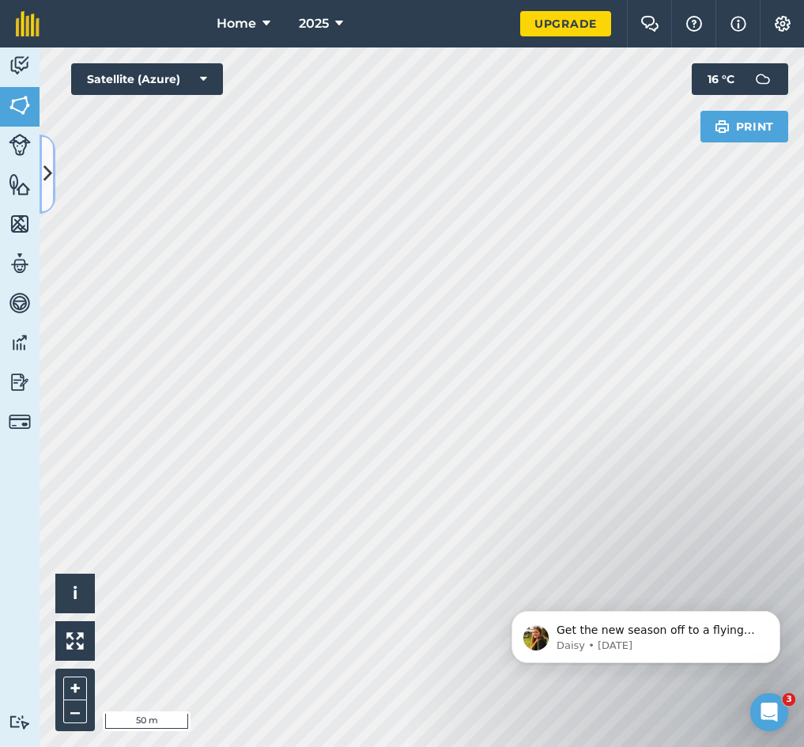
click at [43, 183] on icon at bounding box center [47, 174] width 9 height 28
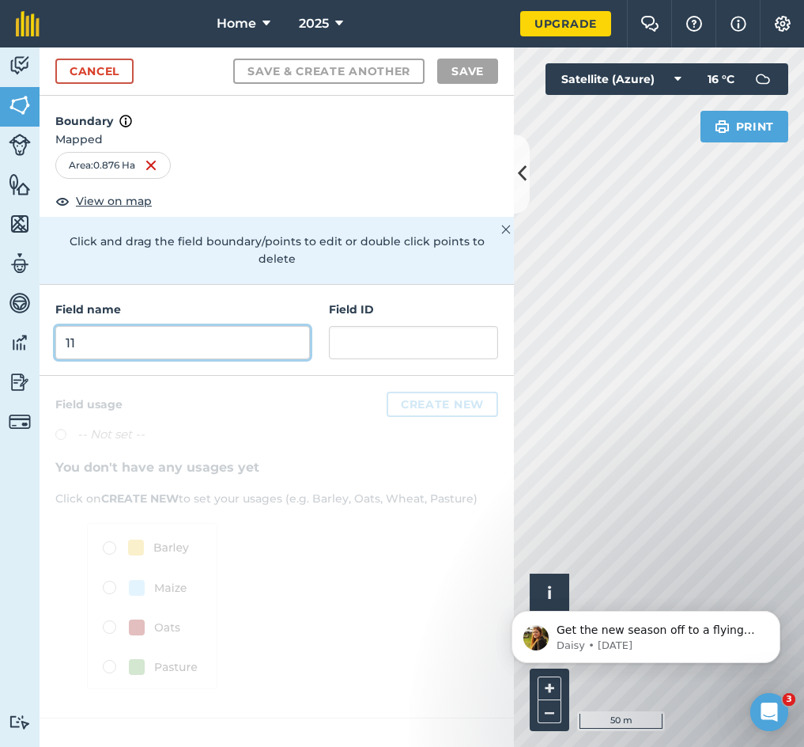
click at [137, 326] on input "11" at bounding box center [182, 342] width 255 height 33
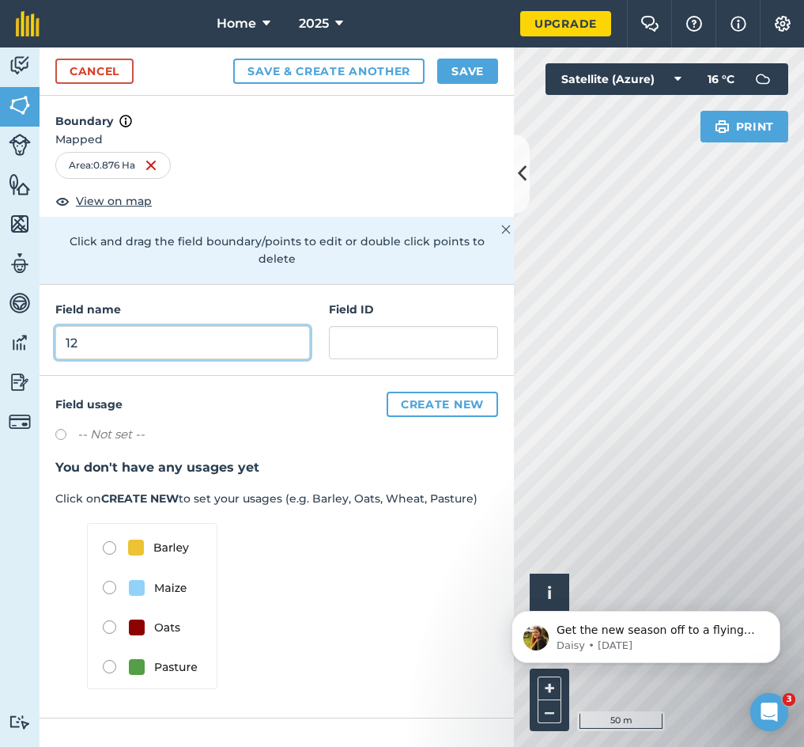
type input "12"
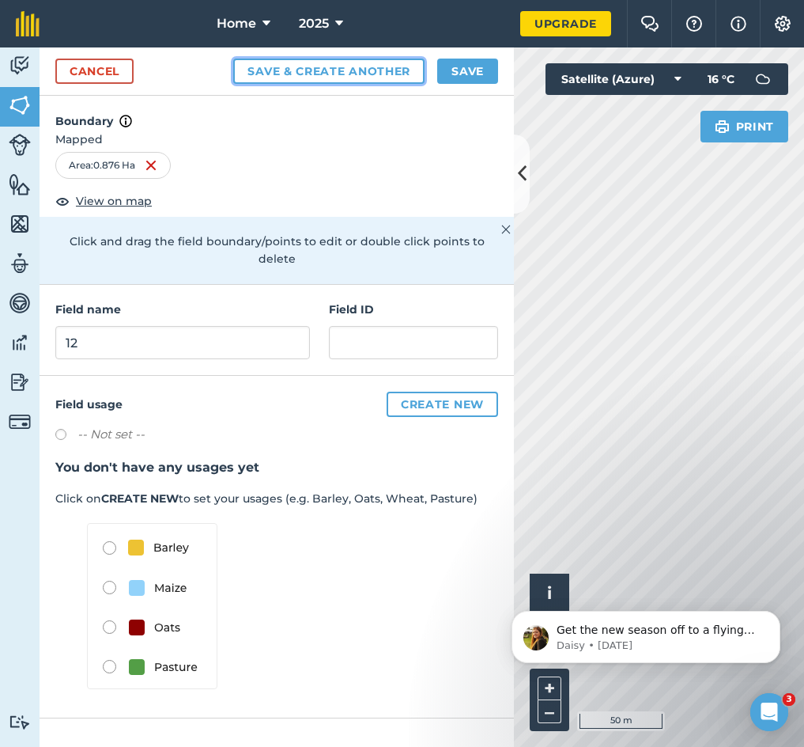
click at [402, 74] on button "Save & Create Another" at bounding box center [328, 71] width 191 height 25
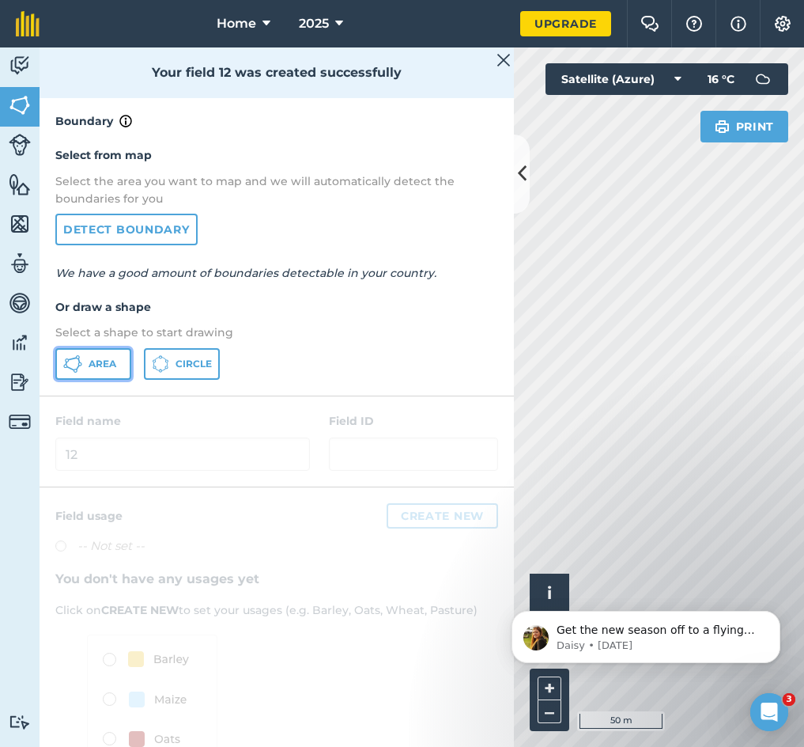
click at [115, 352] on button "Area" at bounding box center [93, 364] width 76 height 32
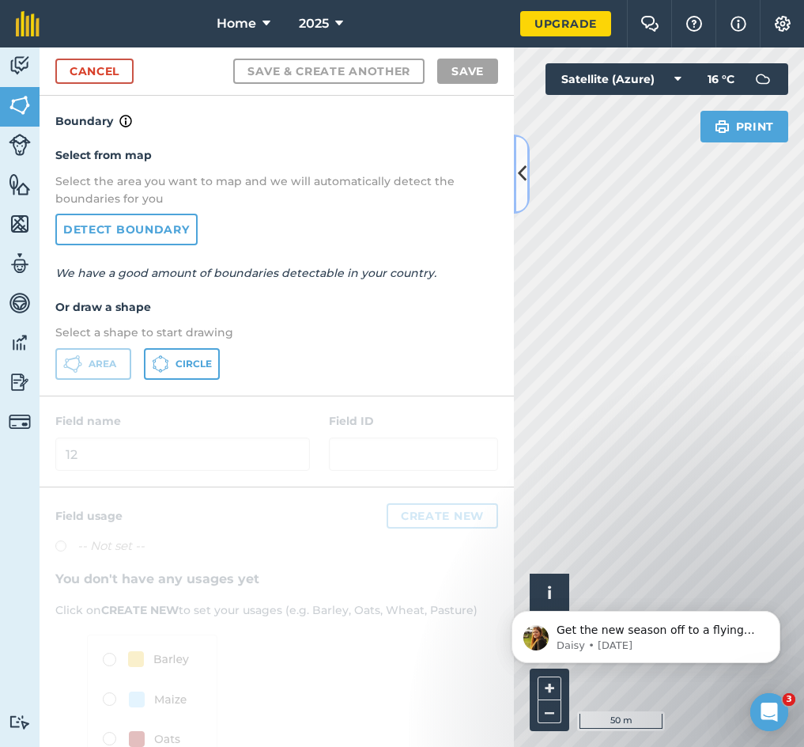
click at [521, 169] on icon at bounding box center [522, 174] width 9 height 28
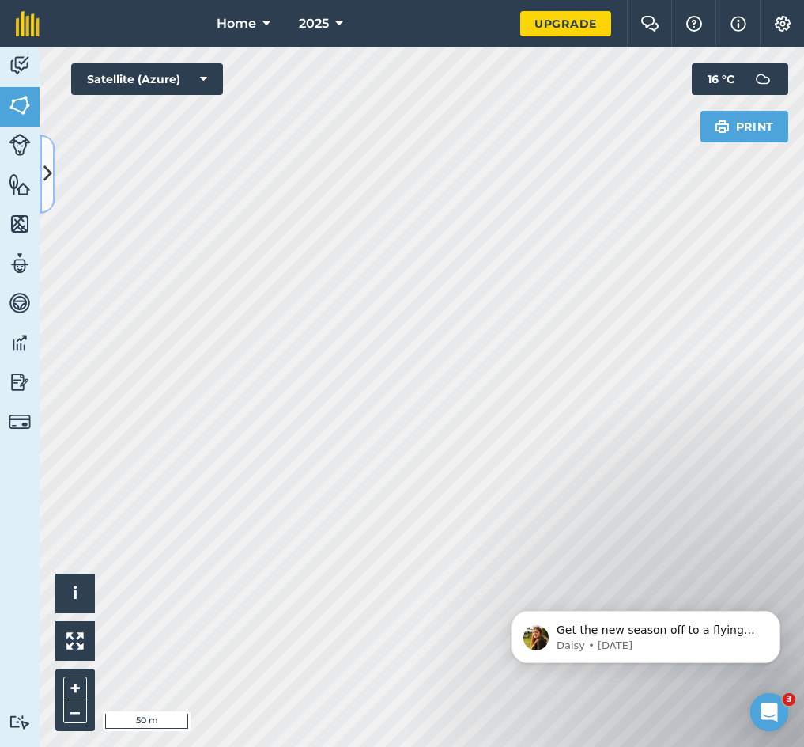
click at [48, 170] on icon at bounding box center [47, 174] width 9 height 28
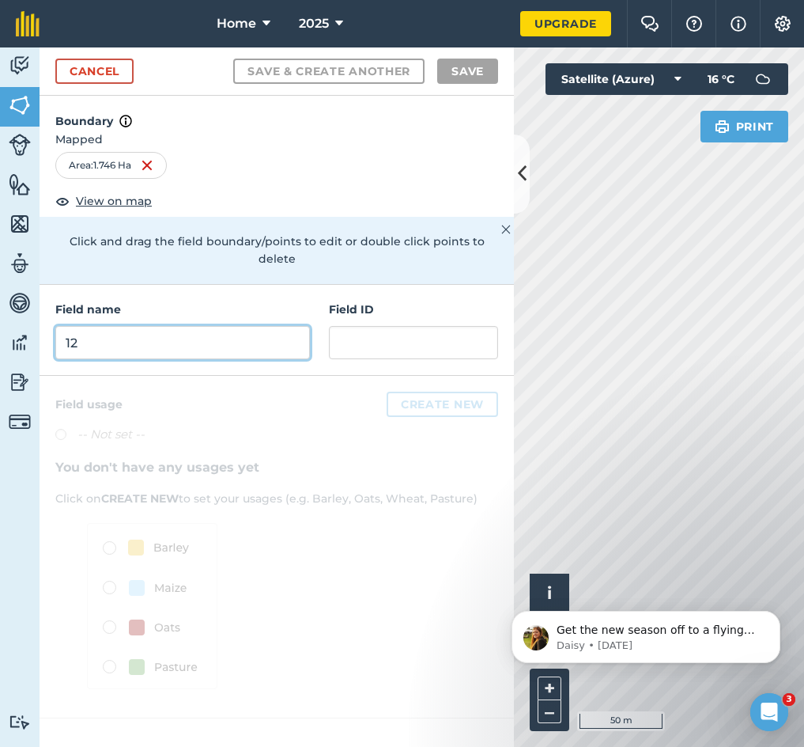
click at [236, 326] on input "12" at bounding box center [182, 342] width 255 height 33
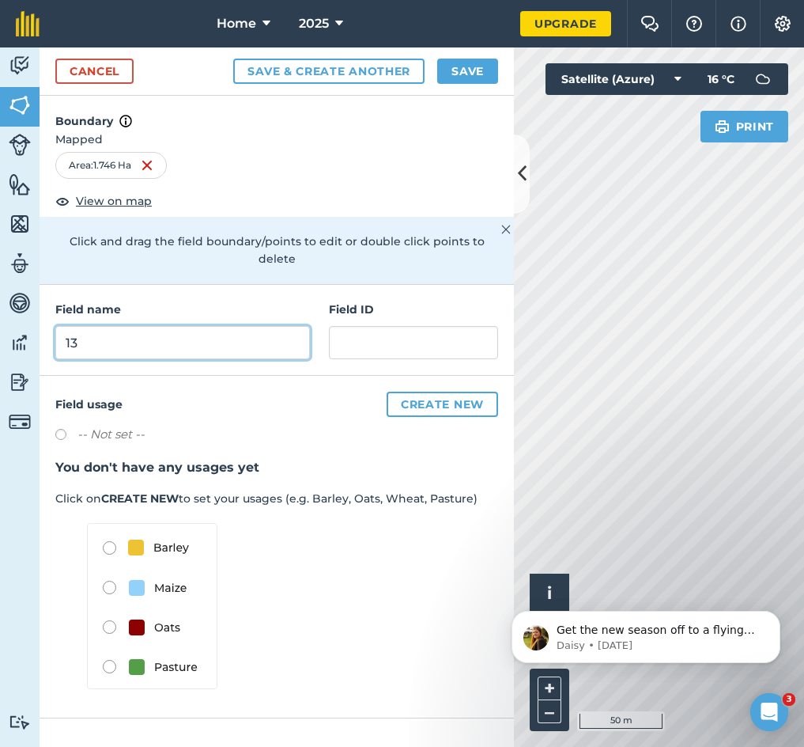
type input "13"
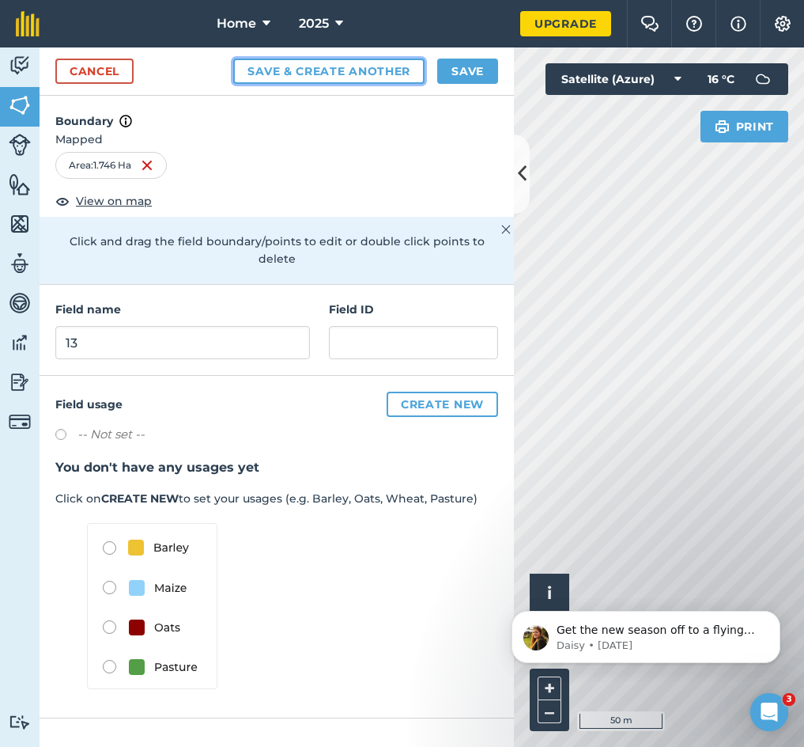
click at [350, 77] on button "Save & Create Another" at bounding box center [328, 71] width 191 height 25
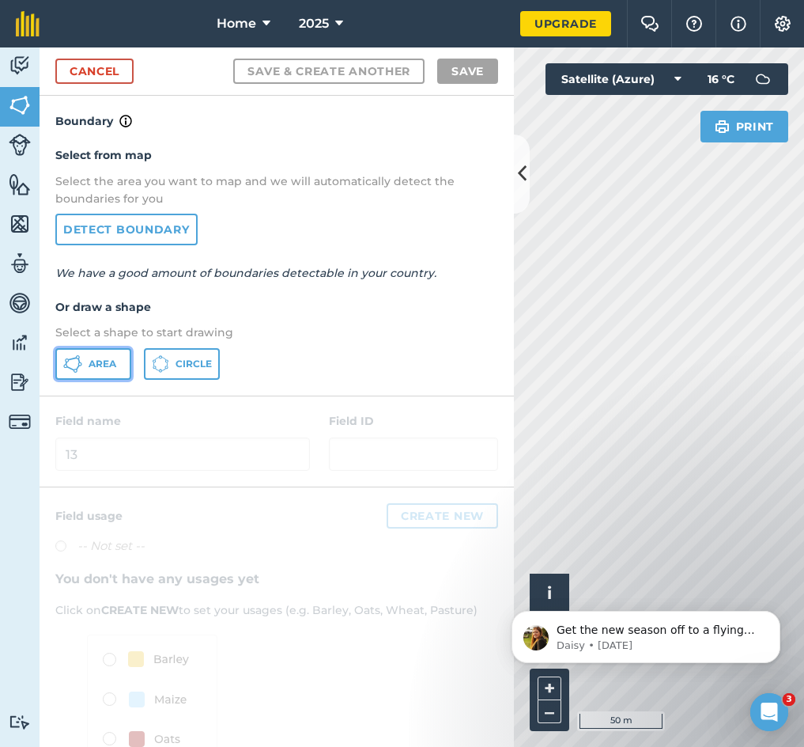
click at [108, 376] on button "Area" at bounding box center [93, 364] width 76 height 32
click at [524, 176] on icon at bounding box center [522, 174] width 9 height 28
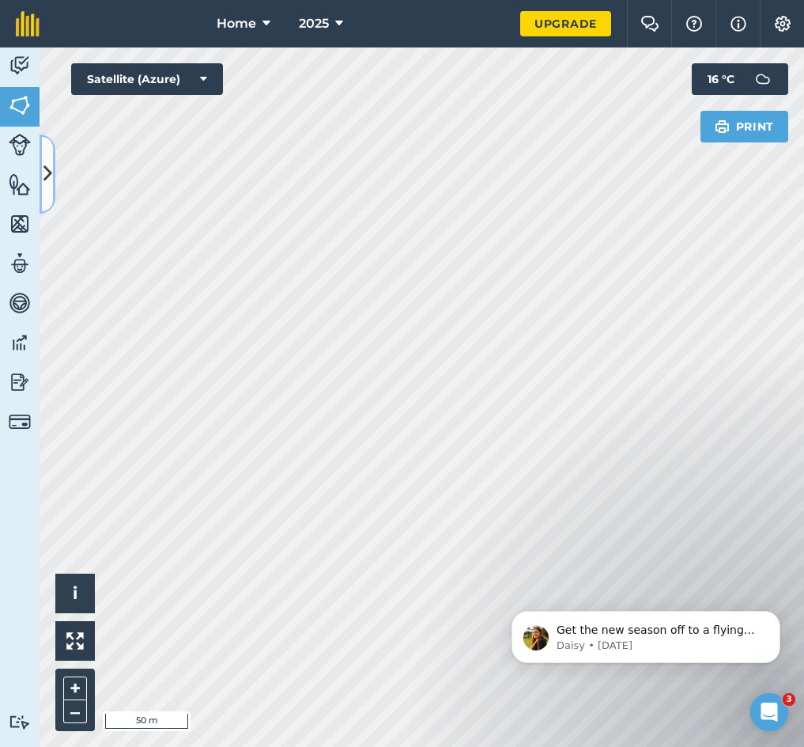
click at [47, 169] on icon at bounding box center [47, 174] width 9 height 28
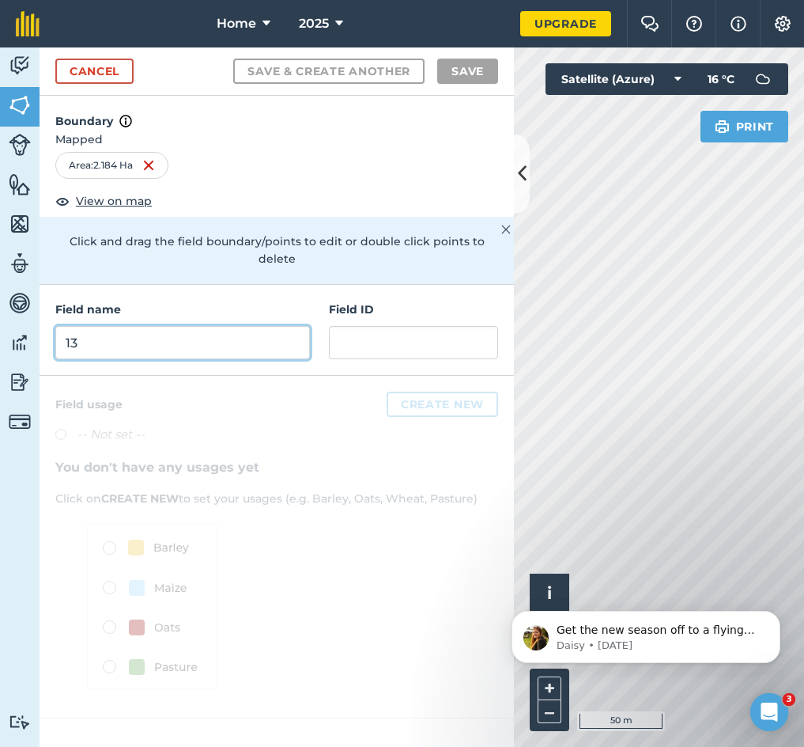
click at [163, 326] on input "13" at bounding box center [182, 342] width 255 height 33
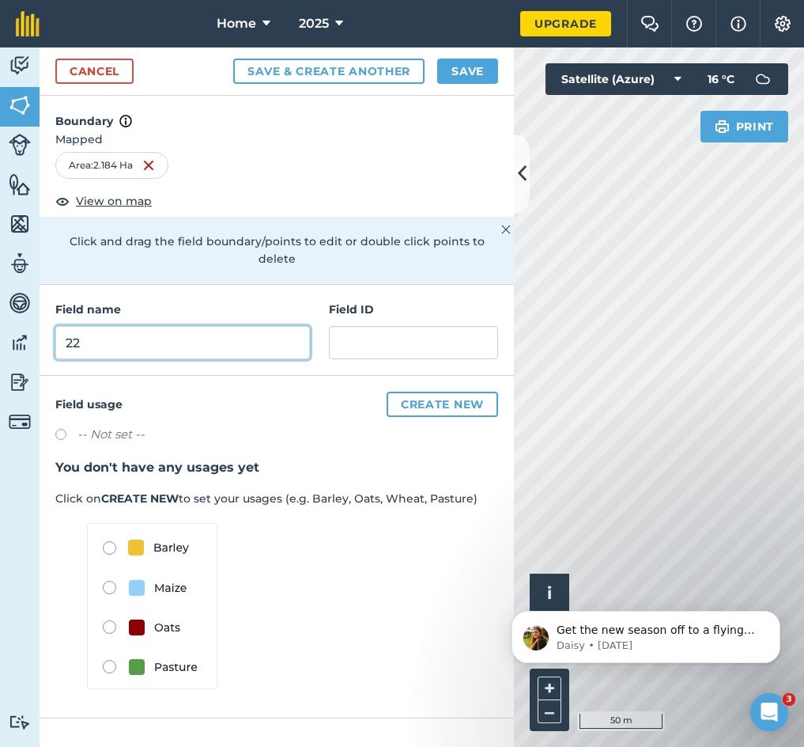
type input "22"
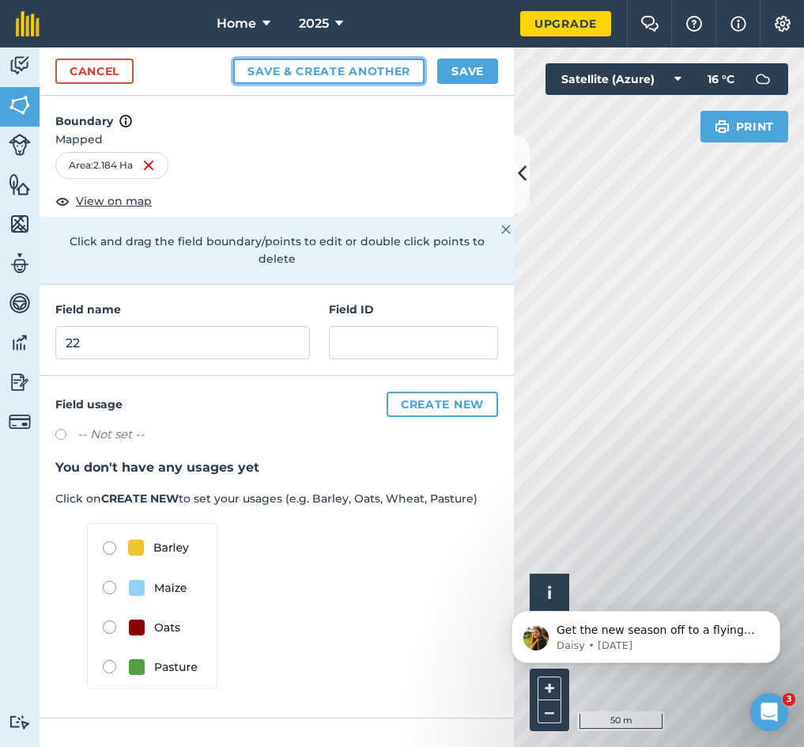
click at [352, 72] on button "Save & Create Another" at bounding box center [328, 71] width 191 height 25
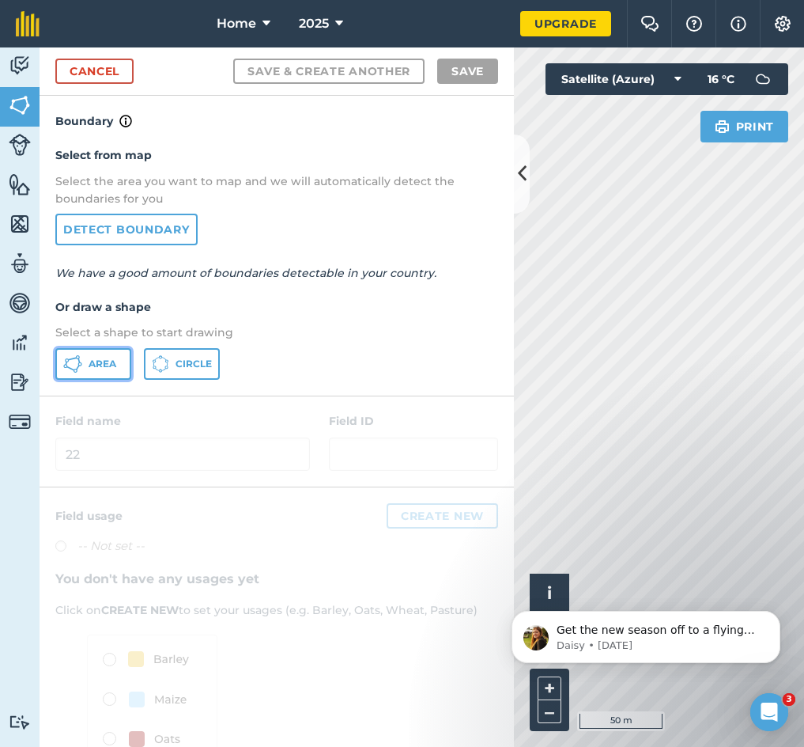
click at [118, 369] on button "Area" at bounding box center [93, 364] width 76 height 32
click at [519, 183] on icon at bounding box center [522, 174] width 9 height 28
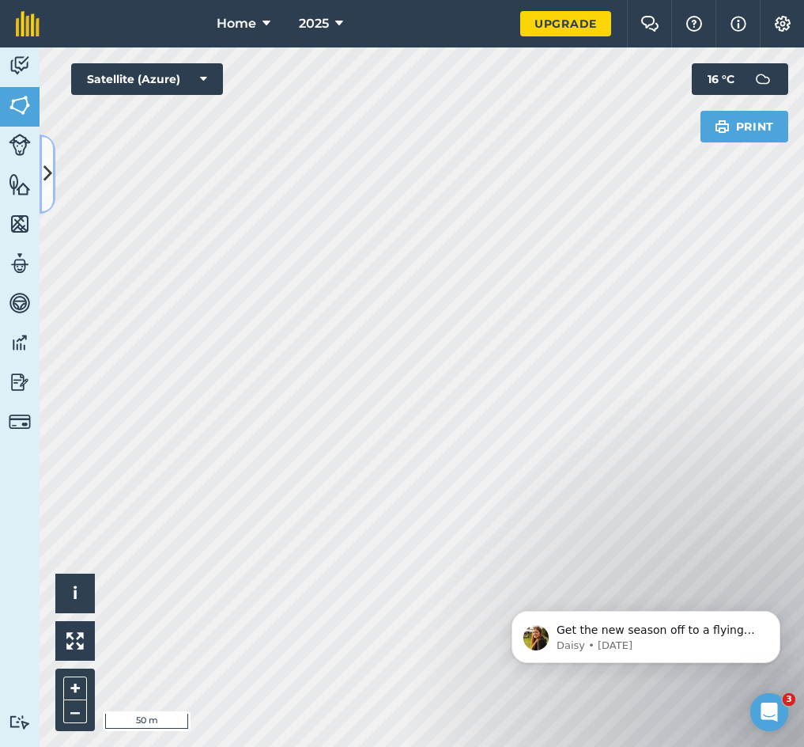
click at [47, 171] on icon at bounding box center [47, 174] width 9 height 28
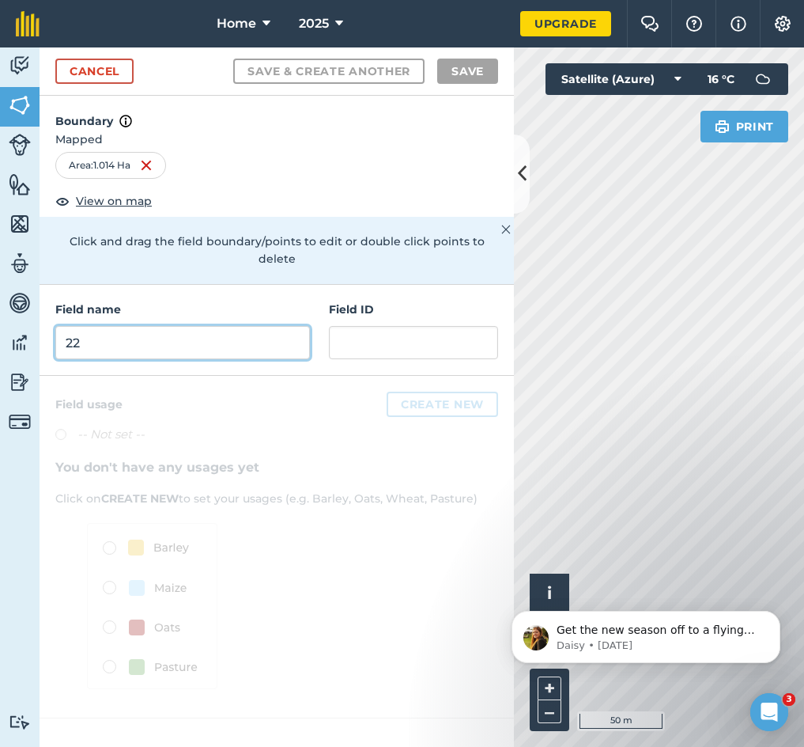
click at [176, 338] on input "22" at bounding box center [182, 342] width 255 height 33
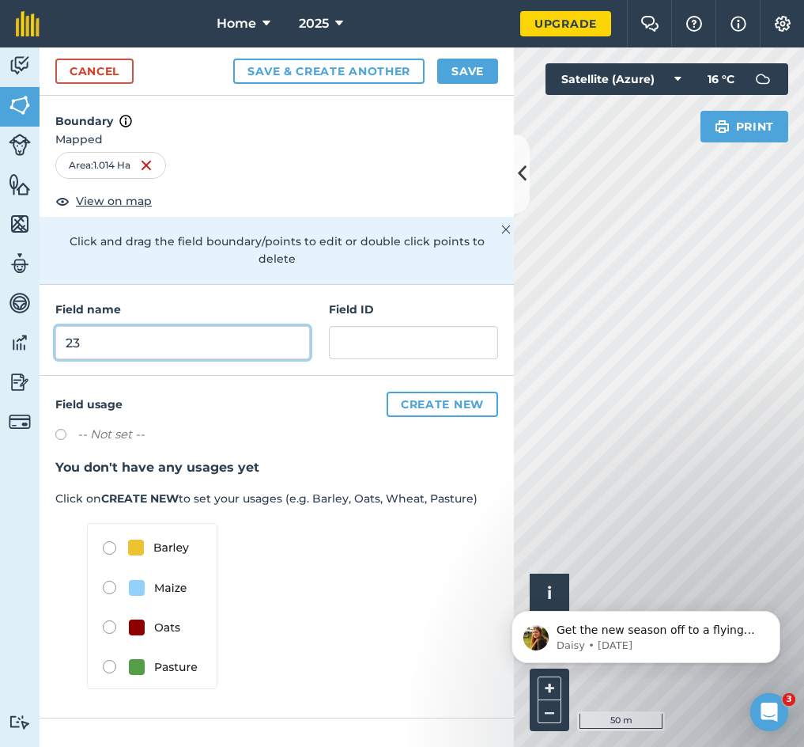
type input "23"
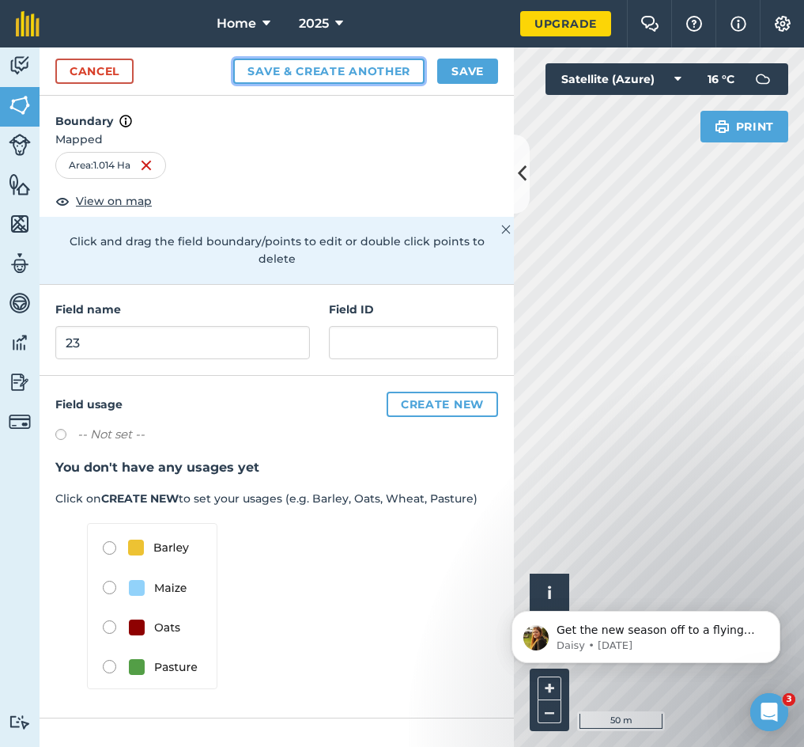
click at [340, 66] on button "Save & Create Another" at bounding box center [328, 71] width 191 height 25
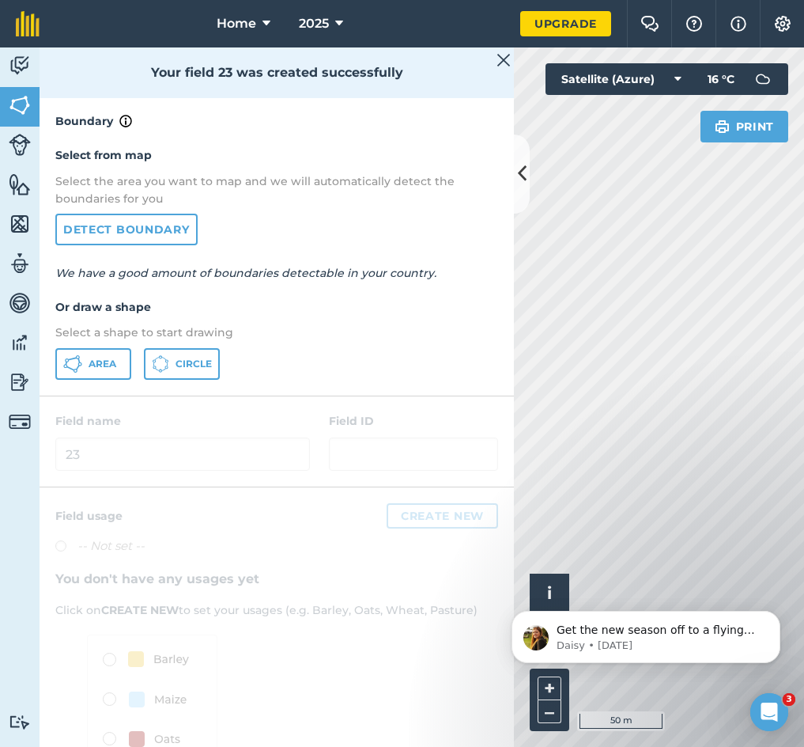
click at [102, 380] on div "Select from map Select the area you want to map and we will automatically detec…" at bounding box center [277, 262] width 475 height 264
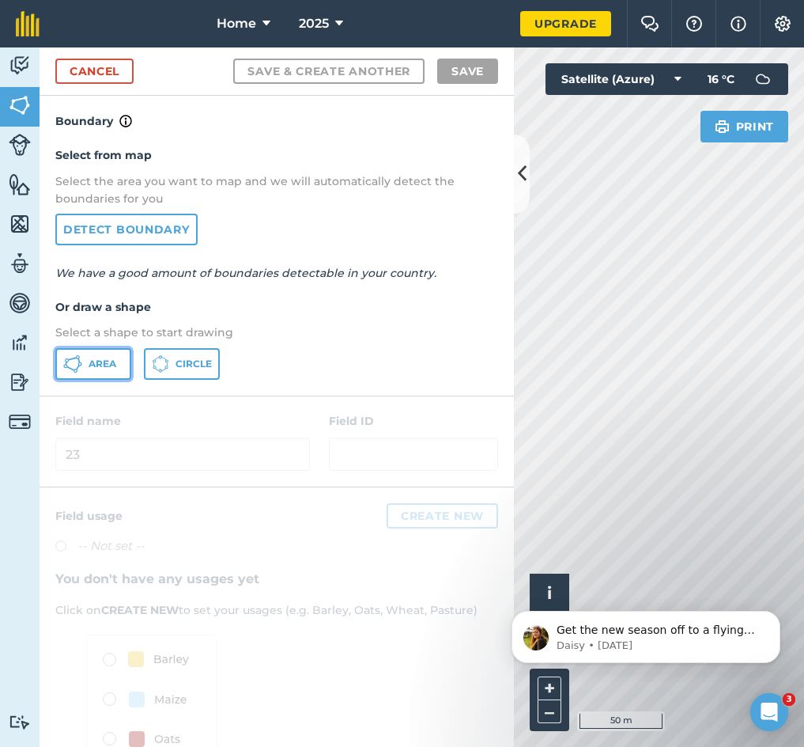
click at [103, 363] on span "Area" at bounding box center [103, 363] width 28 height 13
click at [520, 181] on icon at bounding box center [522, 174] width 9 height 28
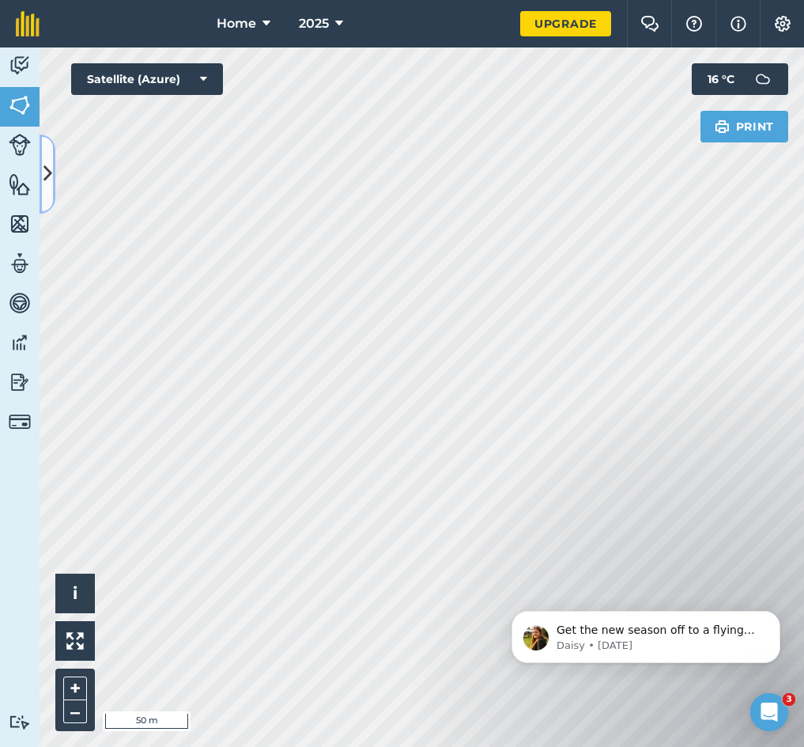
click at [50, 187] on icon at bounding box center [47, 174] width 9 height 28
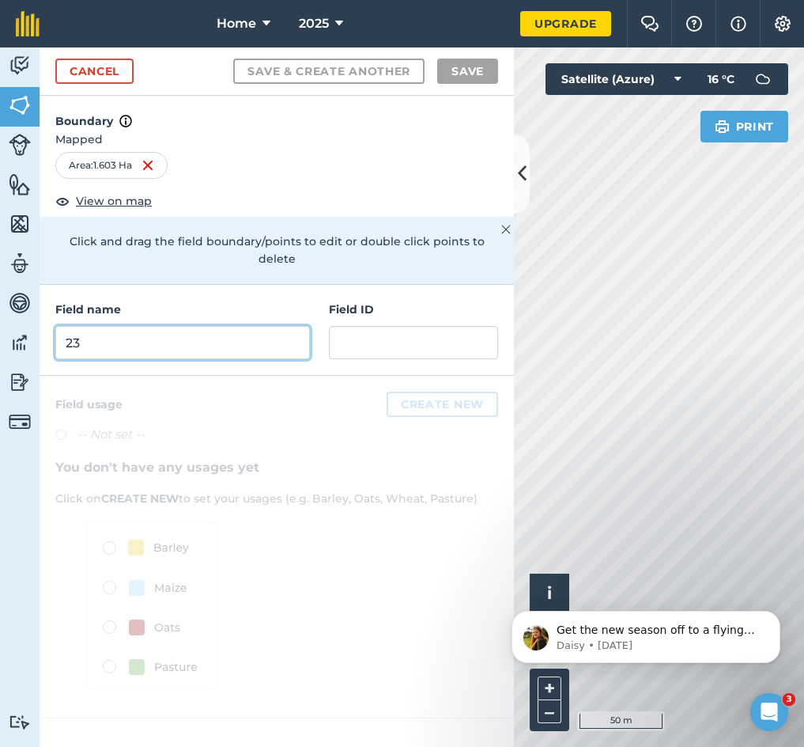
click at [102, 332] on input "23" at bounding box center [182, 342] width 255 height 33
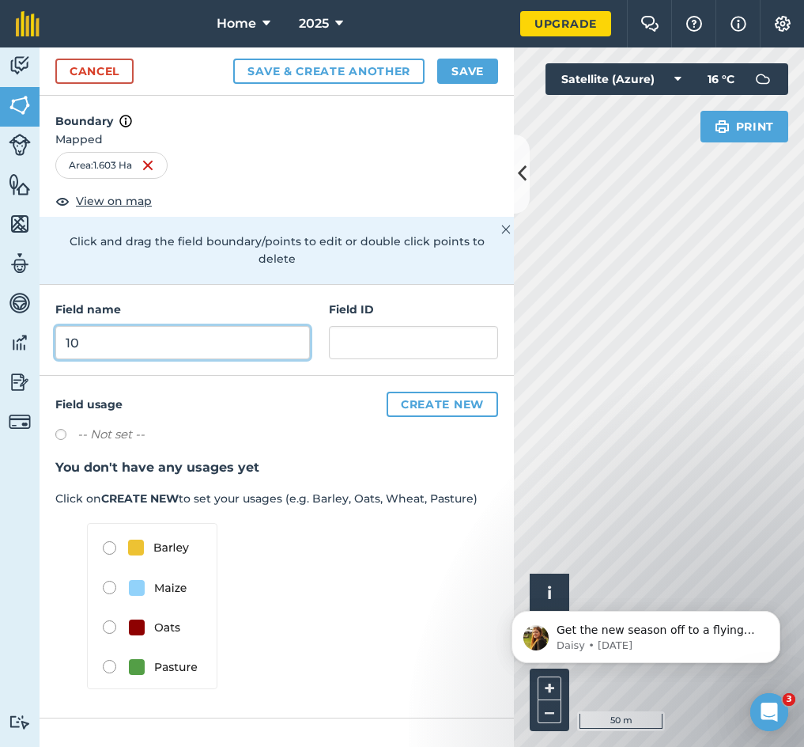
type input "10"
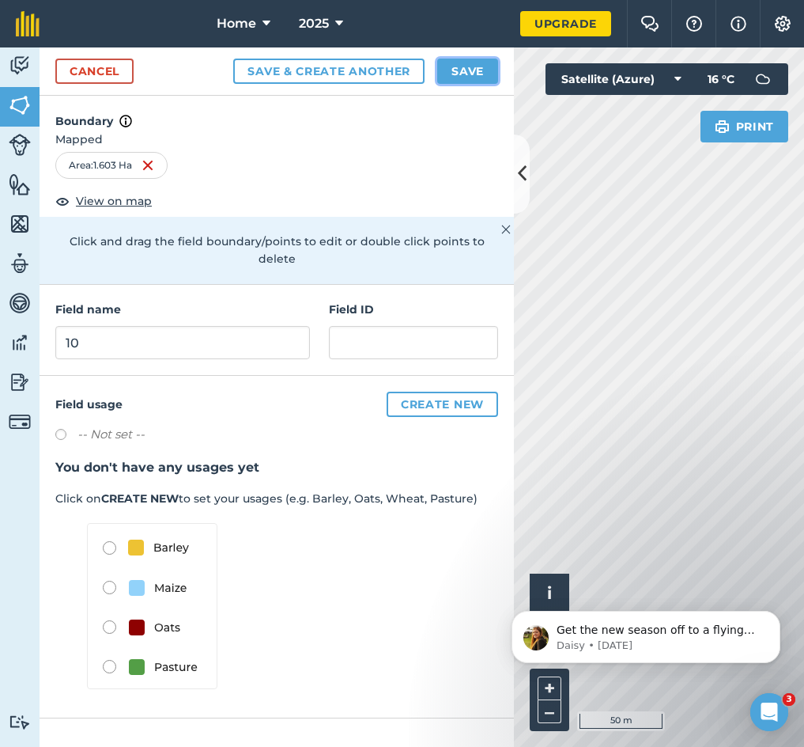
click at [473, 66] on button "Save" at bounding box center [467, 71] width 61 height 25
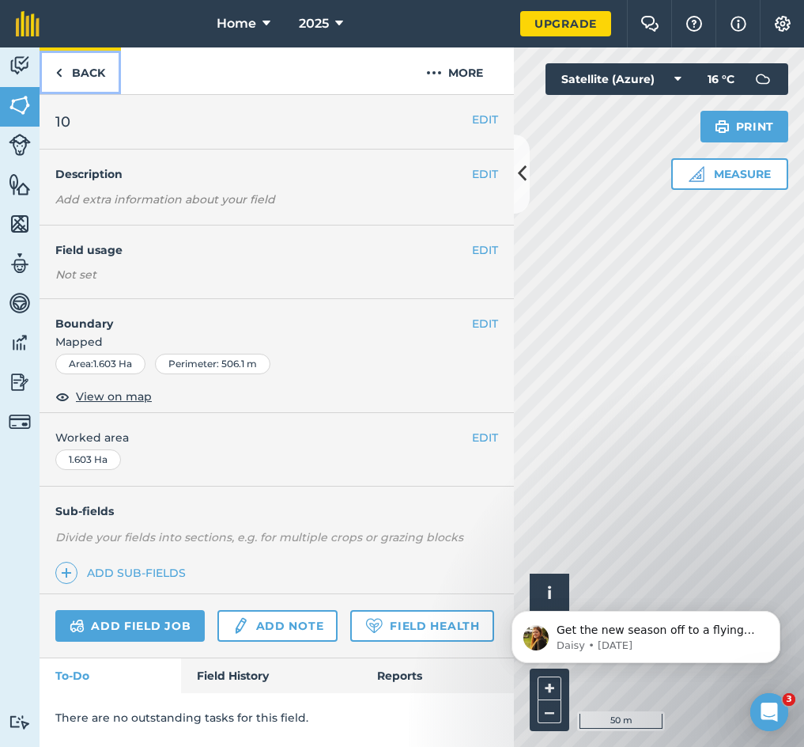
click at [96, 78] on link "Back" at bounding box center [80, 70] width 81 height 47
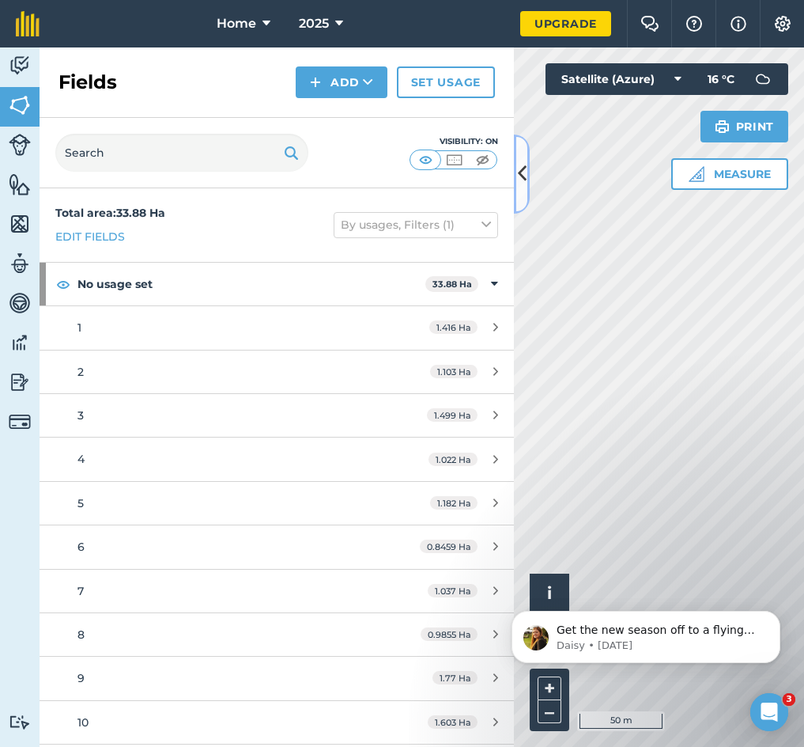
click at [518, 180] on icon at bounding box center [522, 174] width 9 height 28
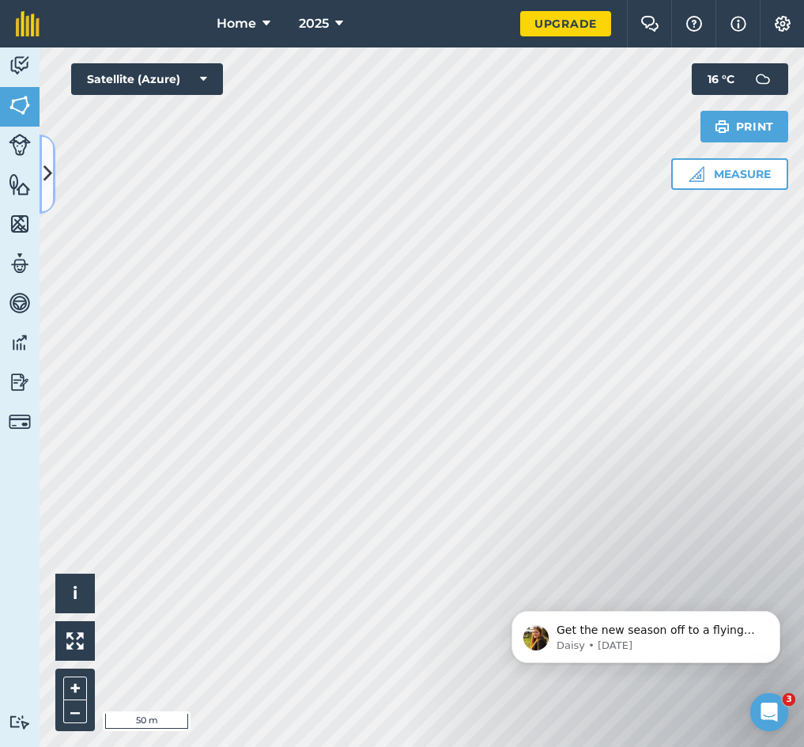
click at [48, 184] on icon at bounding box center [47, 174] width 9 height 28
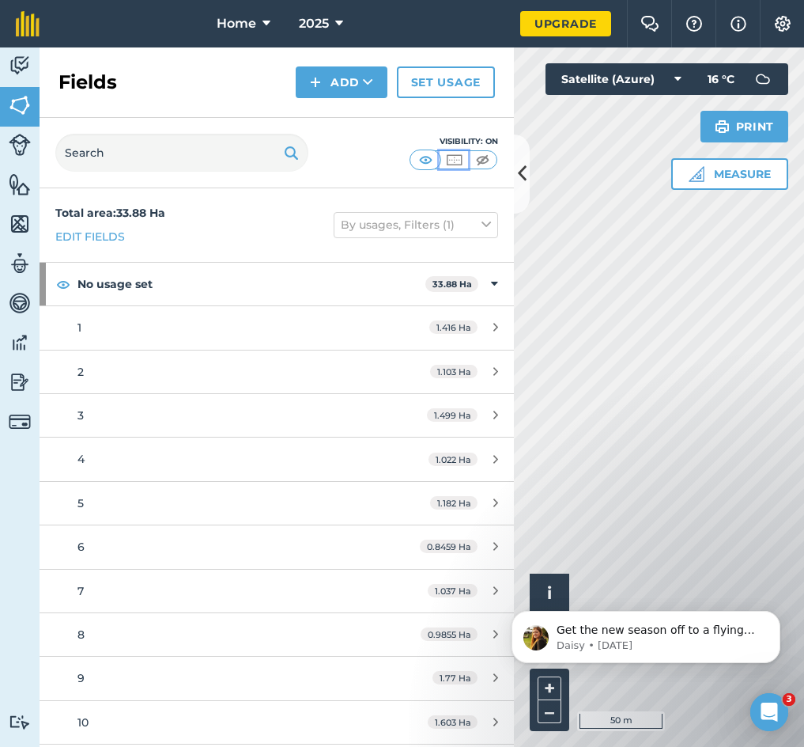
click at [457, 166] on img at bounding box center [454, 160] width 20 height 16
click at [456, 220] on button "By usages, Filters (1)" at bounding box center [416, 224] width 164 height 25
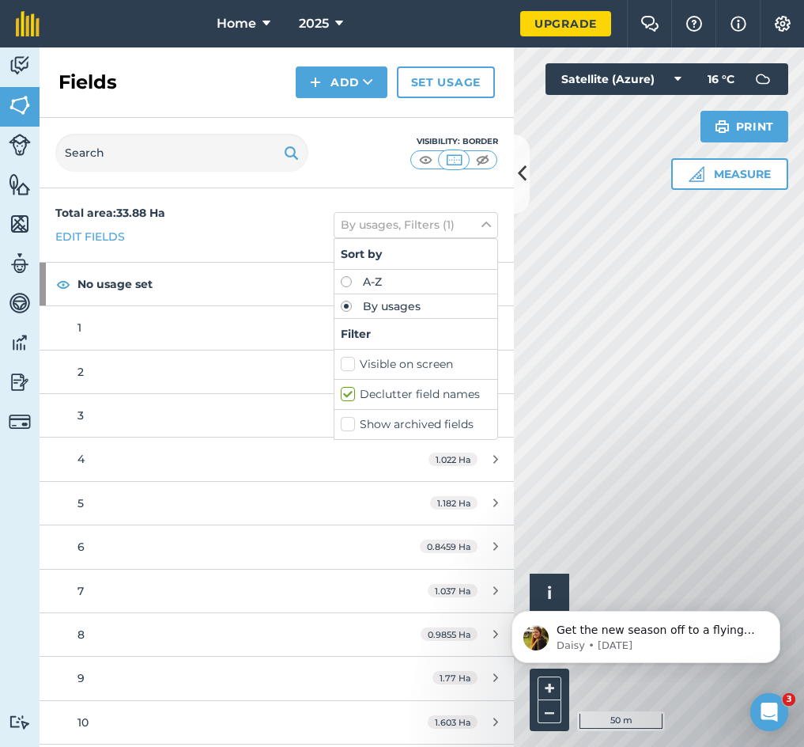
click at [370, 396] on label "Declutter field names" at bounding box center [416, 394] width 150 height 17
click at [351, 396] on input "Declutter field names" at bounding box center [346, 391] width 10 height 10
checkbox input "false"
click at [523, 164] on icon at bounding box center [522, 174] width 9 height 28
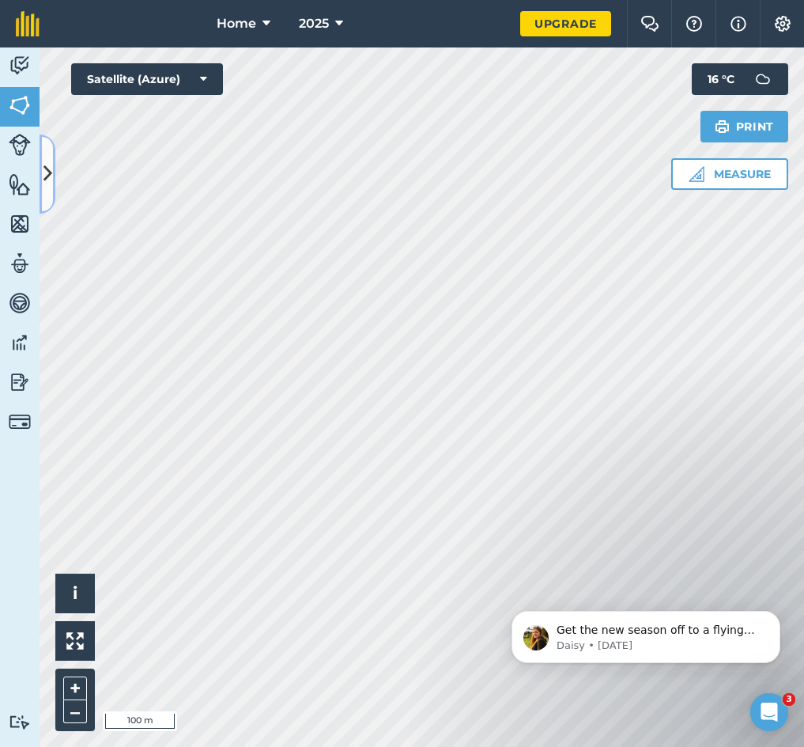
click at [48, 171] on icon at bounding box center [47, 174] width 9 height 28
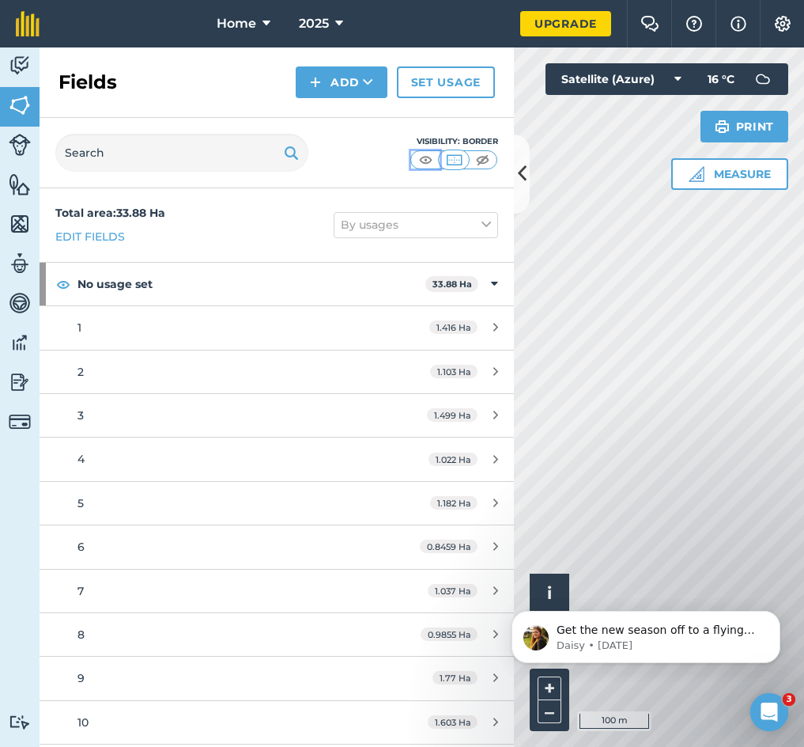
click at [418, 159] on img at bounding box center [426, 160] width 20 height 16
click at [527, 174] on button at bounding box center [522, 173] width 16 height 79
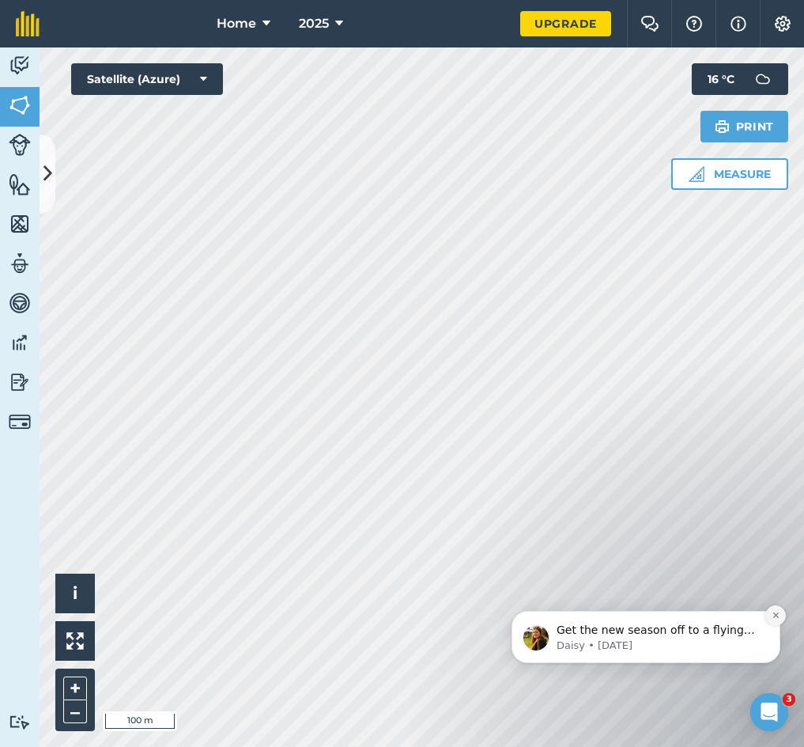
click at [757, 615] on icon "Dismiss notification" at bounding box center [776, 615] width 9 height 9
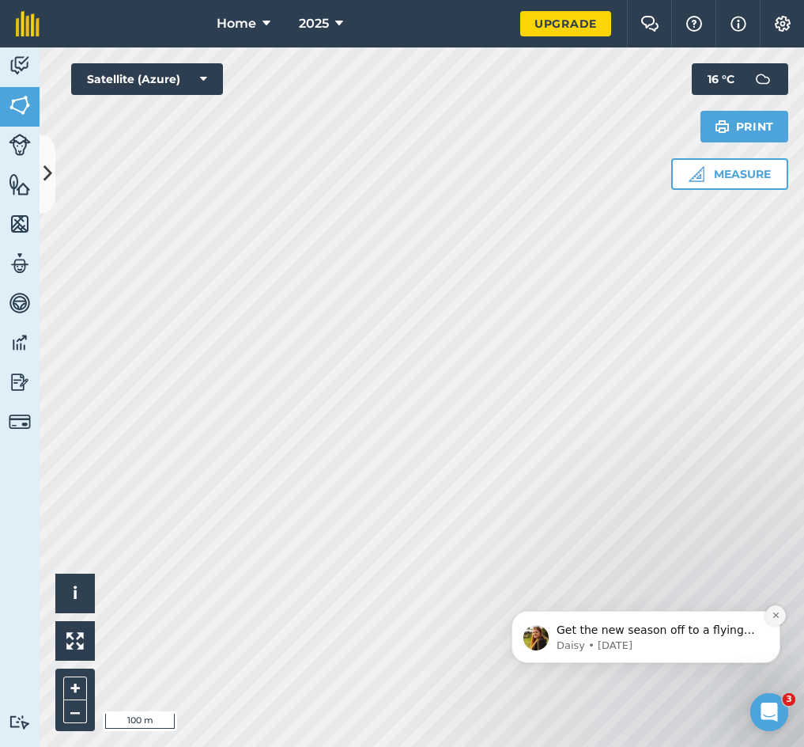
click at [757, 618] on icon "Dismiss notification" at bounding box center [776, 615] width 9 height 9
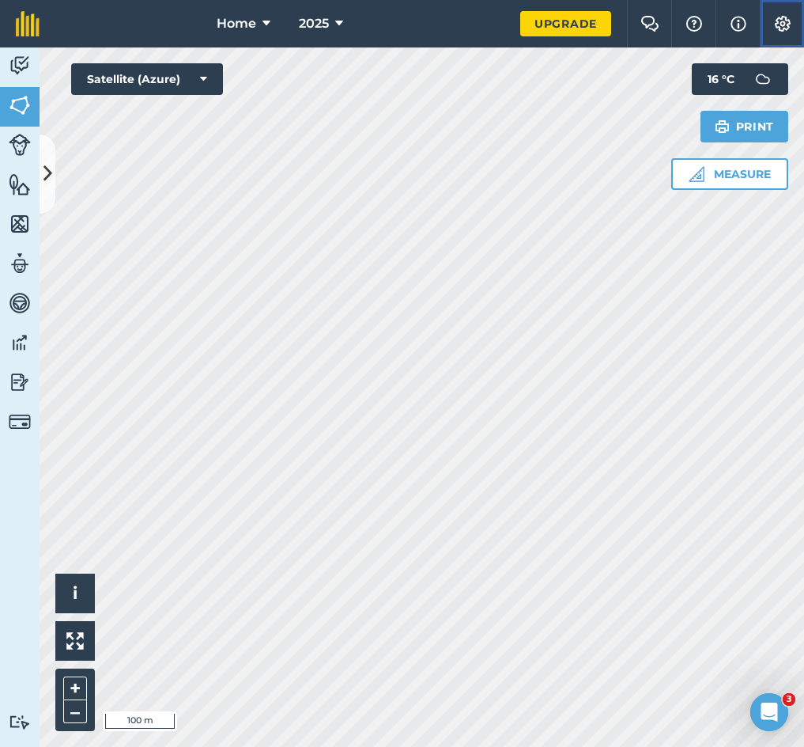
click at [757, 19] on img at bounding box center [782, 24] width 19 height 16
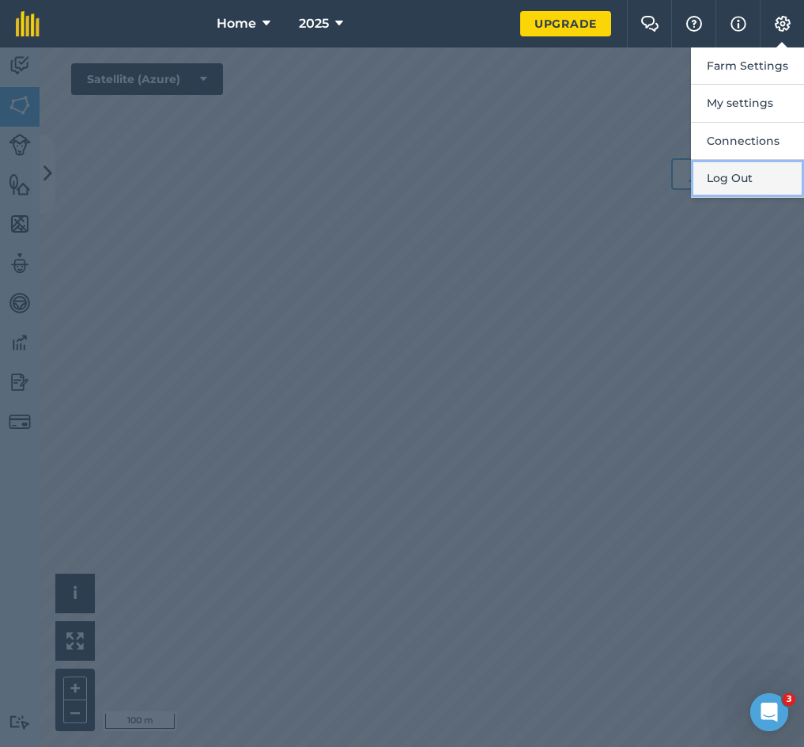
click at [755, 187] on button "Log Out" at bounding box center [747, 178] width 113 height 37
